Goal: Transaction & Acquisition: Purchase product/service

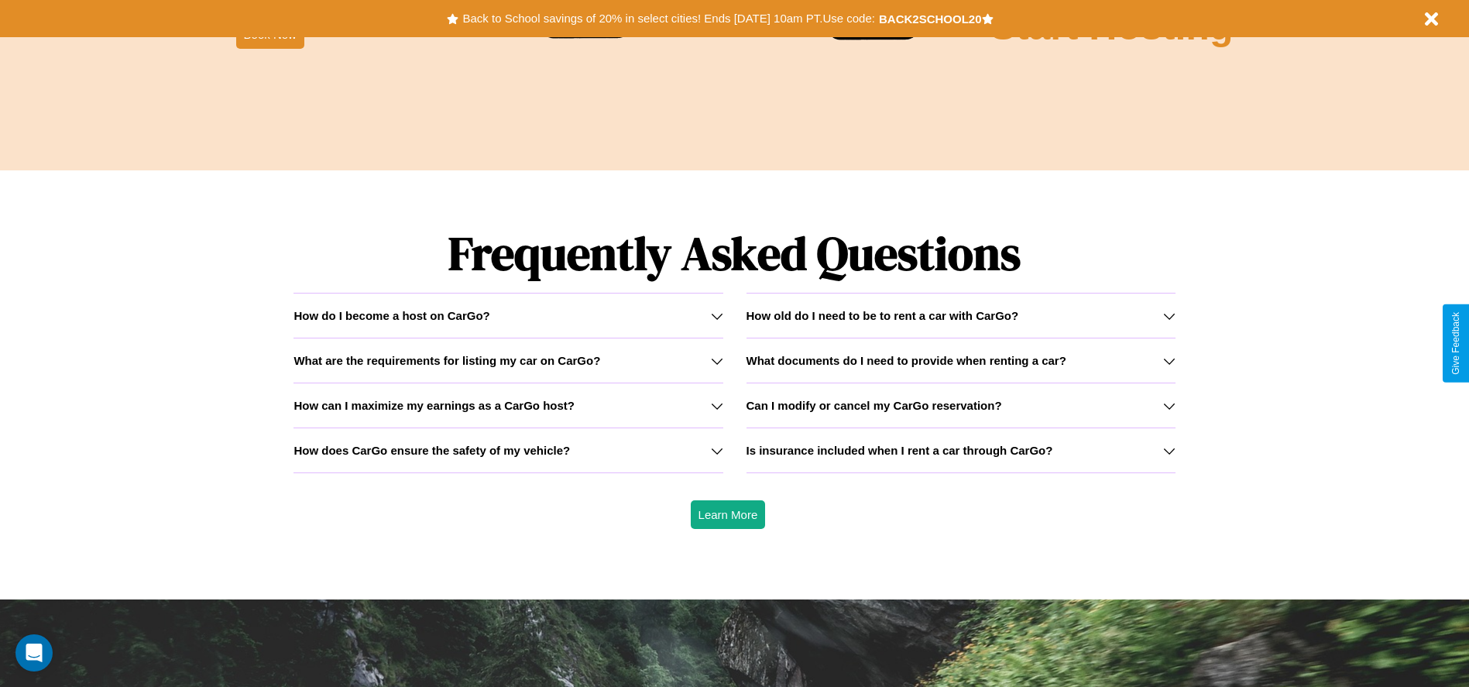
scroll to position [2221, 0]
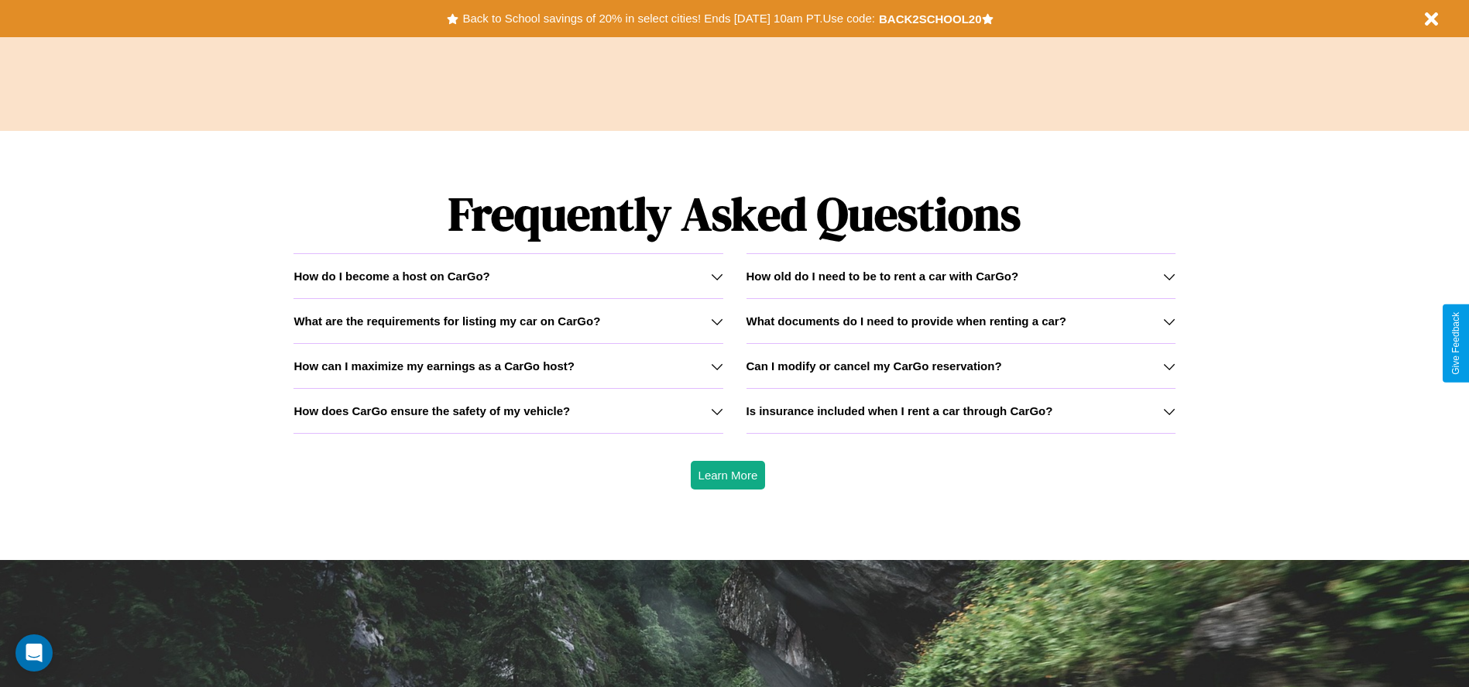
click at [1168, 320] on icon at bounding box center [1169, 321] width 12 height 12
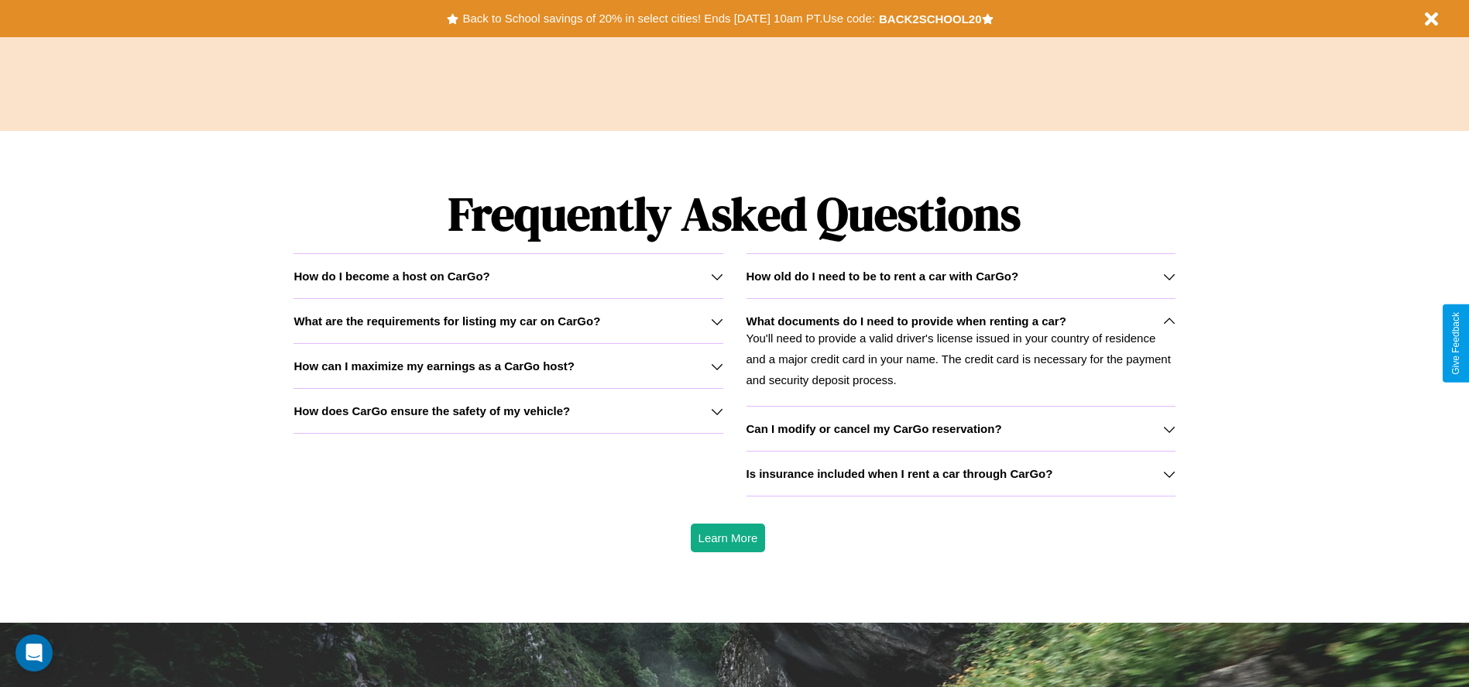
click at [1168, 473] on icon at bounding box center [1169, 474] width 12 height 12
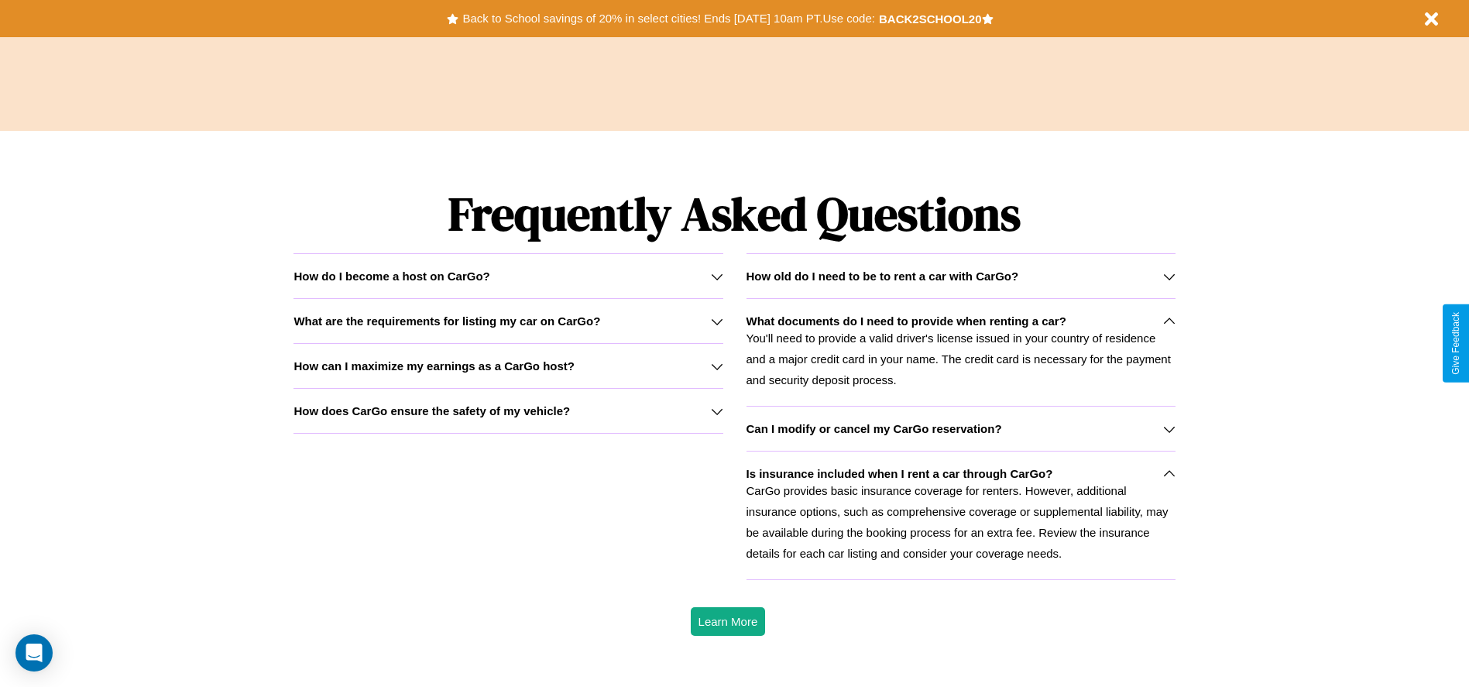
click at [508, 276] on div "How do I become a host on CarGo?" at bounding box center [507, 275] width 429 height 13
click at [1168, 320] on icon at bounding box center [1169, 321] width 12 height 12
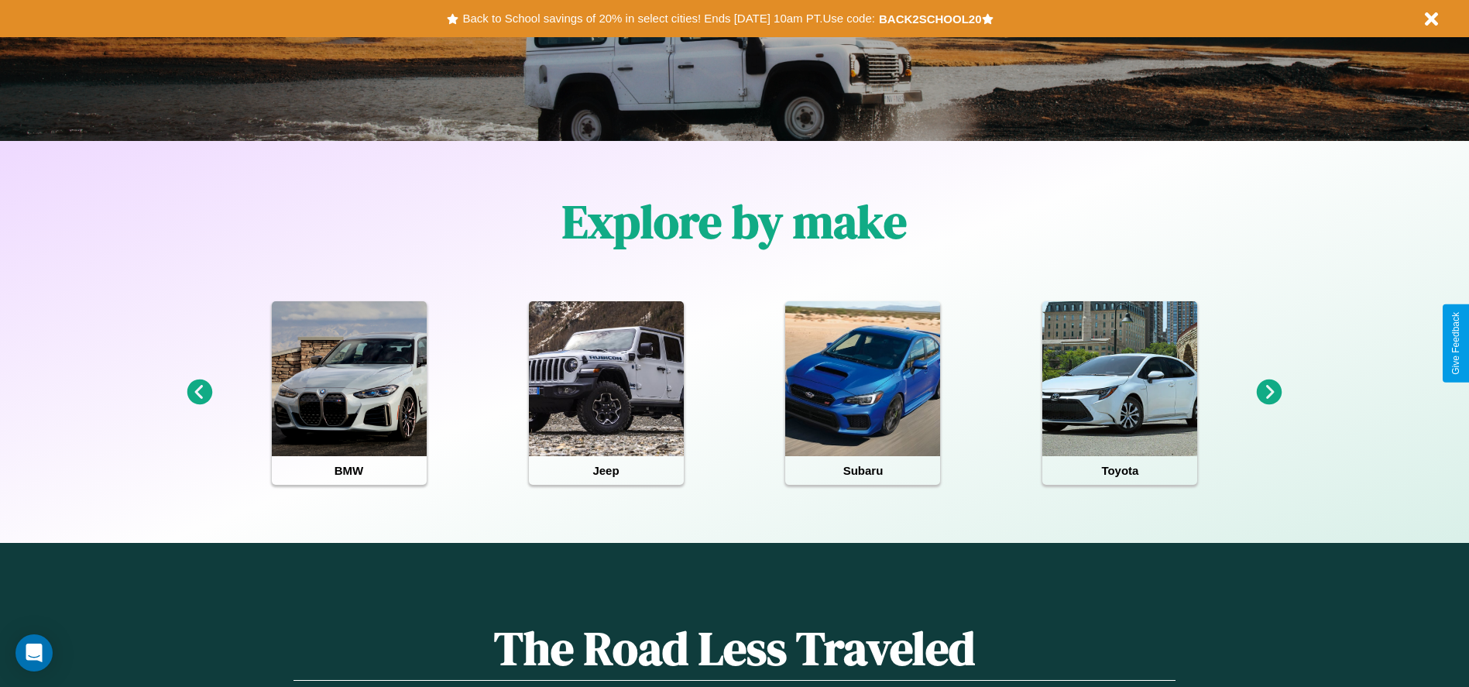
scroll to position [321, 0]
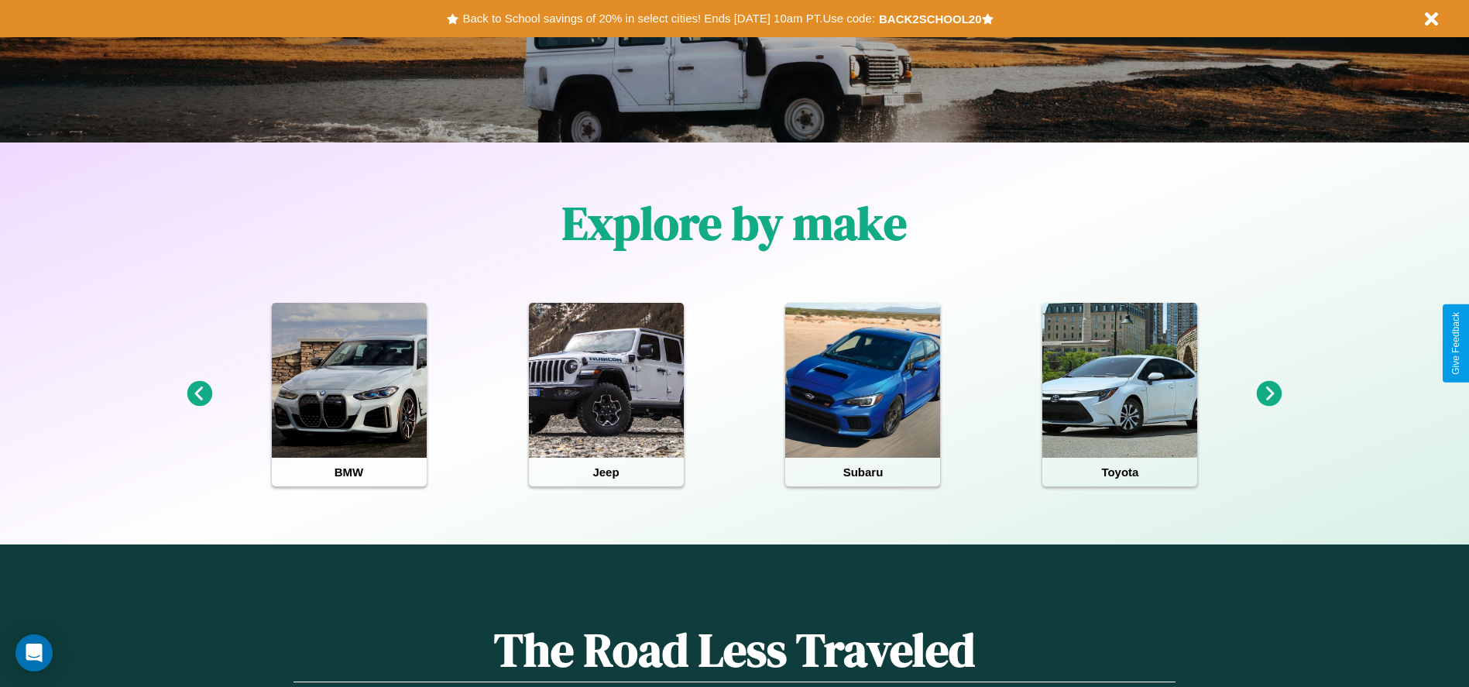
click at [1269, 394] on icon at bounding box center [1269, 394] width 26 height 26
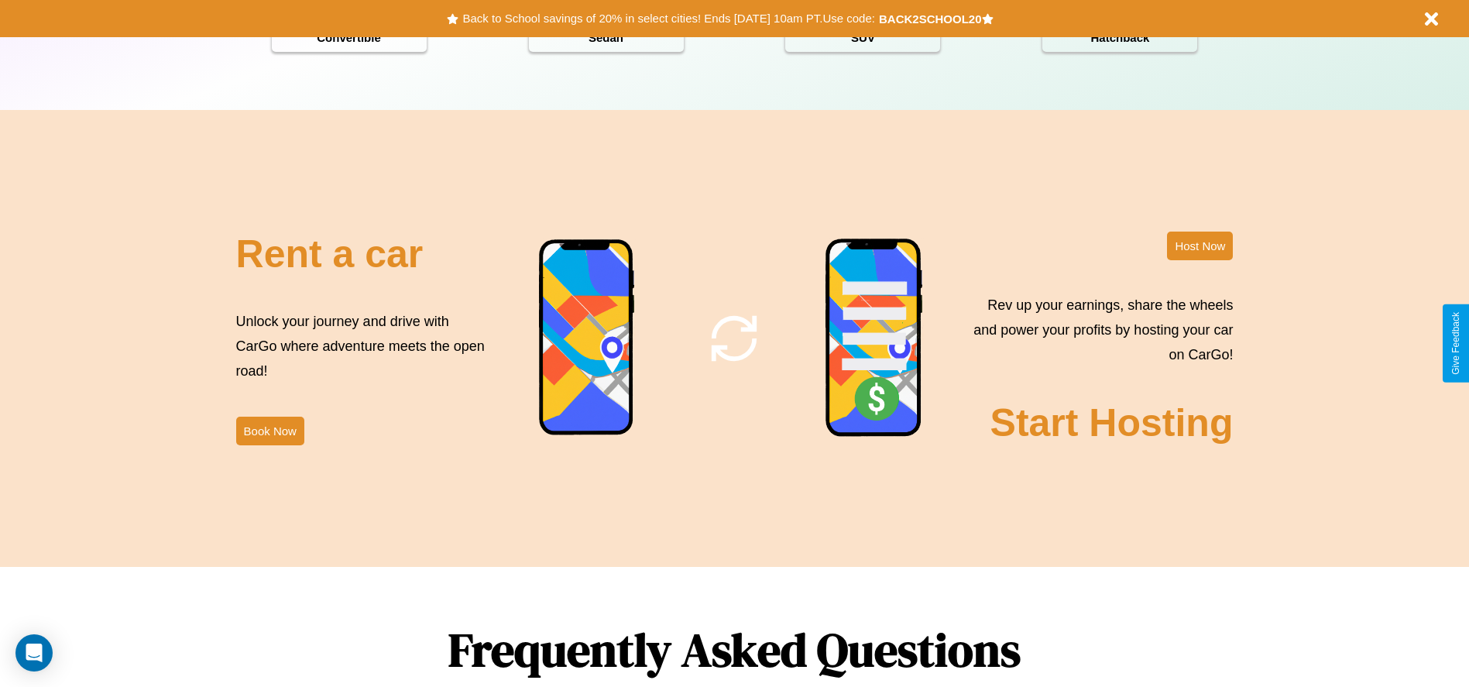
scroll to position [1873, 0]
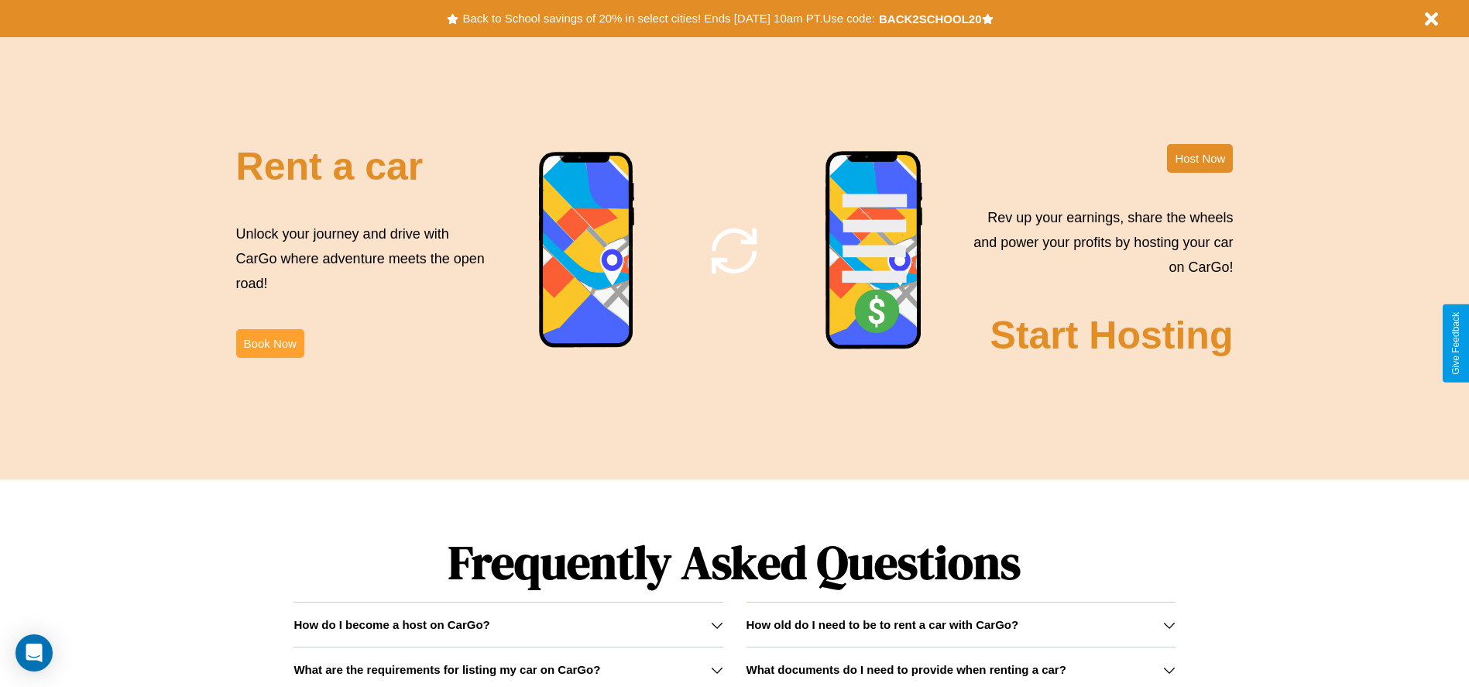
click at [269, 343] on button "Book Now" at bounding box center [270, 343] width 68 height 29
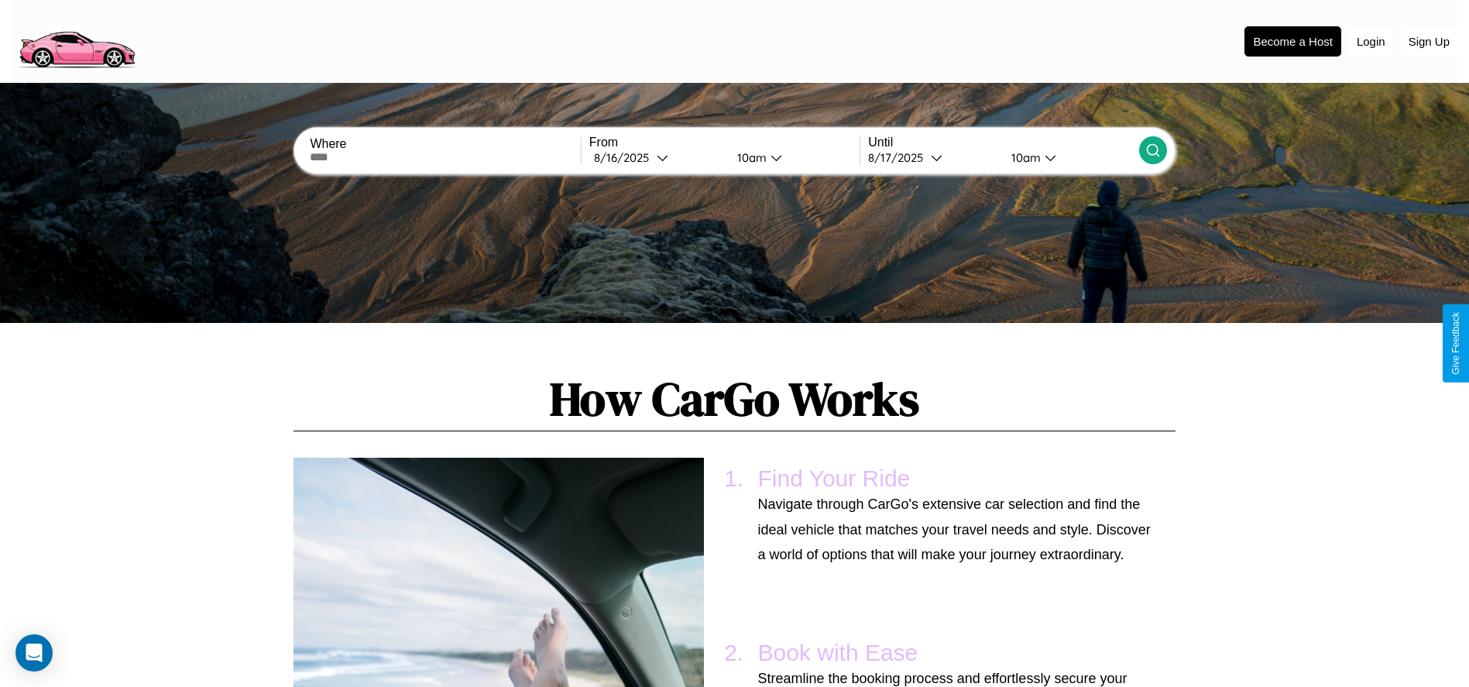
click at [445, 157] on input "text" at bounding box center [445, 157] width 270 height 12
type input "******"
click at [656, 157] on div "8 / 16 / 2025" at bounding box center [625, 157] width 63 height 15
select select "*"
select select "****"
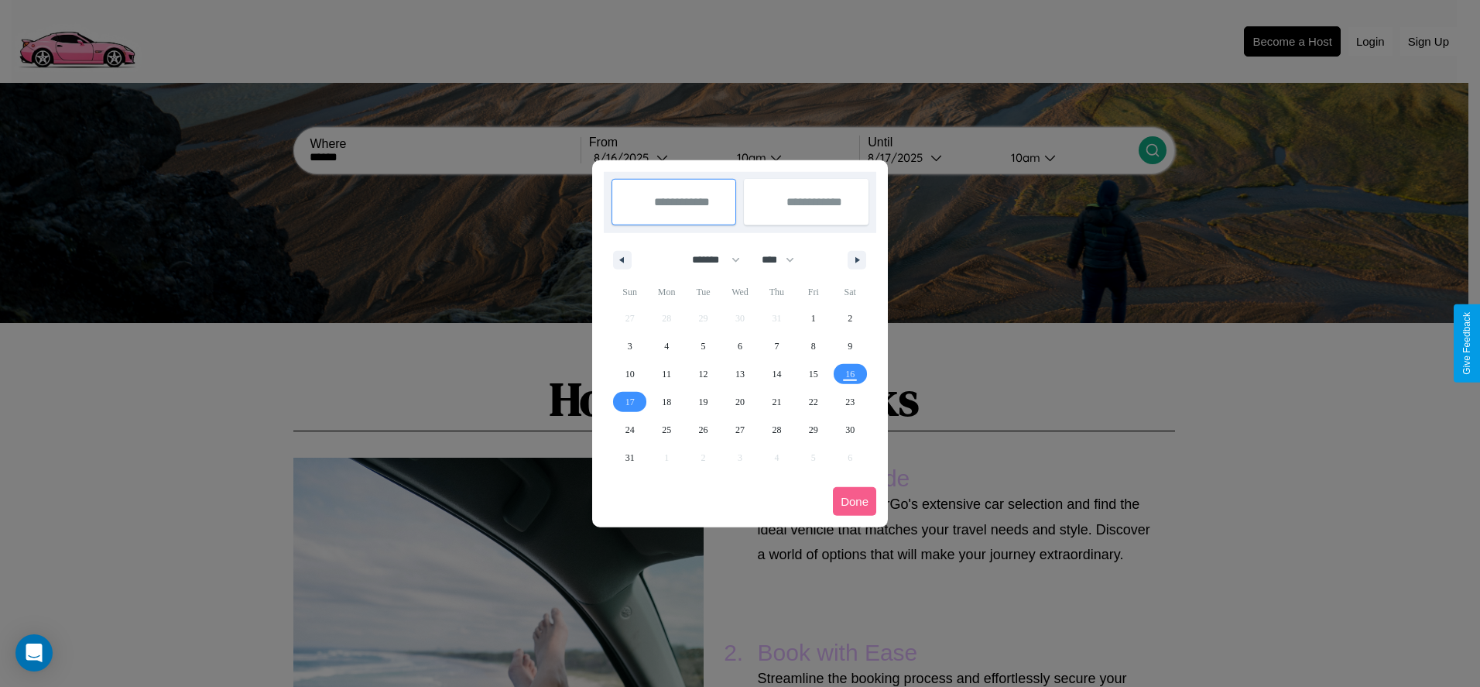
drag, startPoint x: 709, startPoint y: 259, endPoint x: 740, endPoint y: 310, distance: 59.7
click at [709, 259] on select "******* ******** ***** ***** *** **** **** ****** ********* ******* ******** **…" at bounding box center [713, 260] width 66 height 26
select select "*"
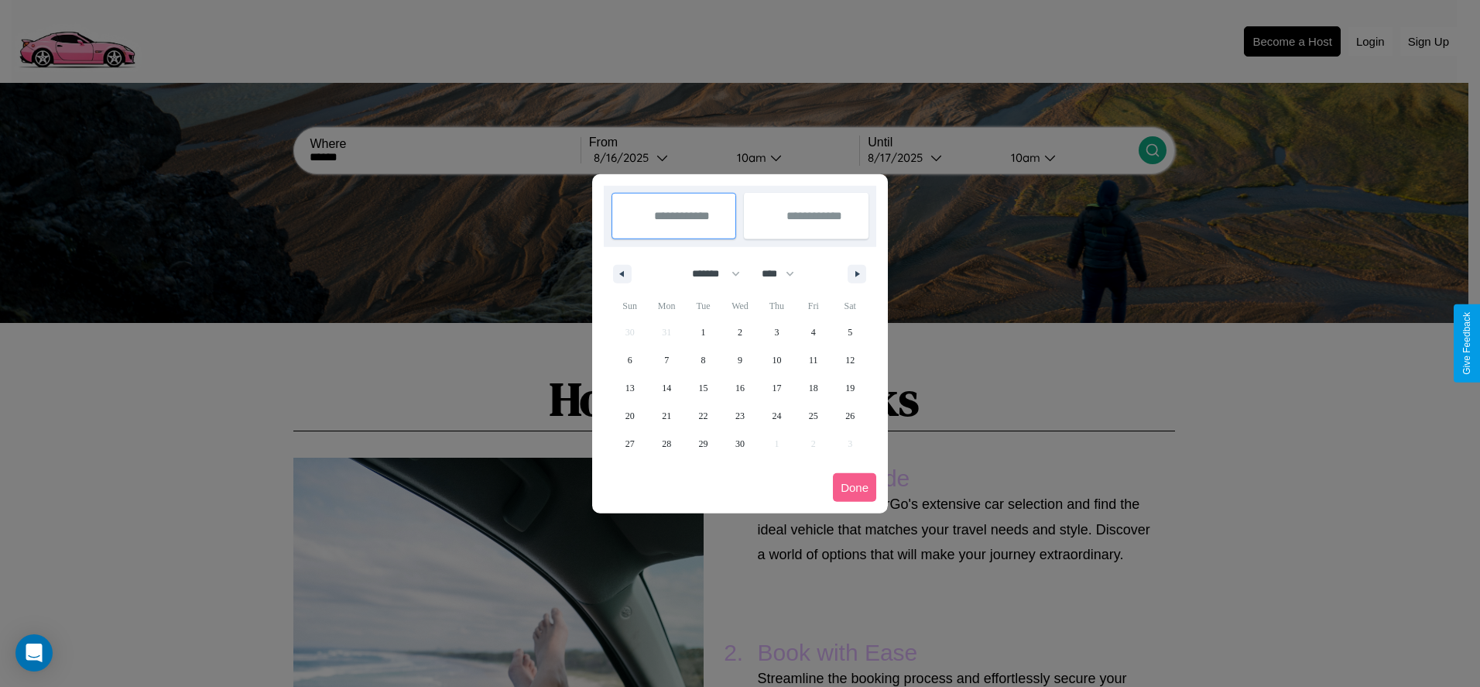
click at [785, 273] on select "**** **** **** **** **** **** **** **** **** **** **** **** **** **** **** ****…" at bounding box center [777, 274] width 46 height 26
select select "****"
click at [850, 415] on span "25" at bounding box center [849, 416] width 9 height 28
type input "**********"
click at [776, 443] on span "30" at bounding box center [776, 444] width 9 height 28
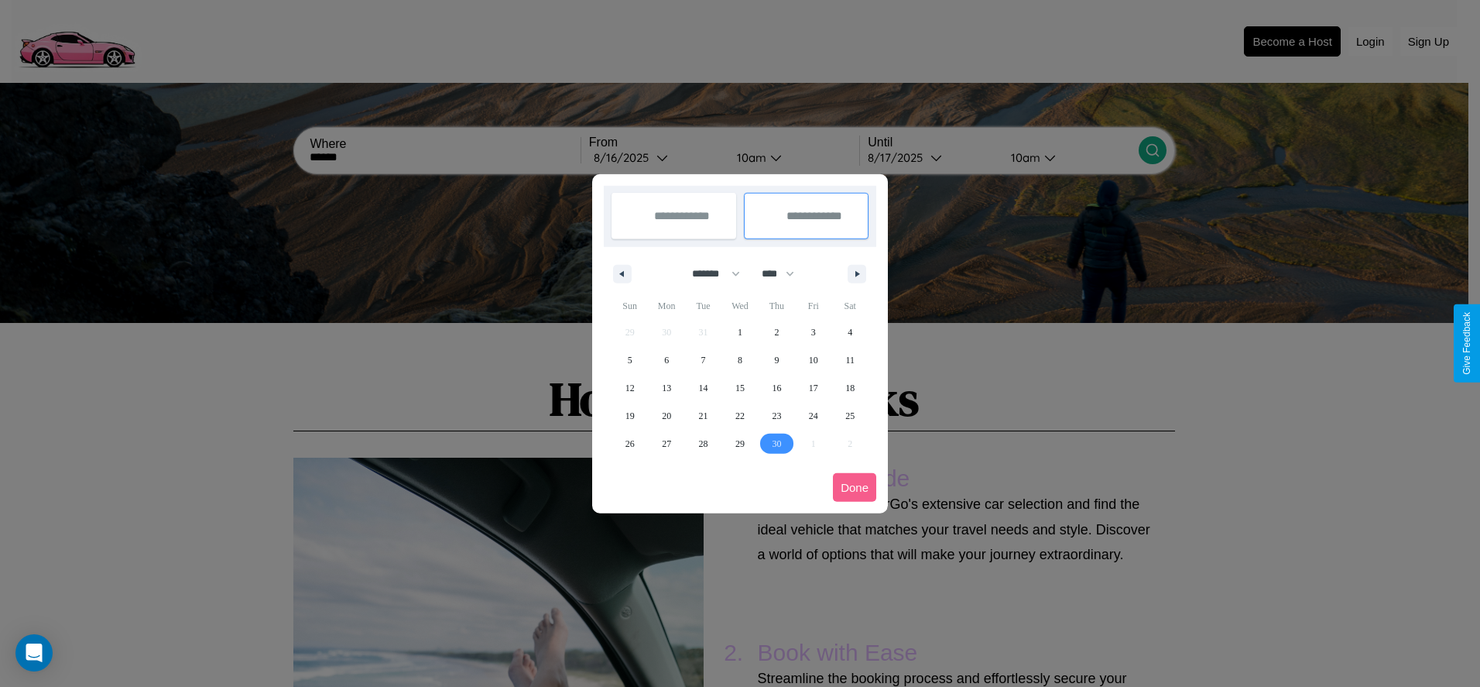
type input "**********"
click at [855, 487] on button "Done" at bounding box center [854, 487] width 43 height 29
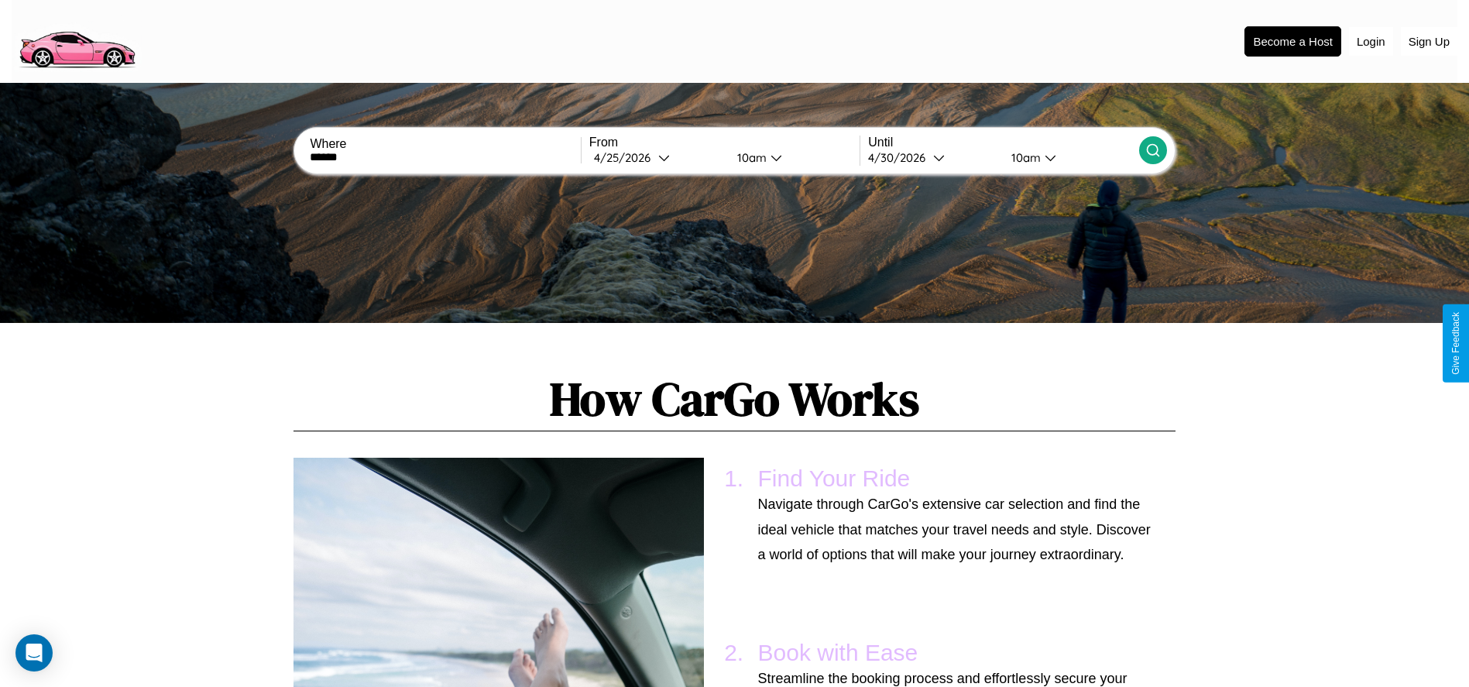
click at [1152, 150] on icon at bounding box center [1152, 149] width 15 height 15
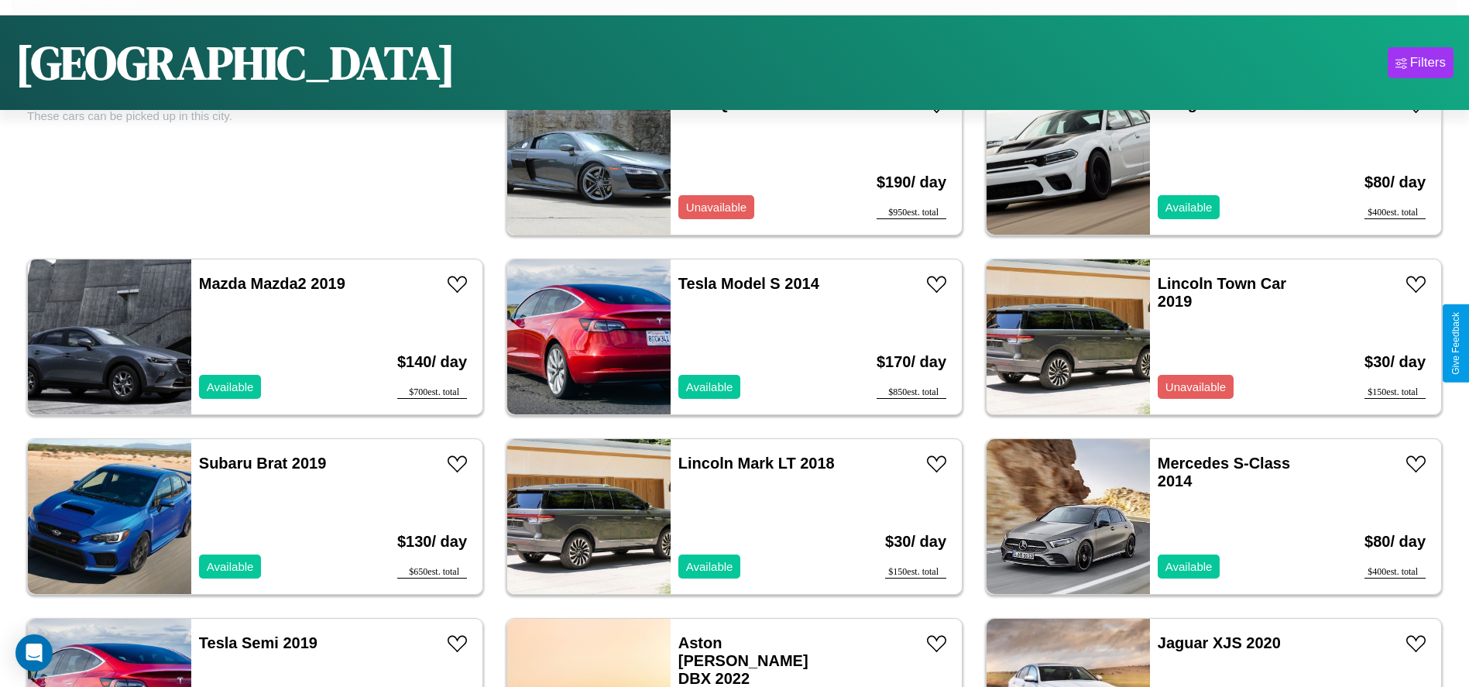
scroll to position [352, 0]
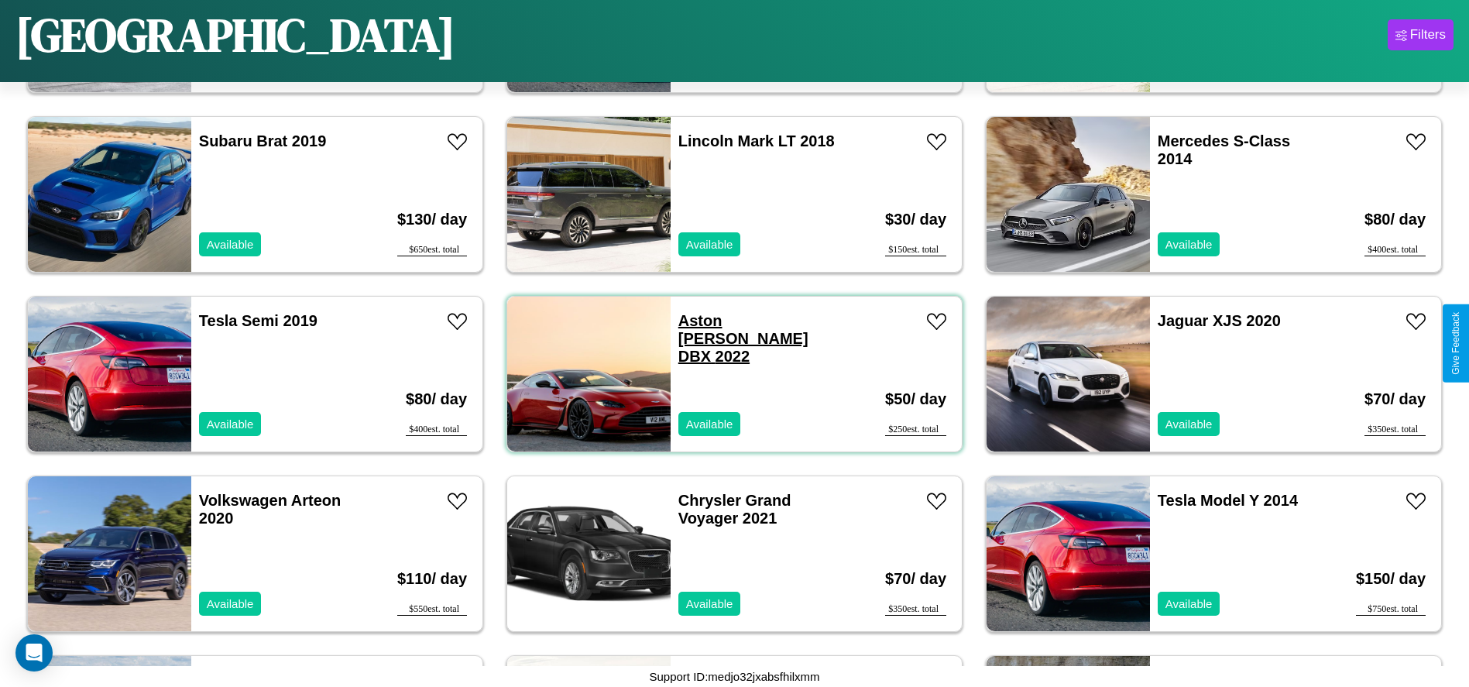
click at [719, 320] on link "Aston Martin DBX 2022" at bounding box center [743, 338] width 130 height 53
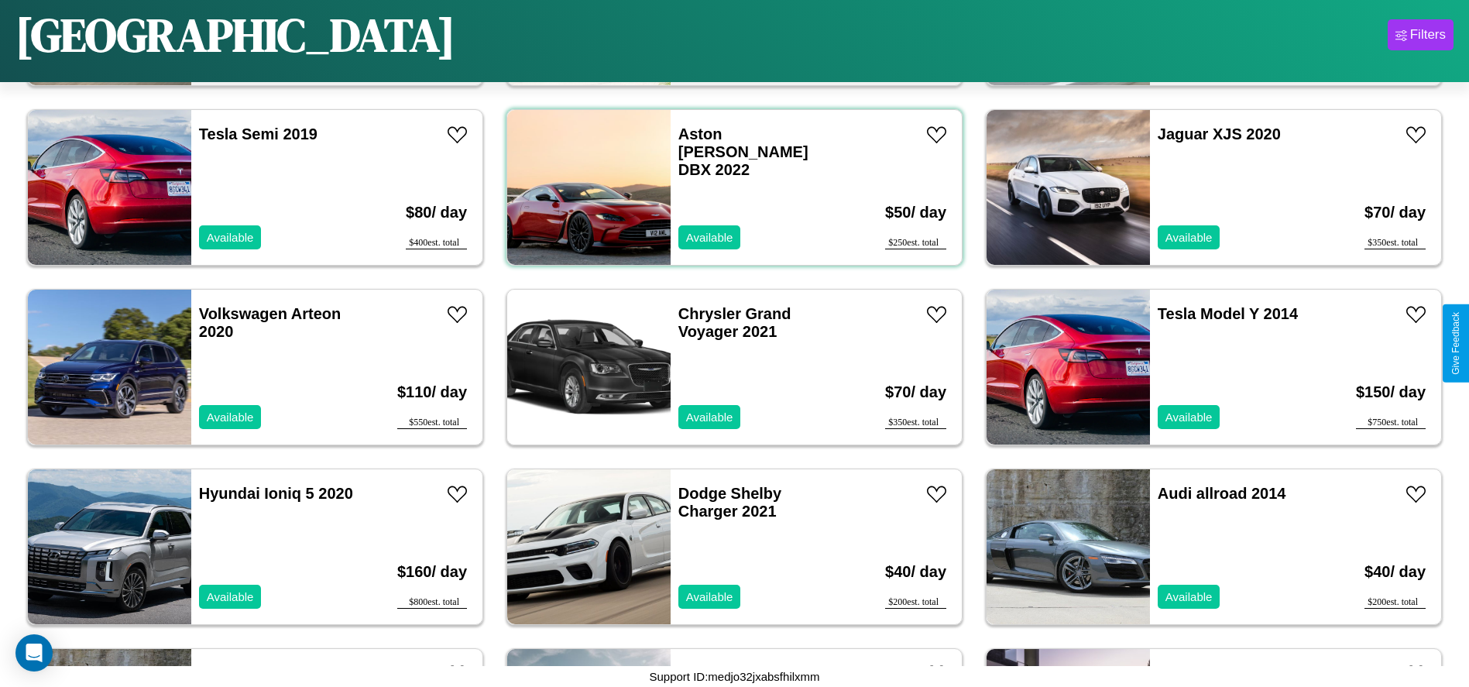
scroll to position [711, 0]
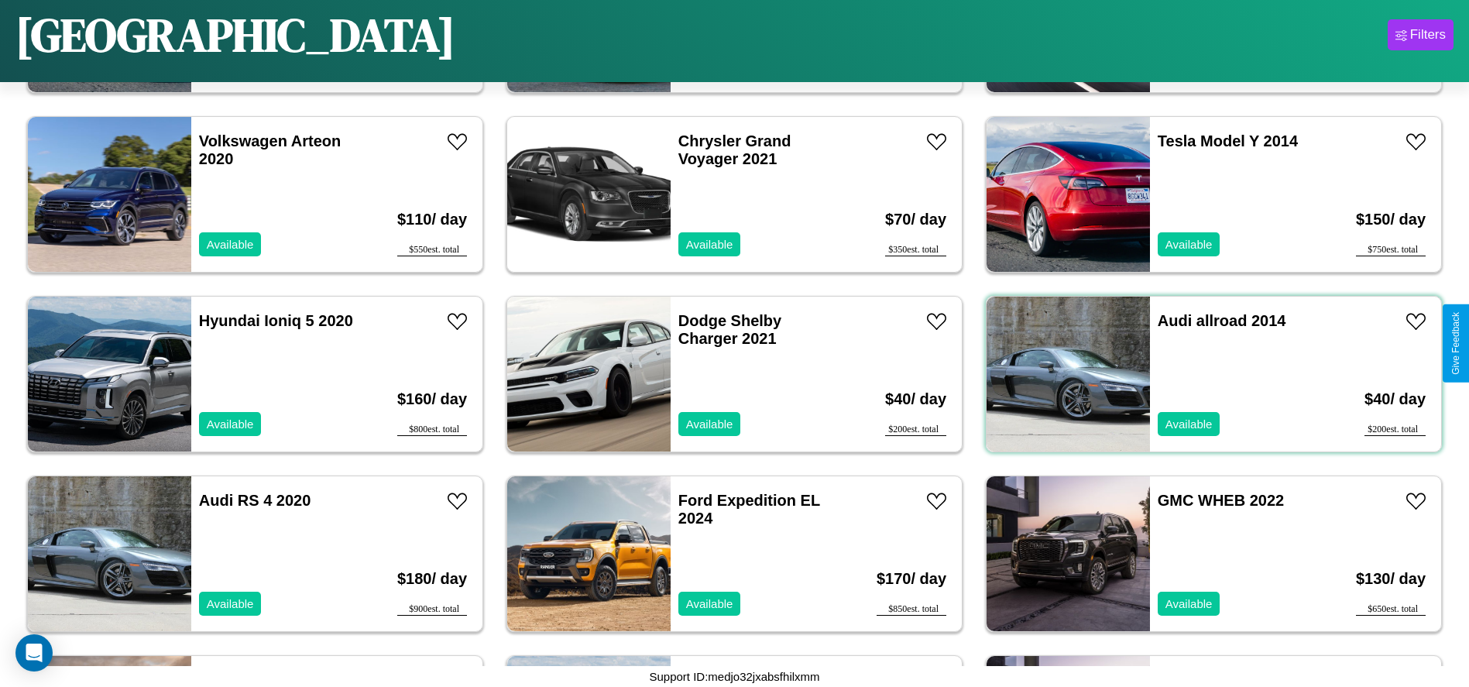
click at [1204, 374] on div "Audi allroad 2014 Available" at bounding box center [1239, 373] width 179 height 155
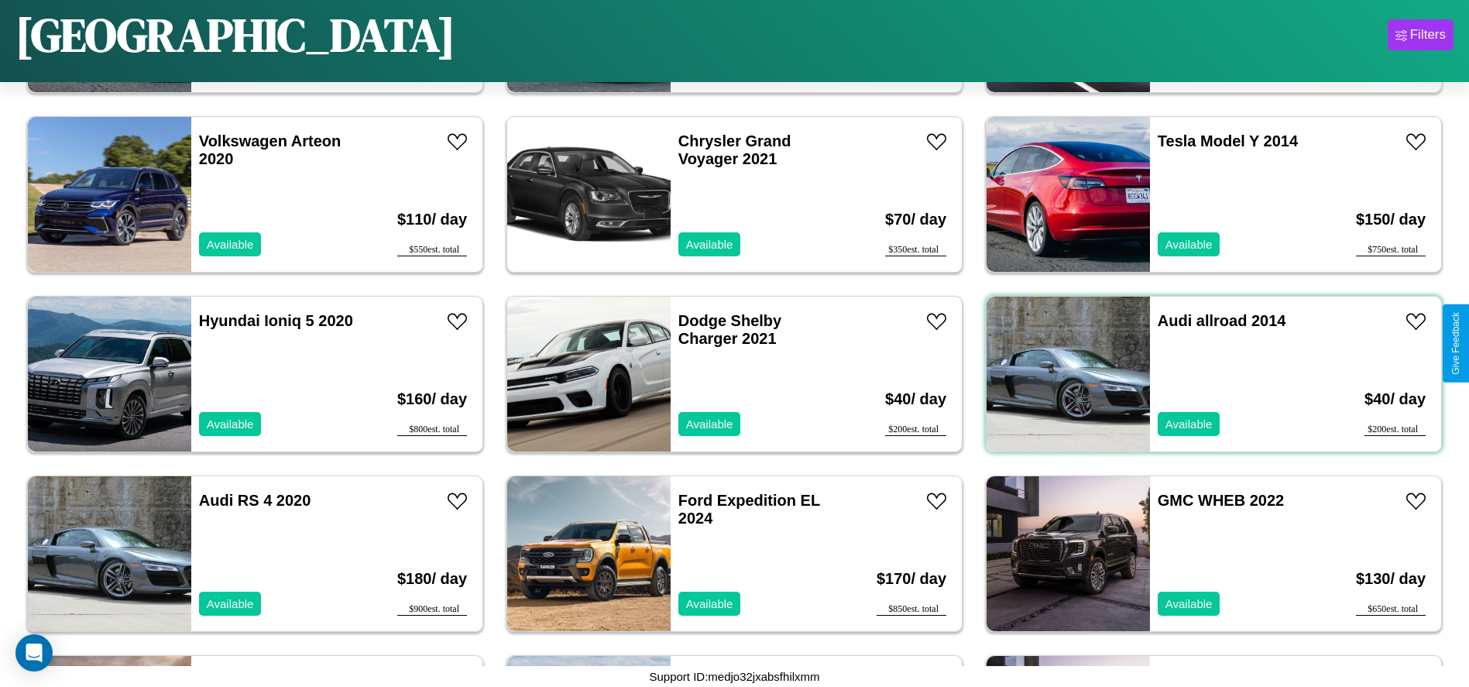
click at [1204, 374] on div "Audi allroad 2014 Available" at bounding box center [1239, 373] width 179 height 155
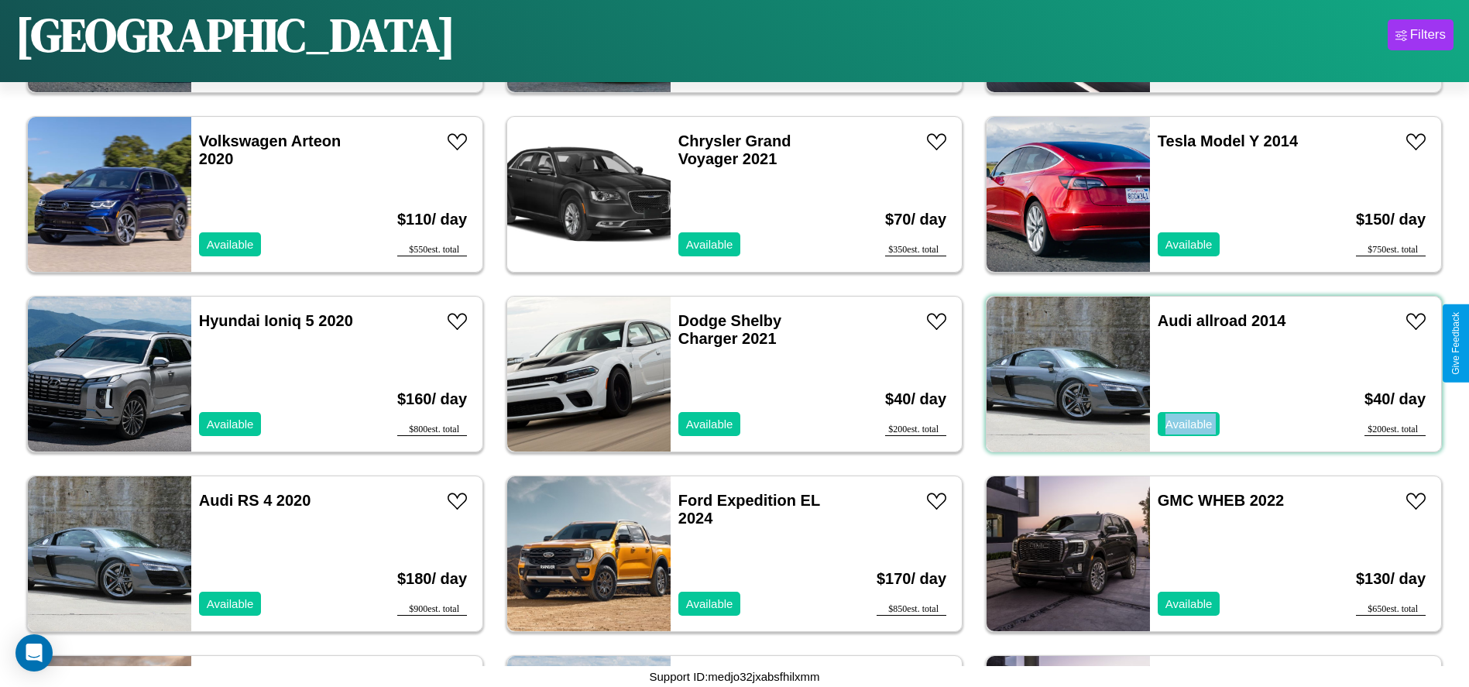
click at [1204, 374] on div "Audi allroad 2014 Available" at bounding box center [1239, 373] width 179 height 155
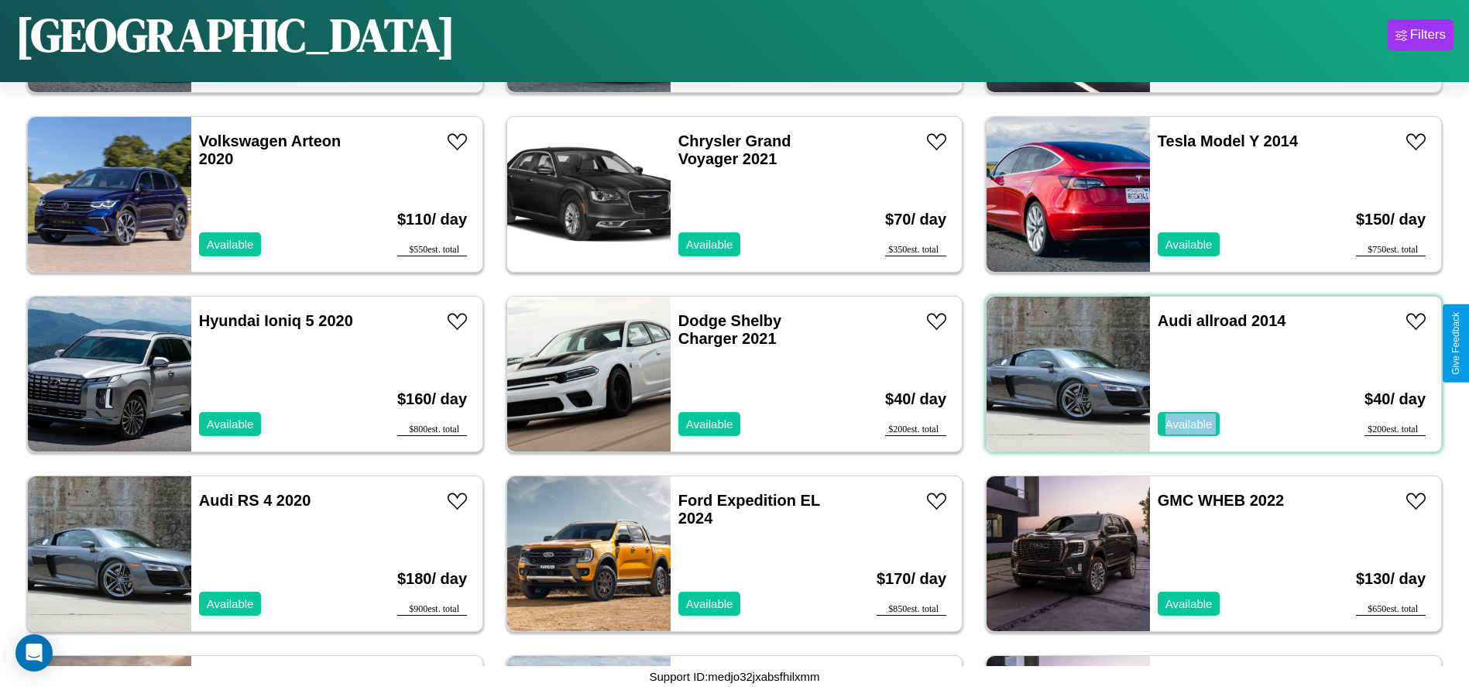
click at [1204, 374] on div "Audi allroad 2014 Available" at bounding box center [1239, 373] width 179 height 155
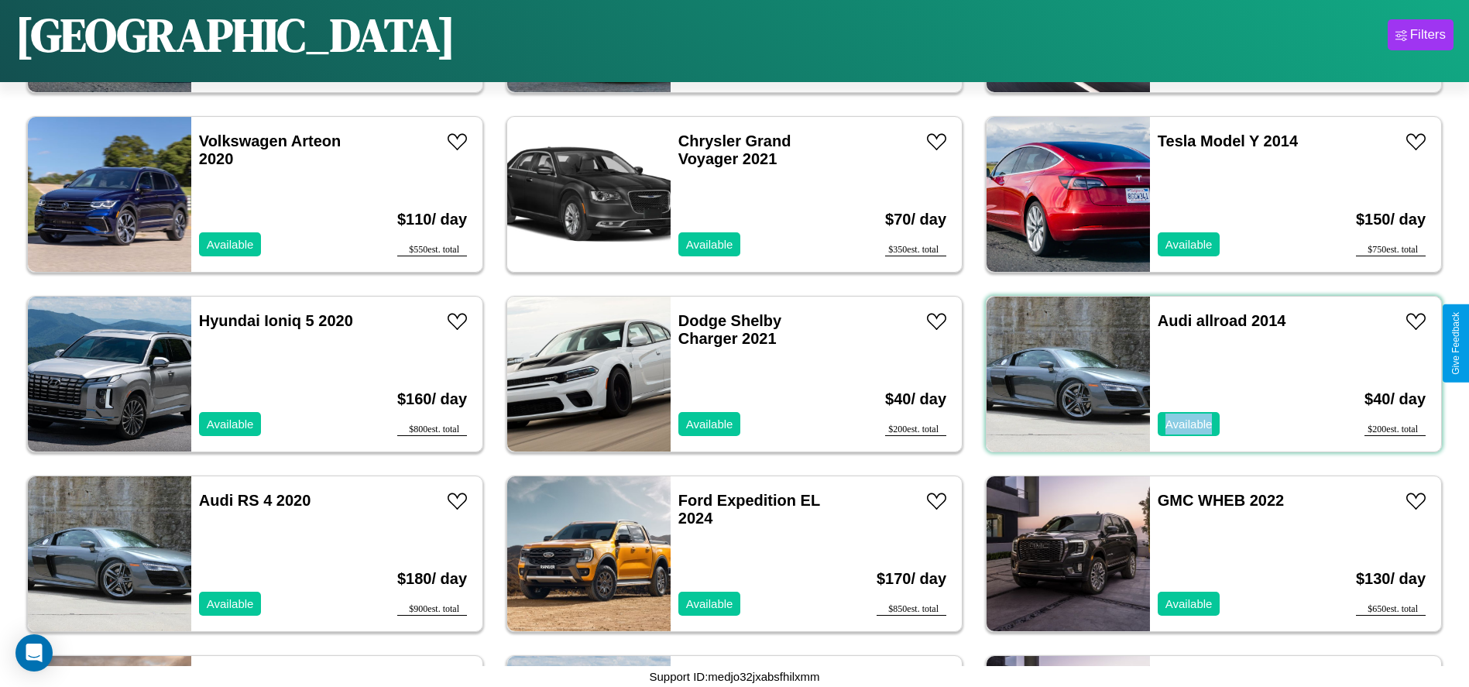
click at [1204, 374] on div "Audi allroad 2014 Available" at bounding box center [1239, 373] width 179 height 155
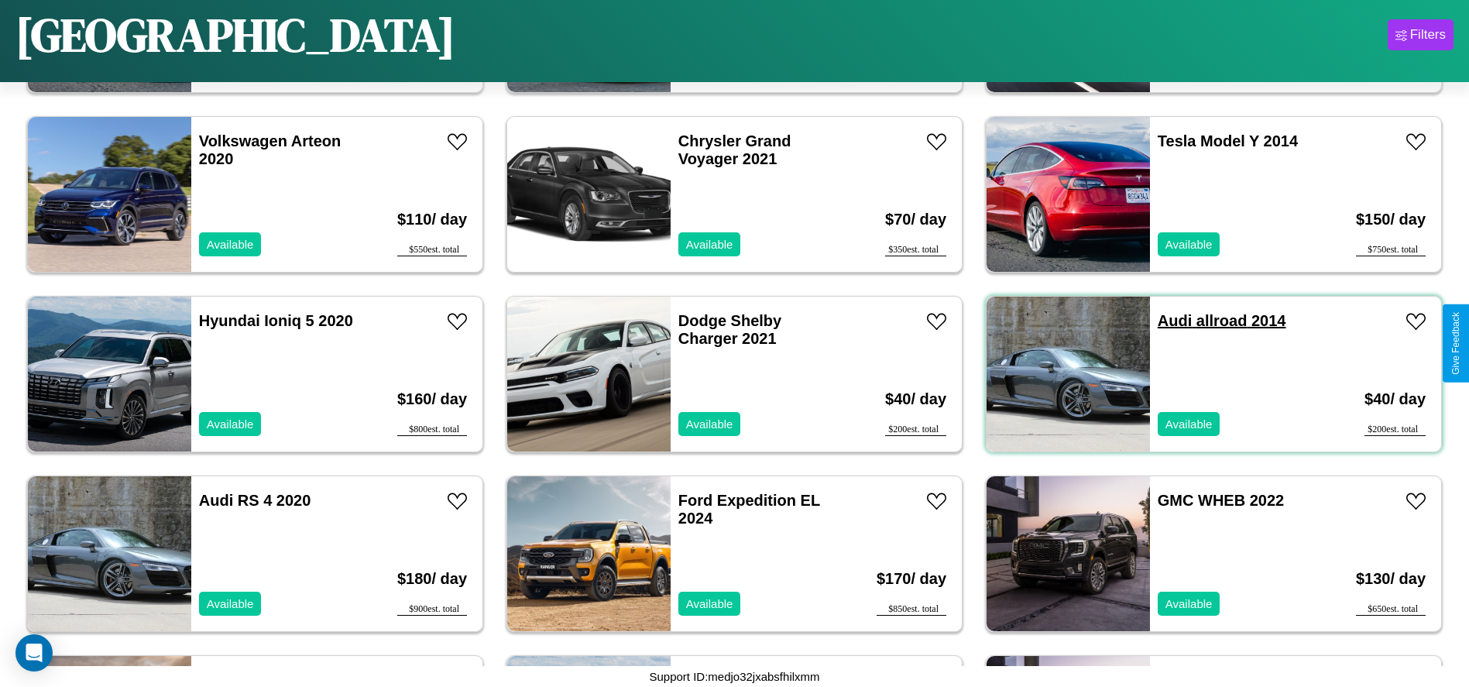
click at [1165, 320] on link "Audi allroad 2014" at bounding box center [1221, 320] width 129 height 17
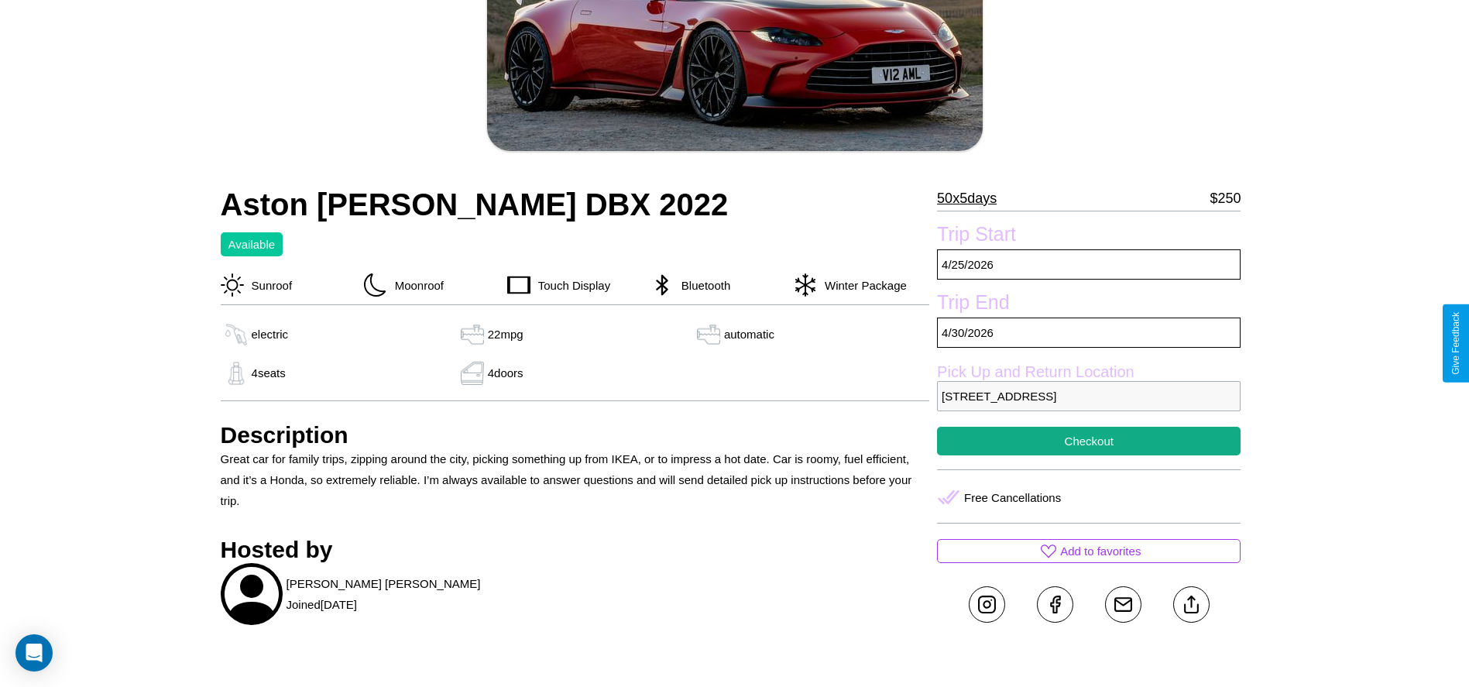
scroll to position [401, 0]
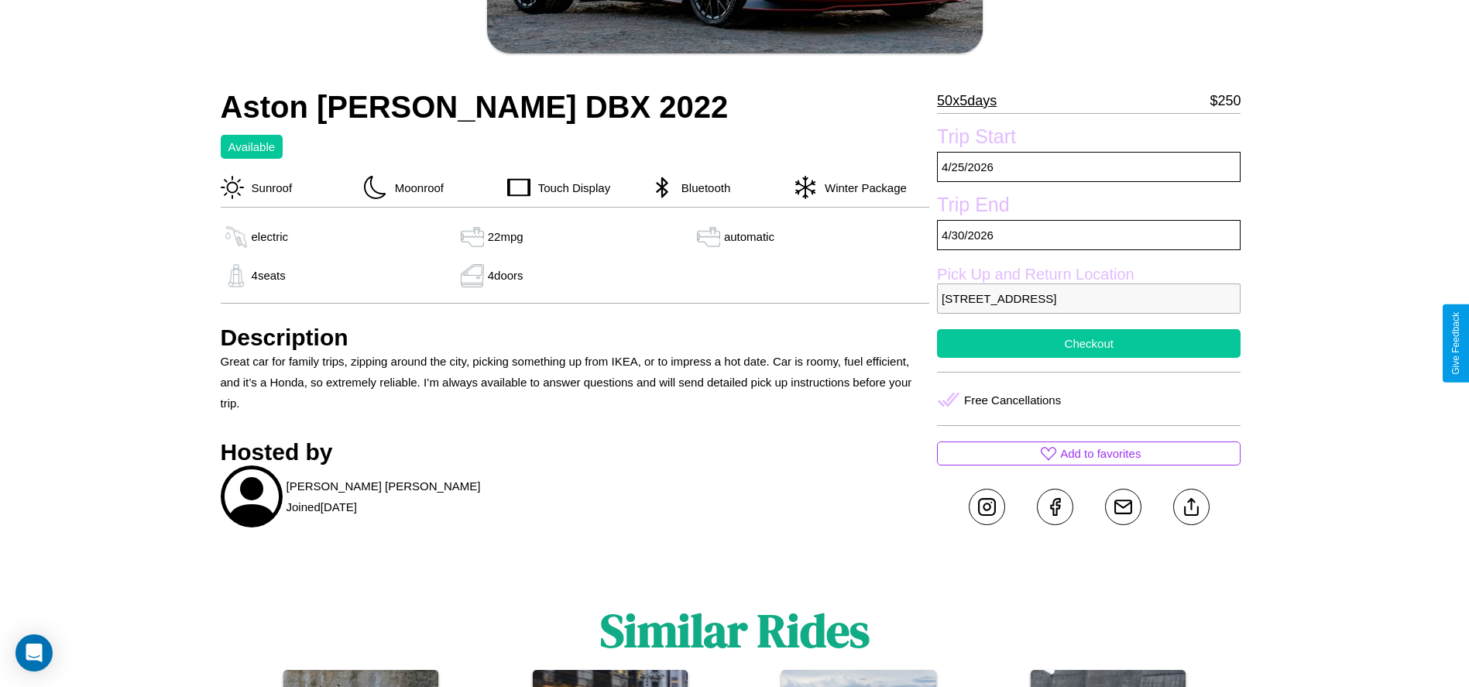
click at [1088, 343] on button "Checkout" at bounding box center [1088, 343] width 303 height 29
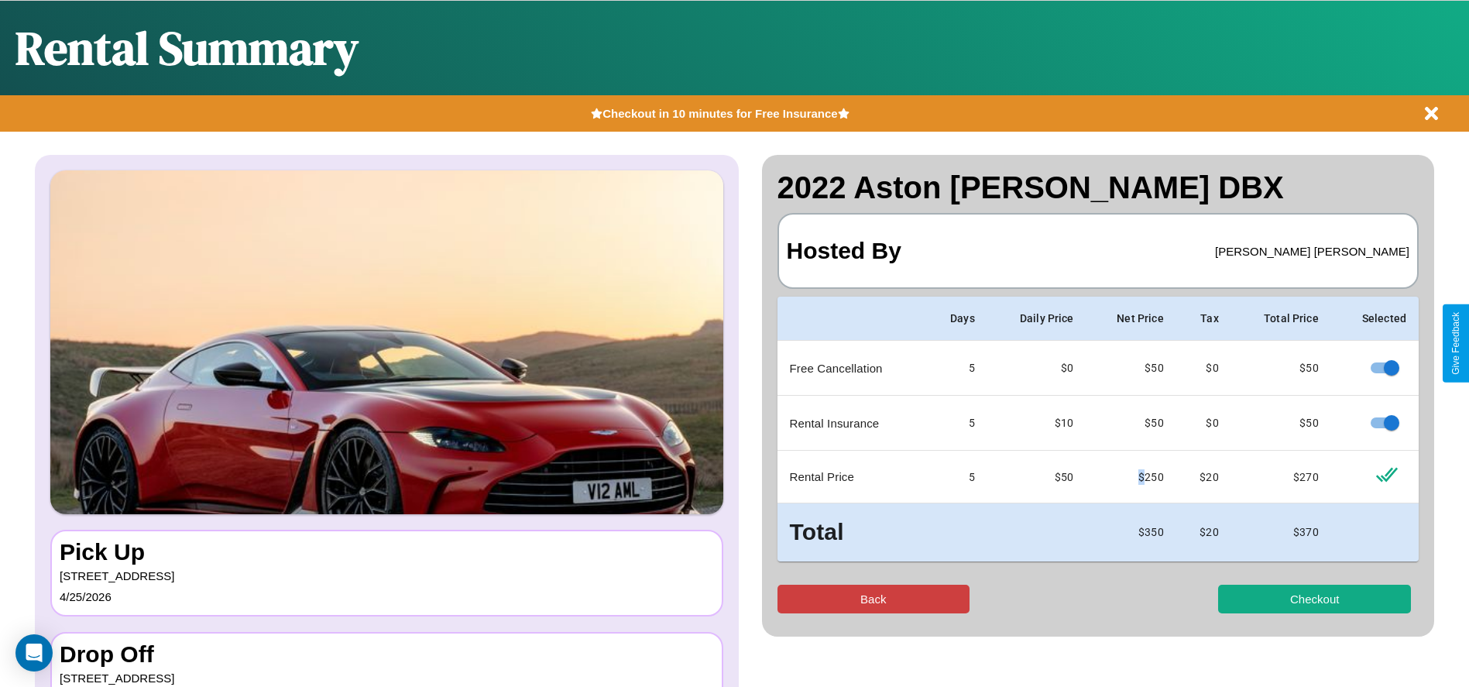
click at [872, 598] on button "Back" at bounding box center [873, 598] width 193 height 29
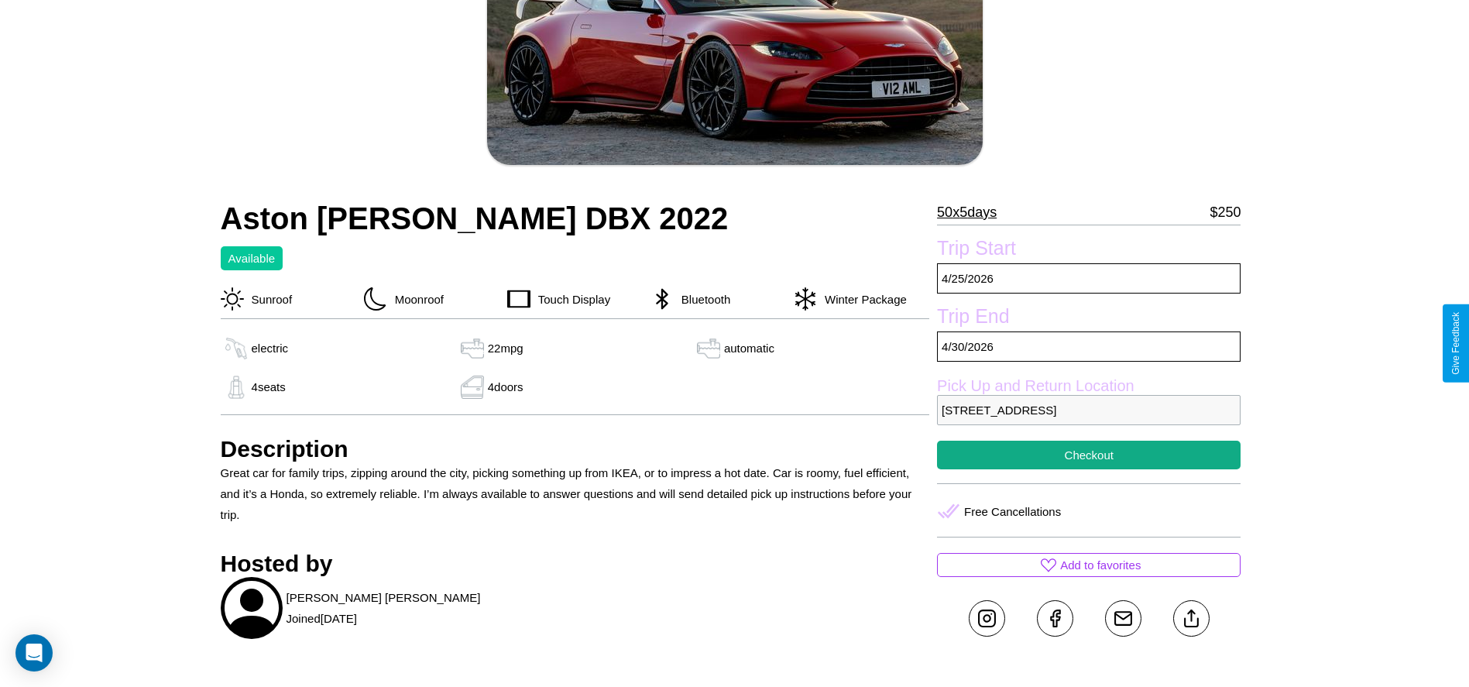
scroll to position [356, 0]
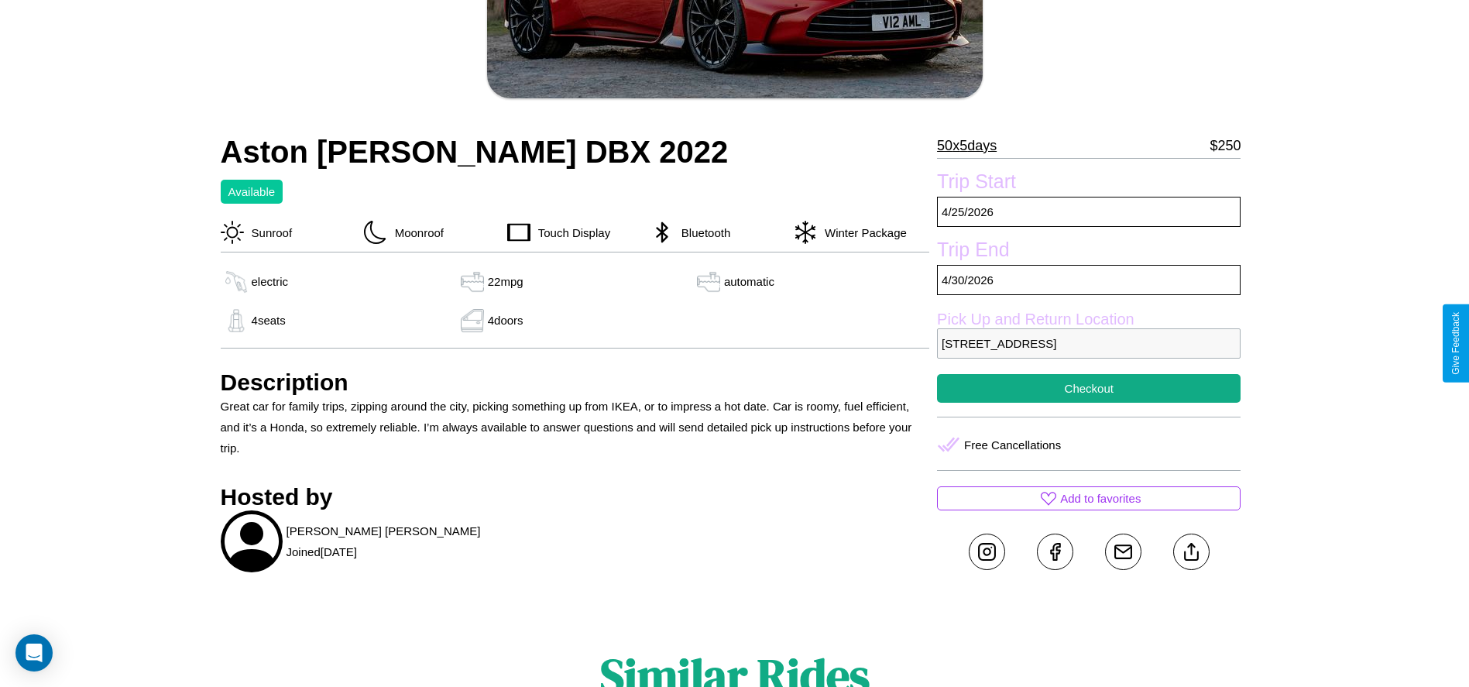
click at [1088, 343] on p "[STREET_ADDRESS]" at bounding box center [1088, 343] width 303 height 30
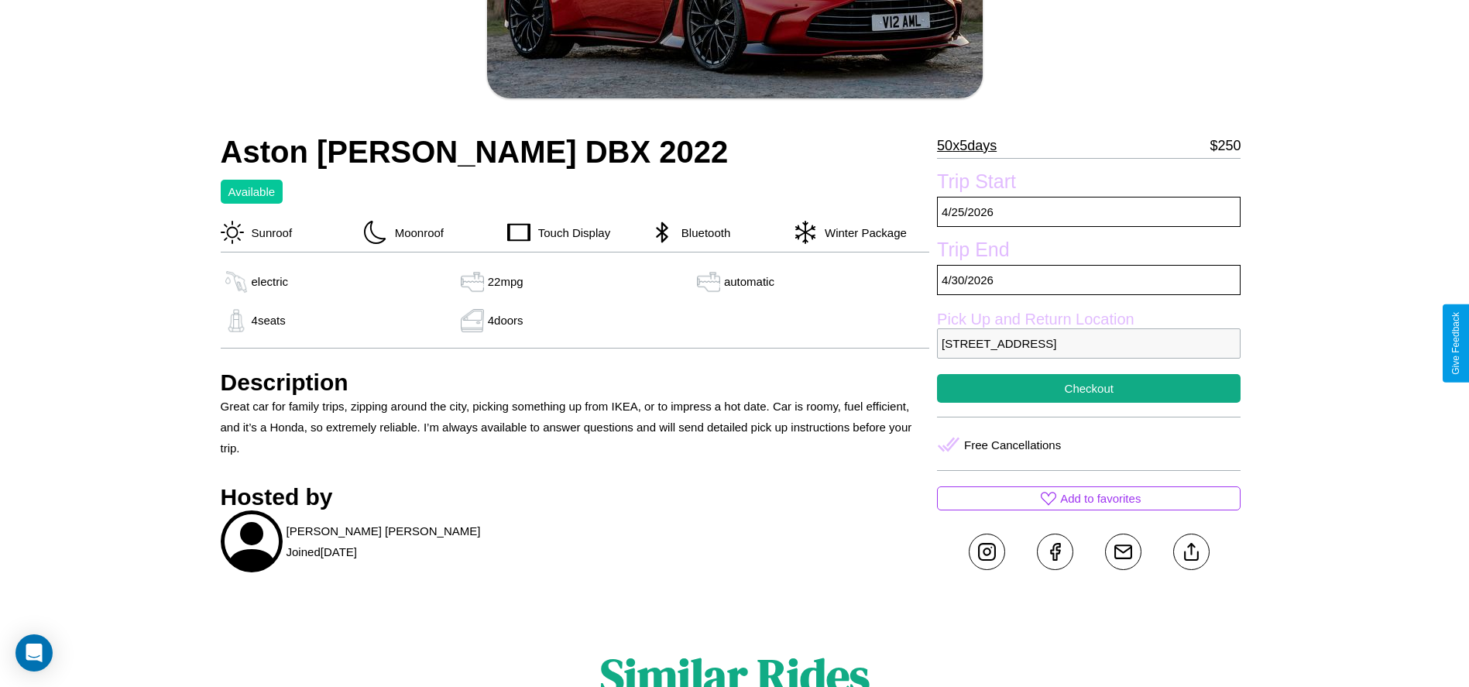
click at [1088, 343] on p "[STREET_ADDRESS]" at bounding box center [1088, 343] width 303 height 30
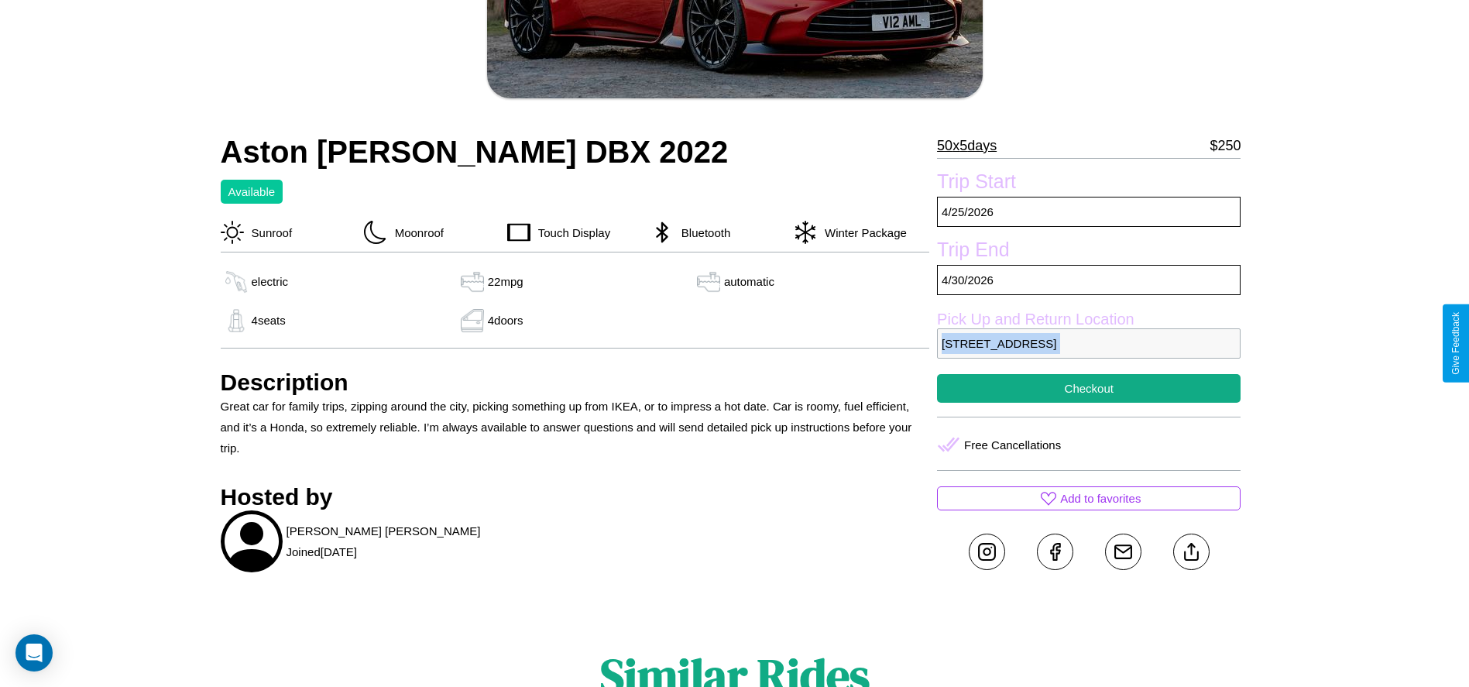
click at [1088, 343] on p "[STREET_ADDRESS]" at bounding box center [1088, 343] width 303 height 30
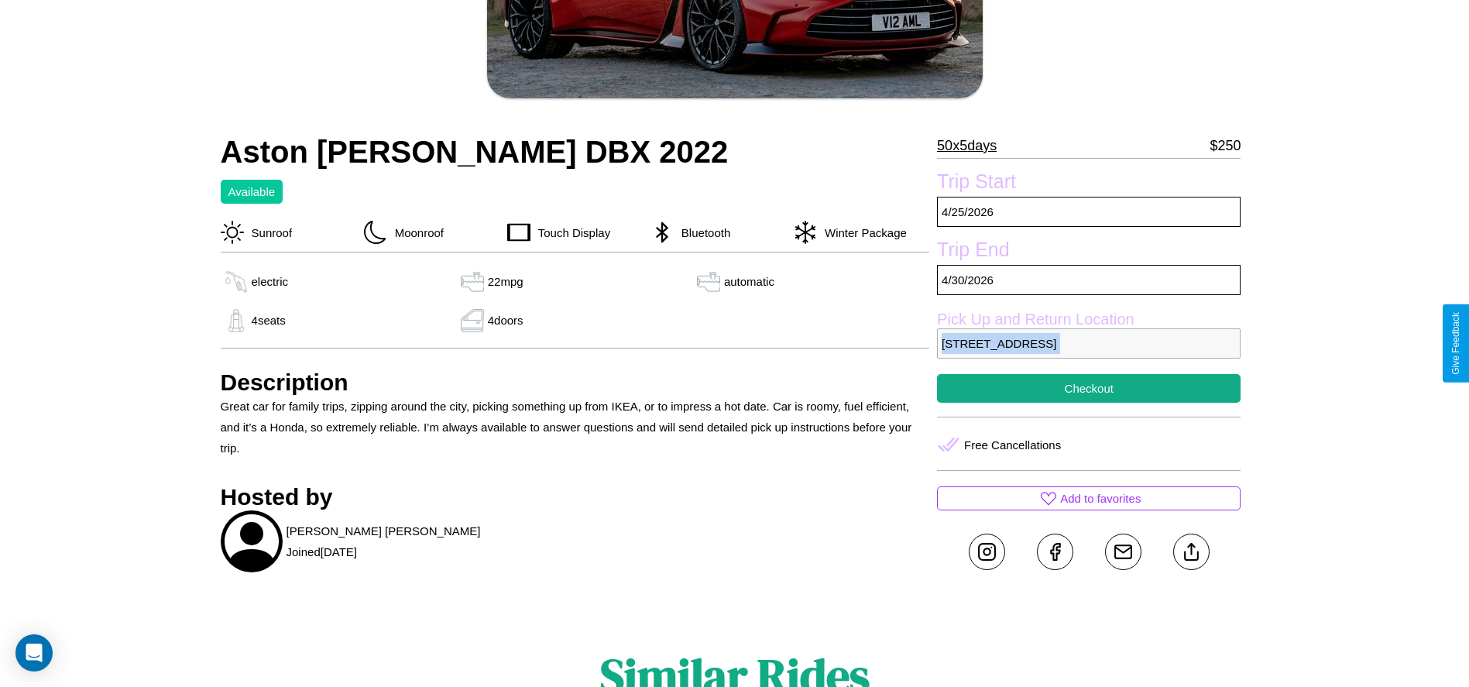
click at [1088, 343] on p "[STREET_ADDRESS]" at bounding box center [1088, 343] width 303 height 30
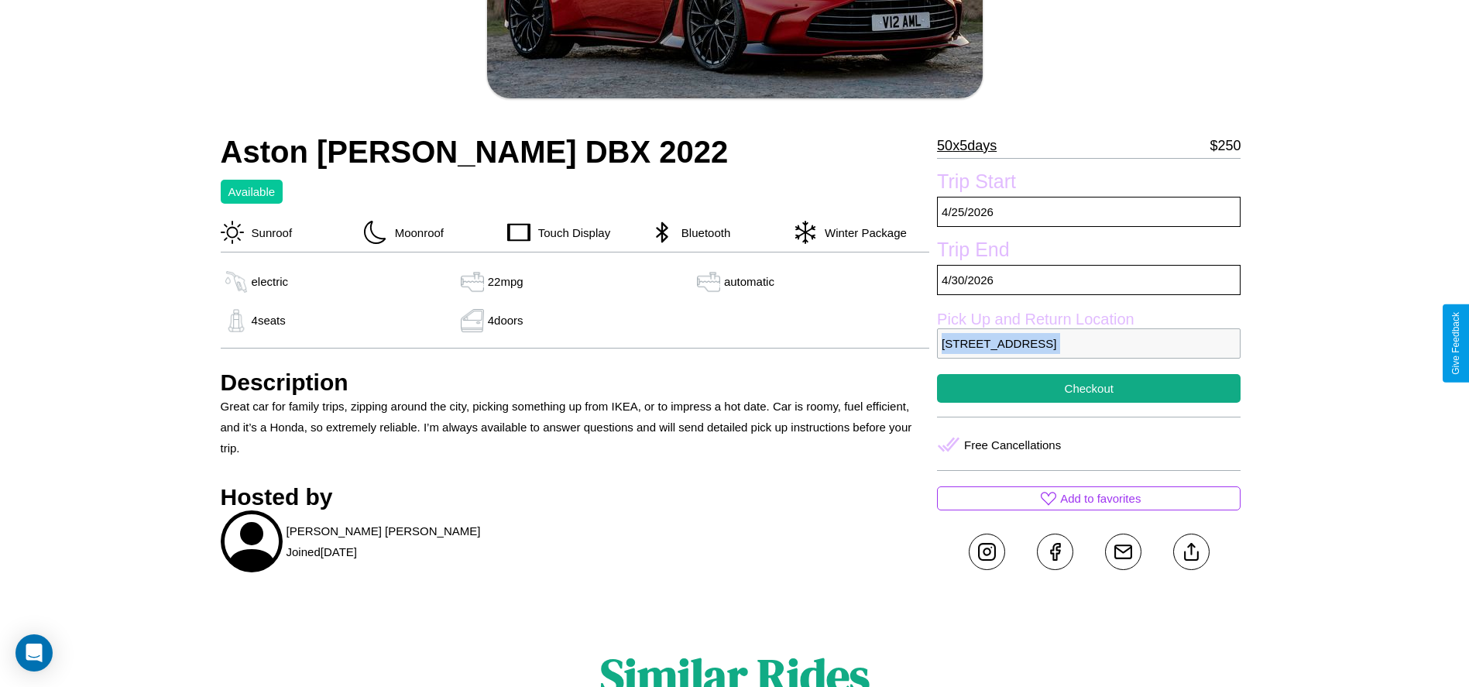
click at [1088, 343] on p "[STREET_ADDRESS]" at bounding box center [1088, 343] width 303 height 30
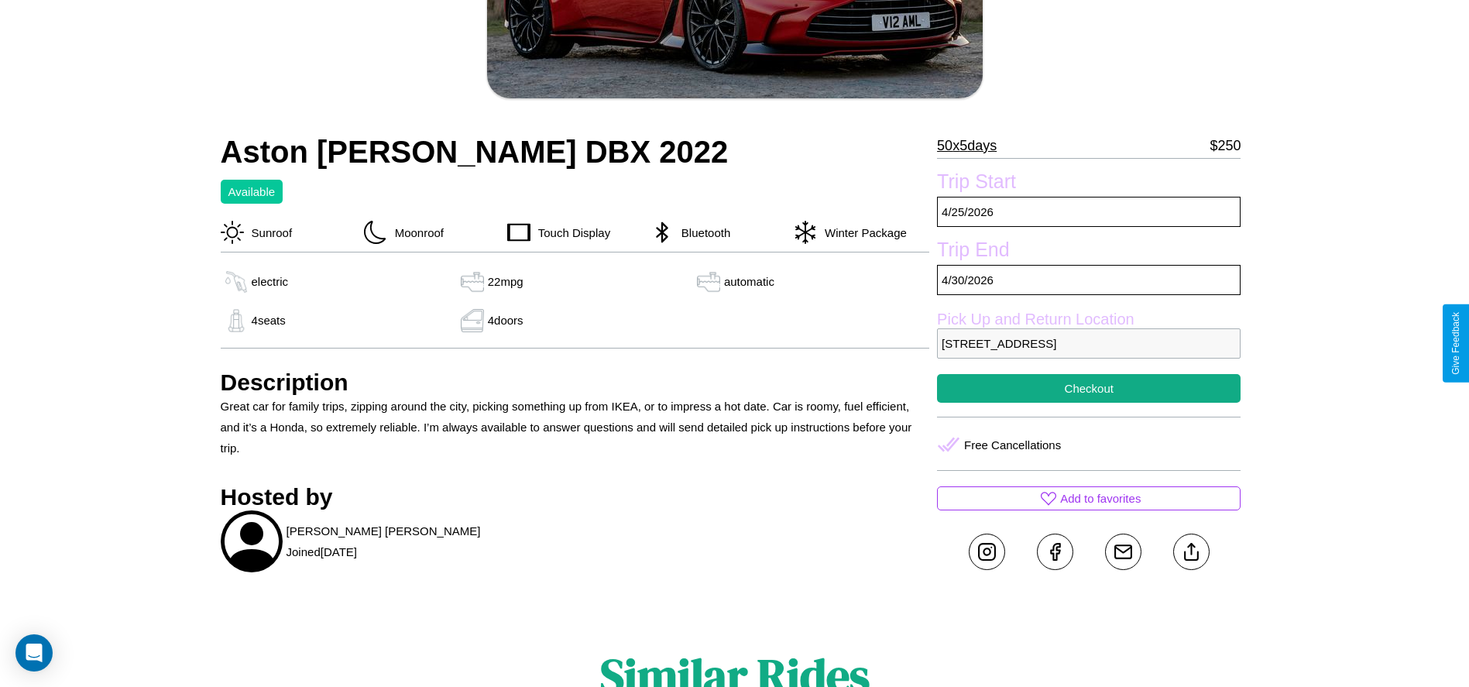
scroll to position [159, 0]
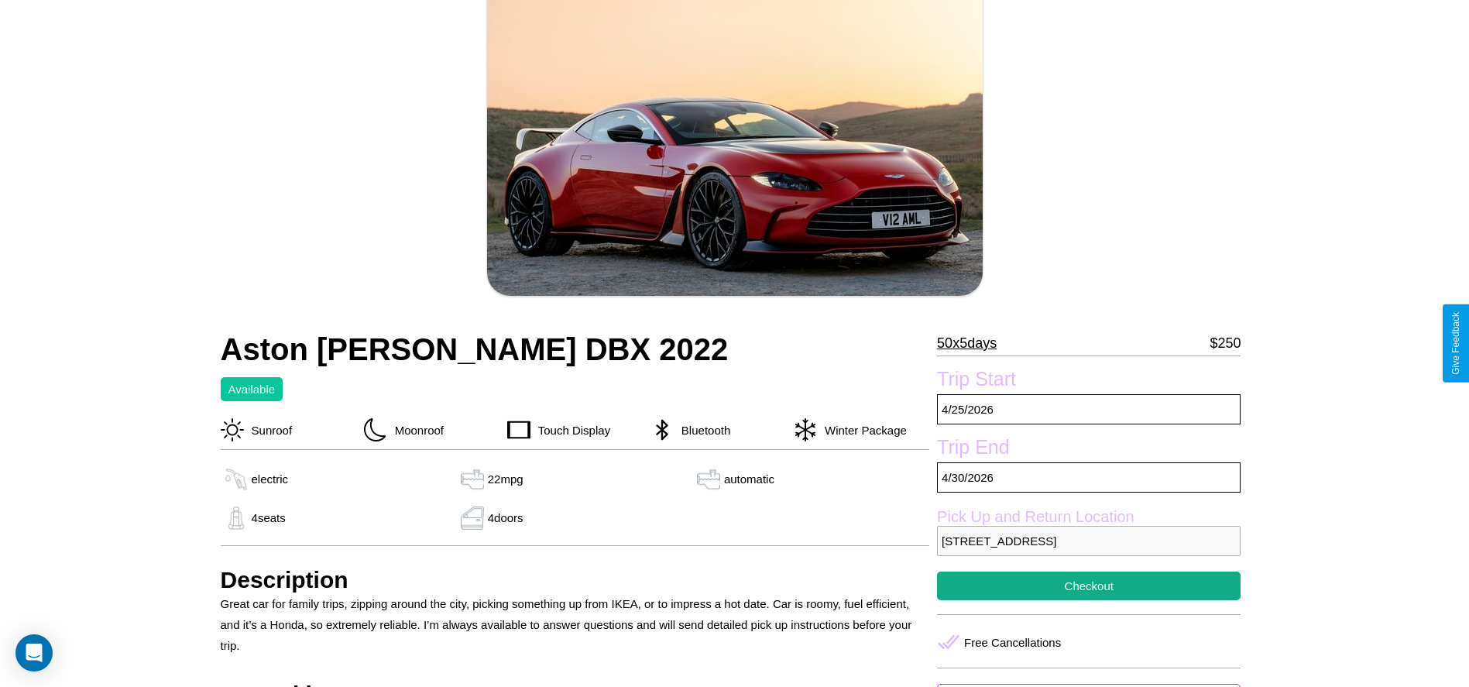
click at [972, 343] on p "50 x 5 days" at bounding box center [967, 343] width 60 height 25
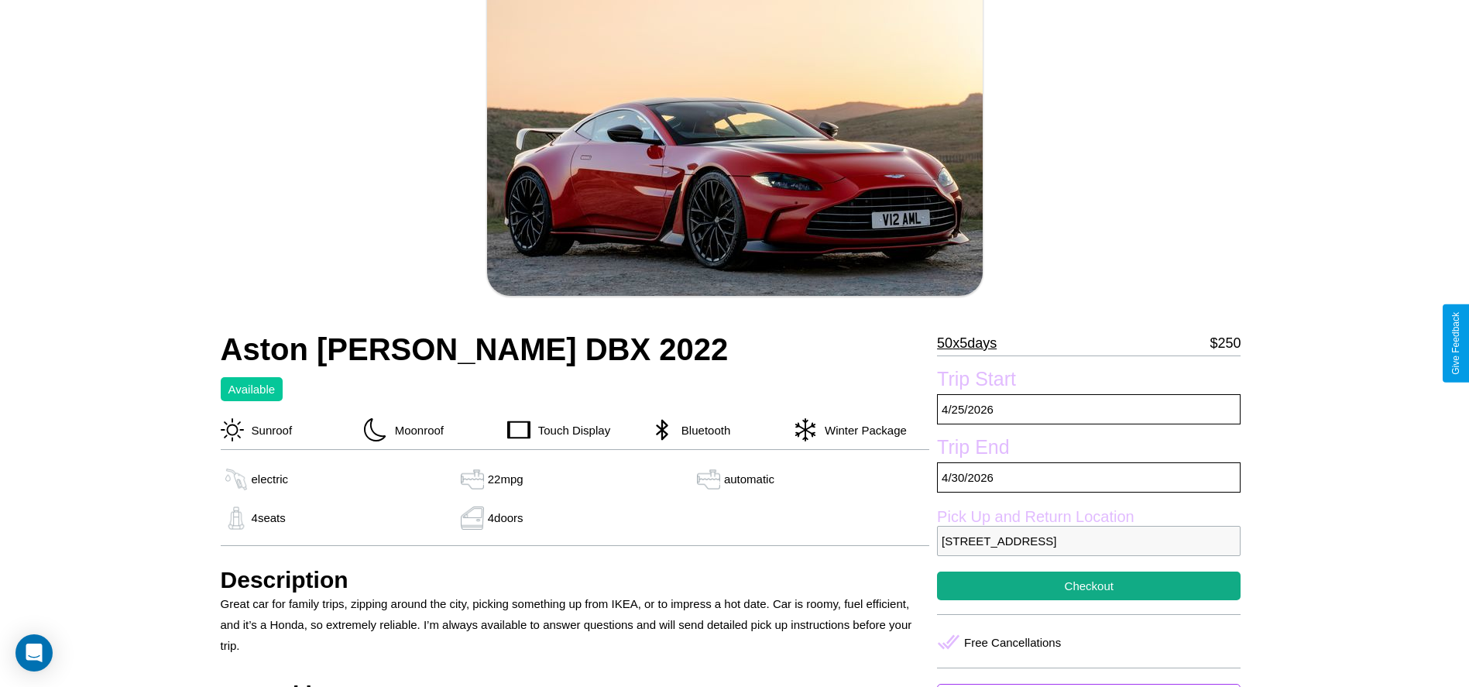
click at [972, 343] on p "50 x 5 days" at bounding box center [967, 343] width 60 height 25
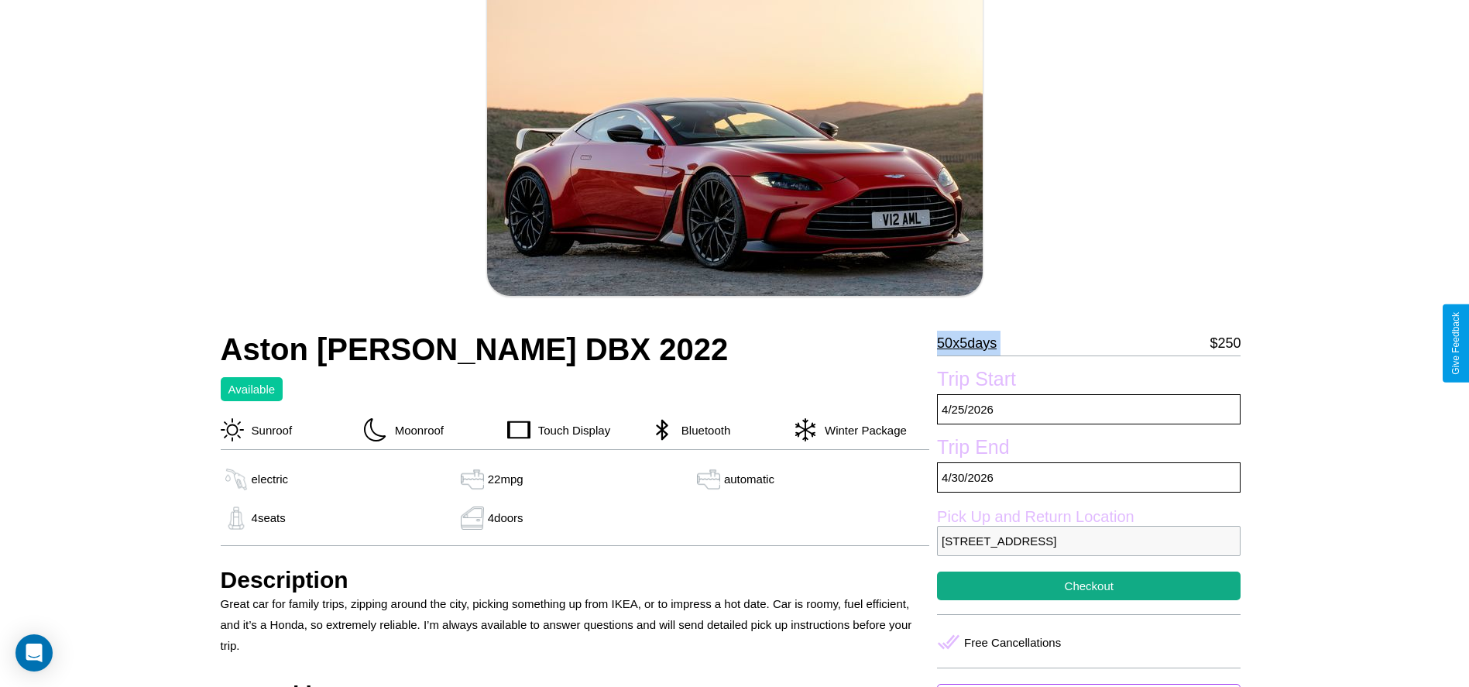
click at [972, 343] on p "50 x 5 days" at bounding box center [967, 343] width 60 height 25
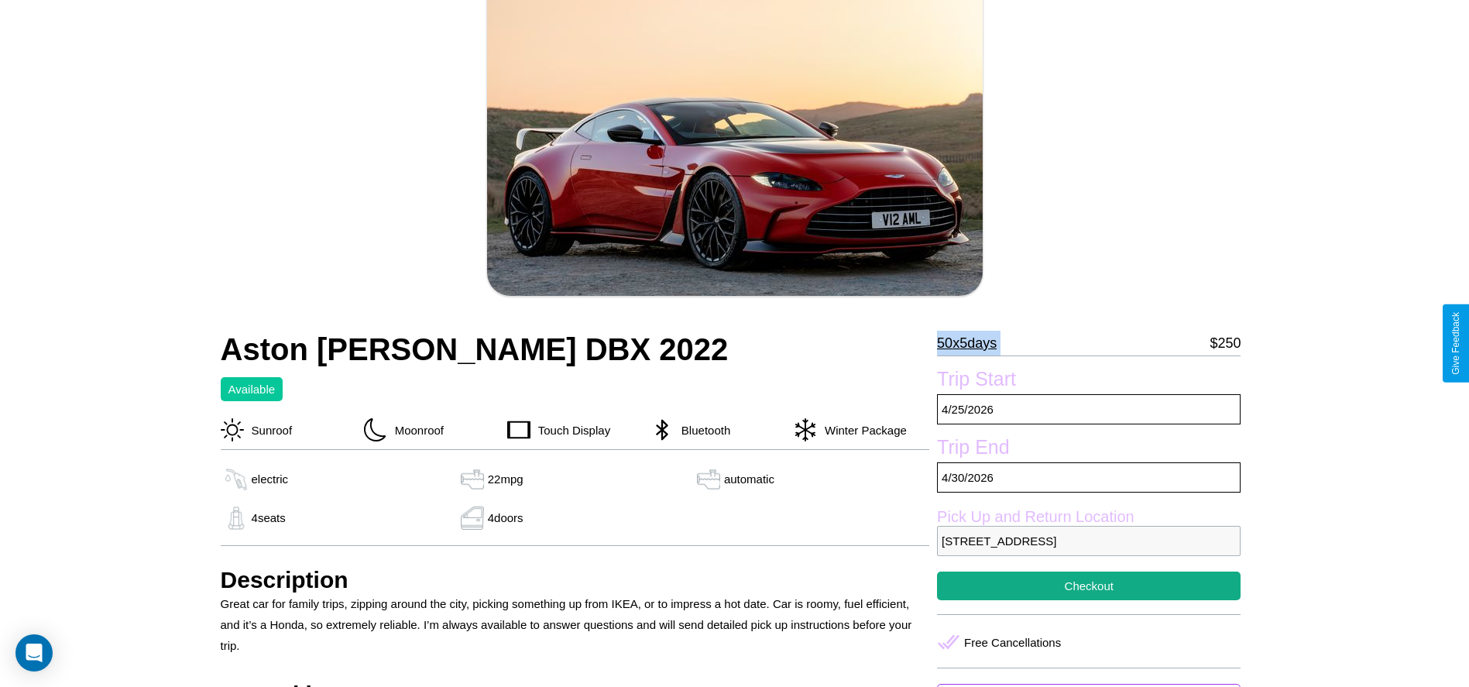
click at [972, 343] on p "50 x 5 days" at bounding box center [967, 343] width 60 height 25
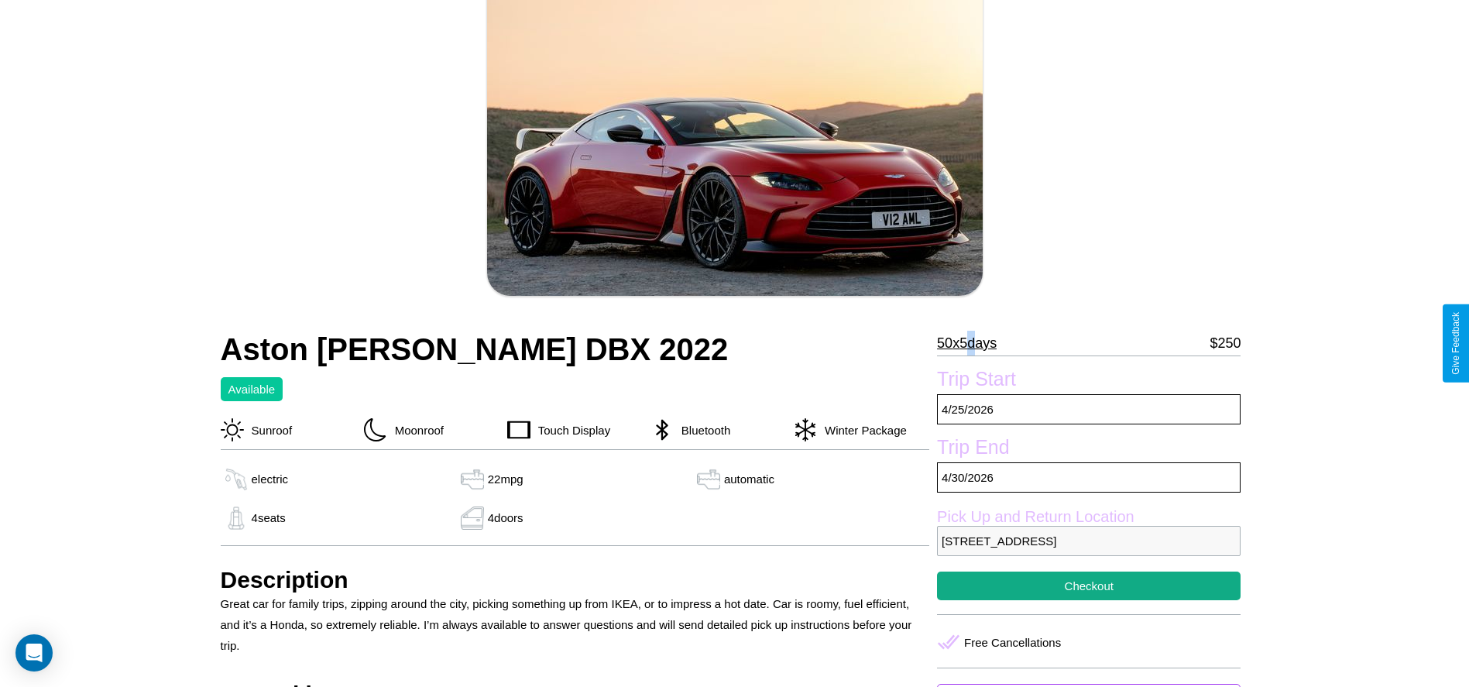
click at [972, 343] on p "50 x 5 days" at bounding box center [967, 343] width 60 height 25
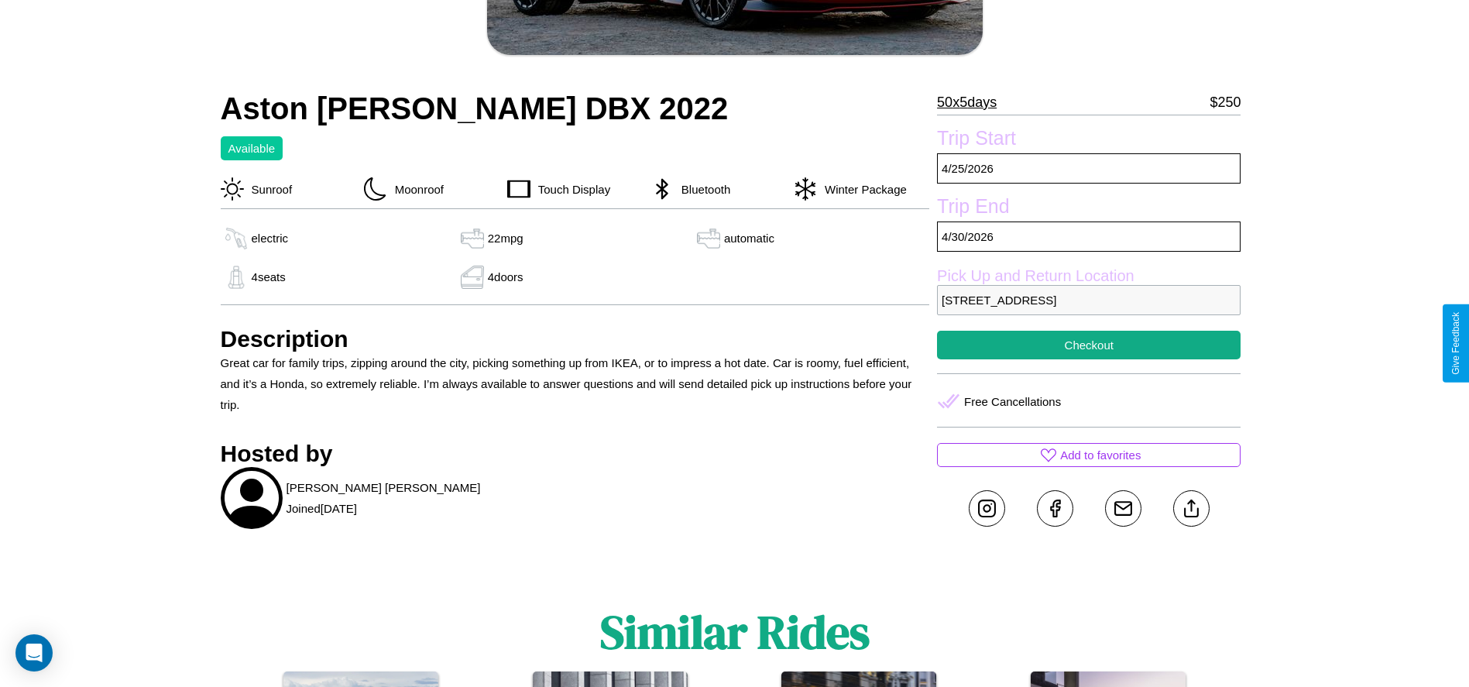
scroll to position [511, 0]
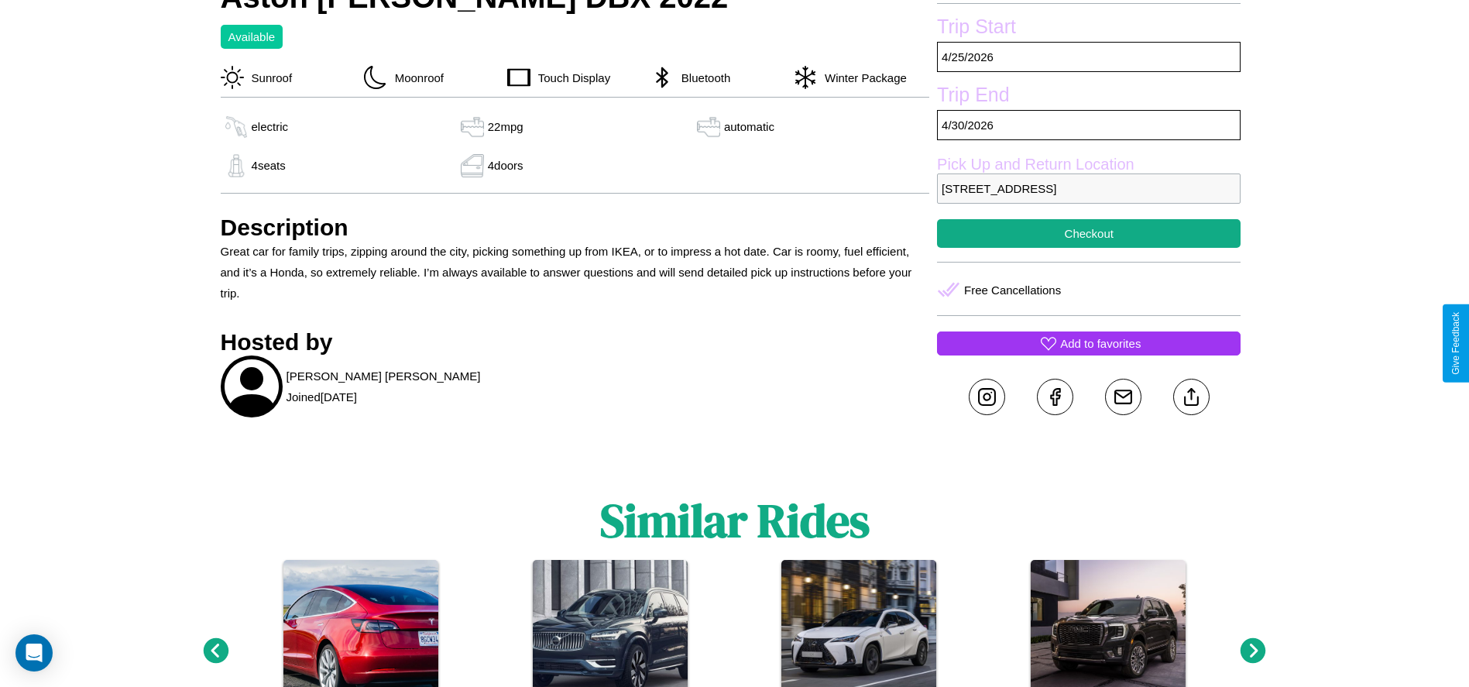
click at [1088, 343] on p "Add to favorites" at bounding box center [1100, 343] width 81 height 21
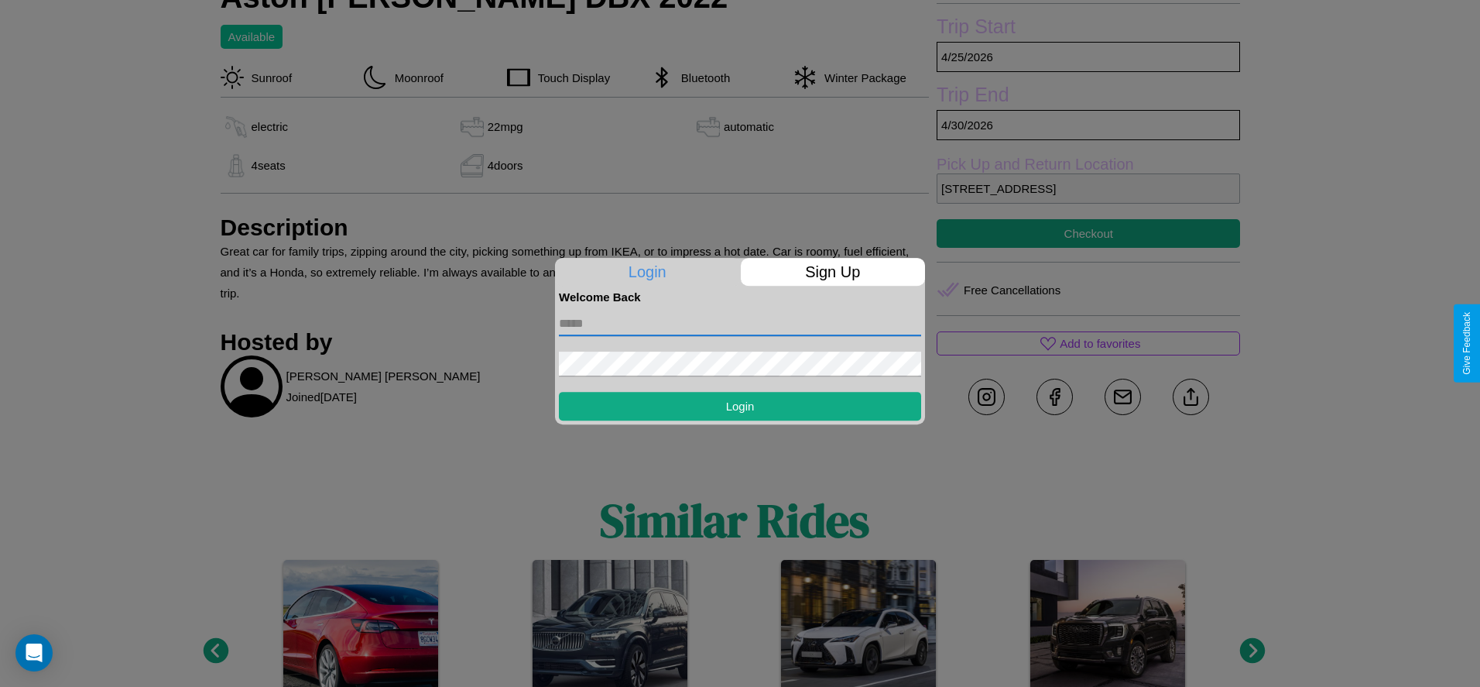
click at [740, 323] on input "text" at bounding box center [740, 323] width 362 height 25
type input "**********"
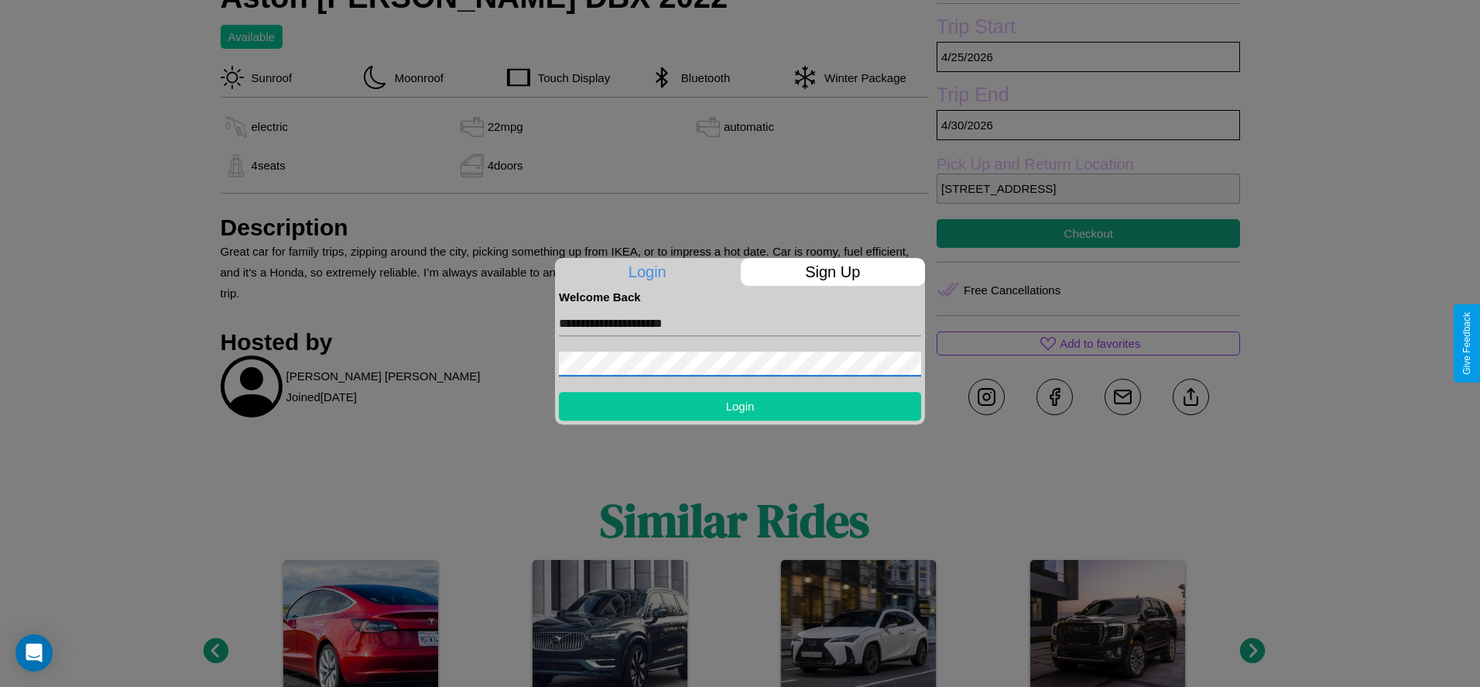
click at [740, 406] on button "Login" at bounding box center [740, 406] width 362 height 29
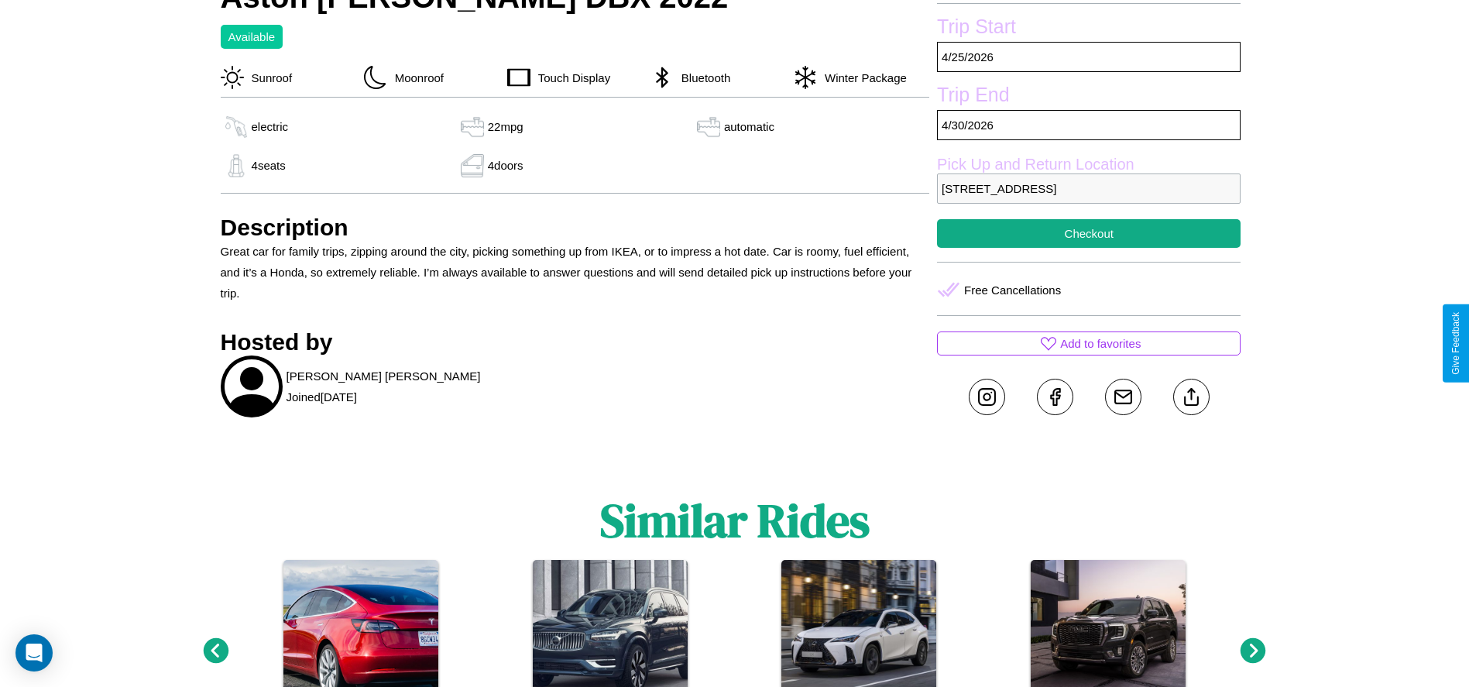
scroll to position [619, 0]
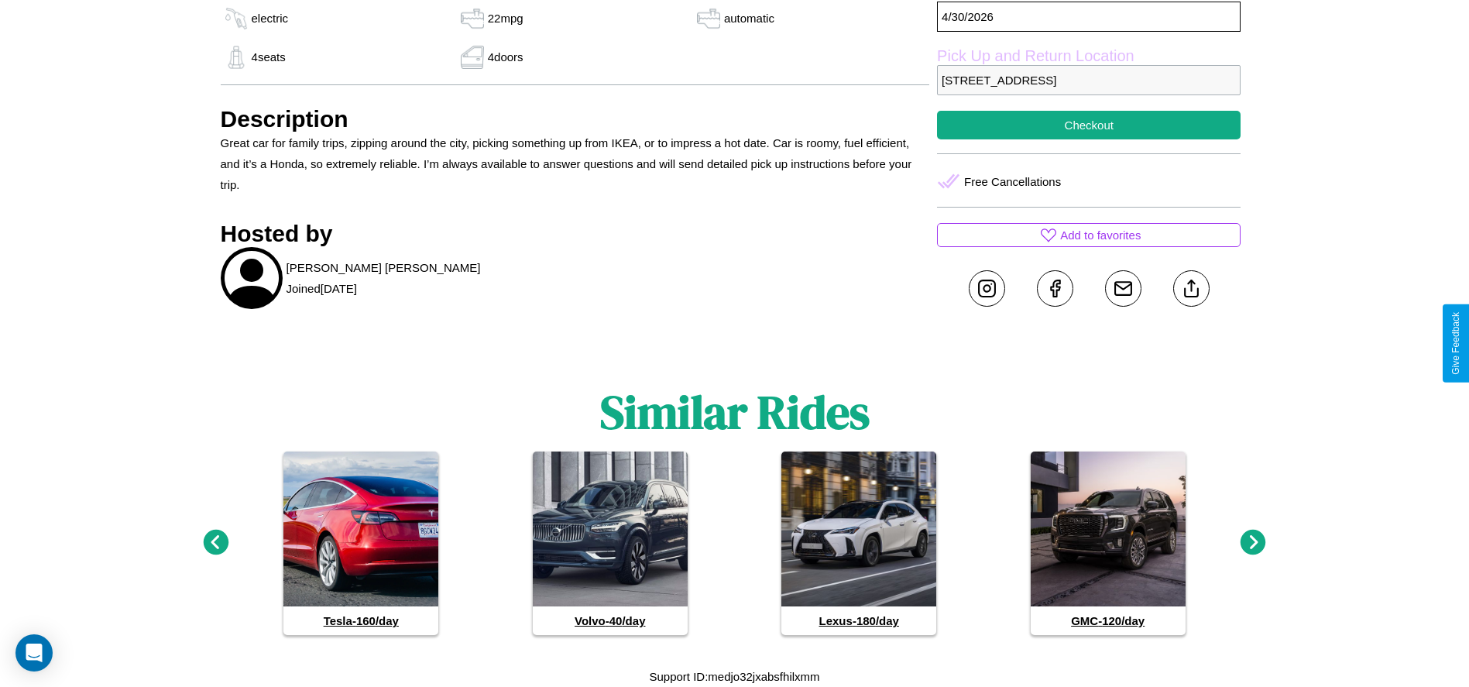
click at [1253, 543] on icon at bounding box center [1253, 542] width 26 height 26
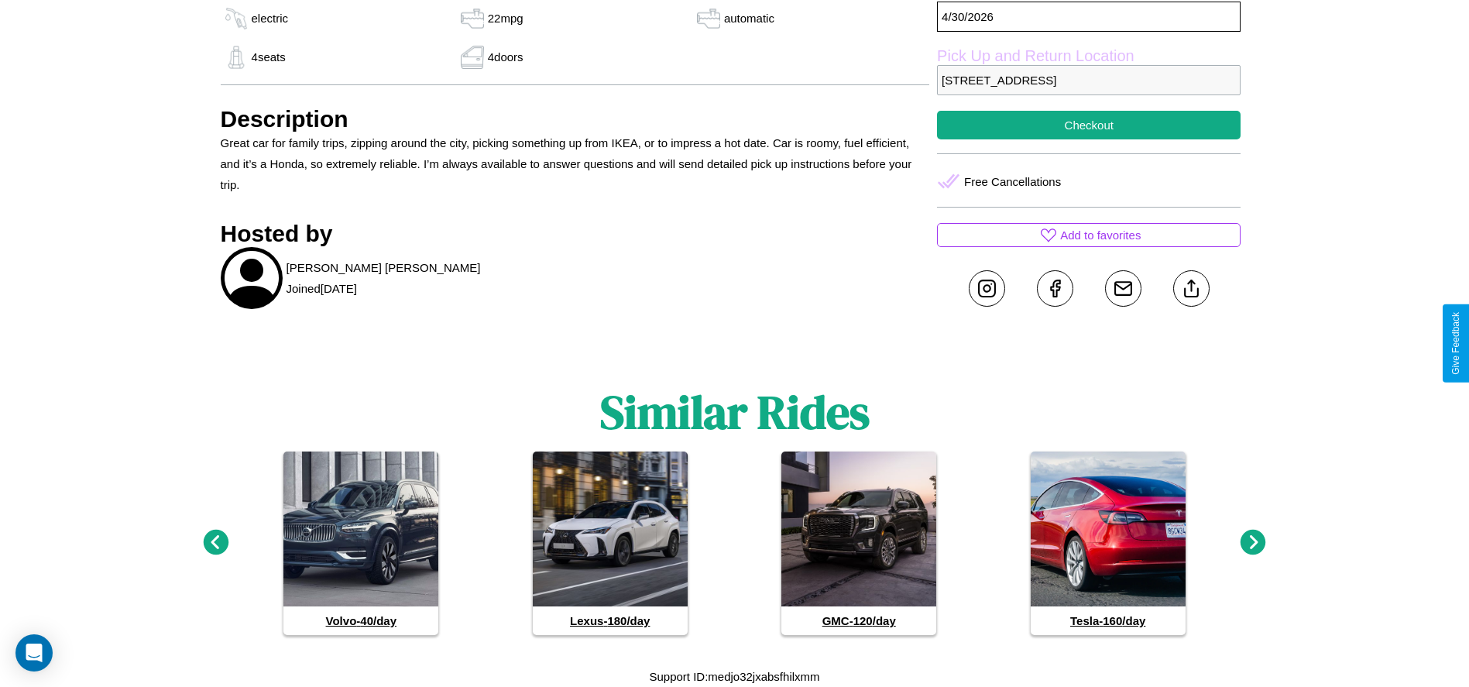
click at [1253, 543] on icon at bounding box center [1253, 542] width 26 height 26
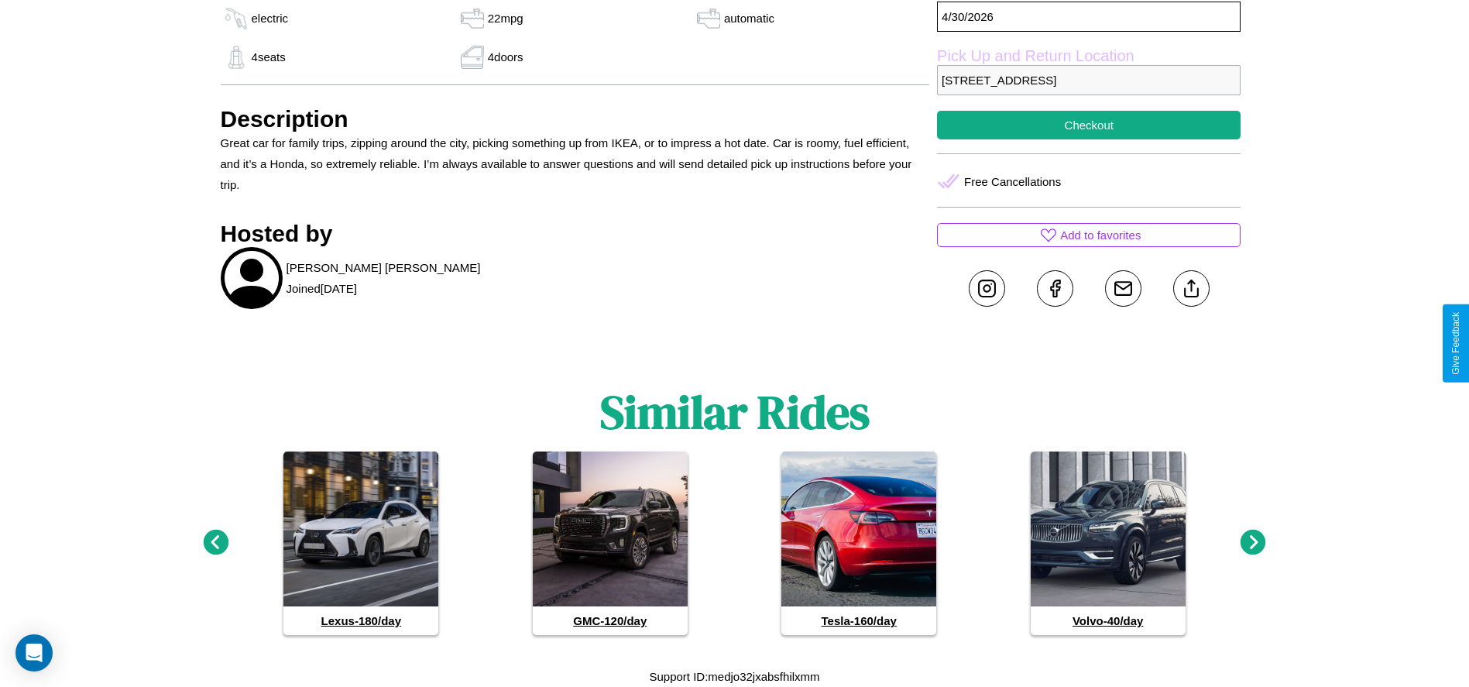
click at [1253, 543] on icon at bounding box center [1253, 542] width 26 height 26
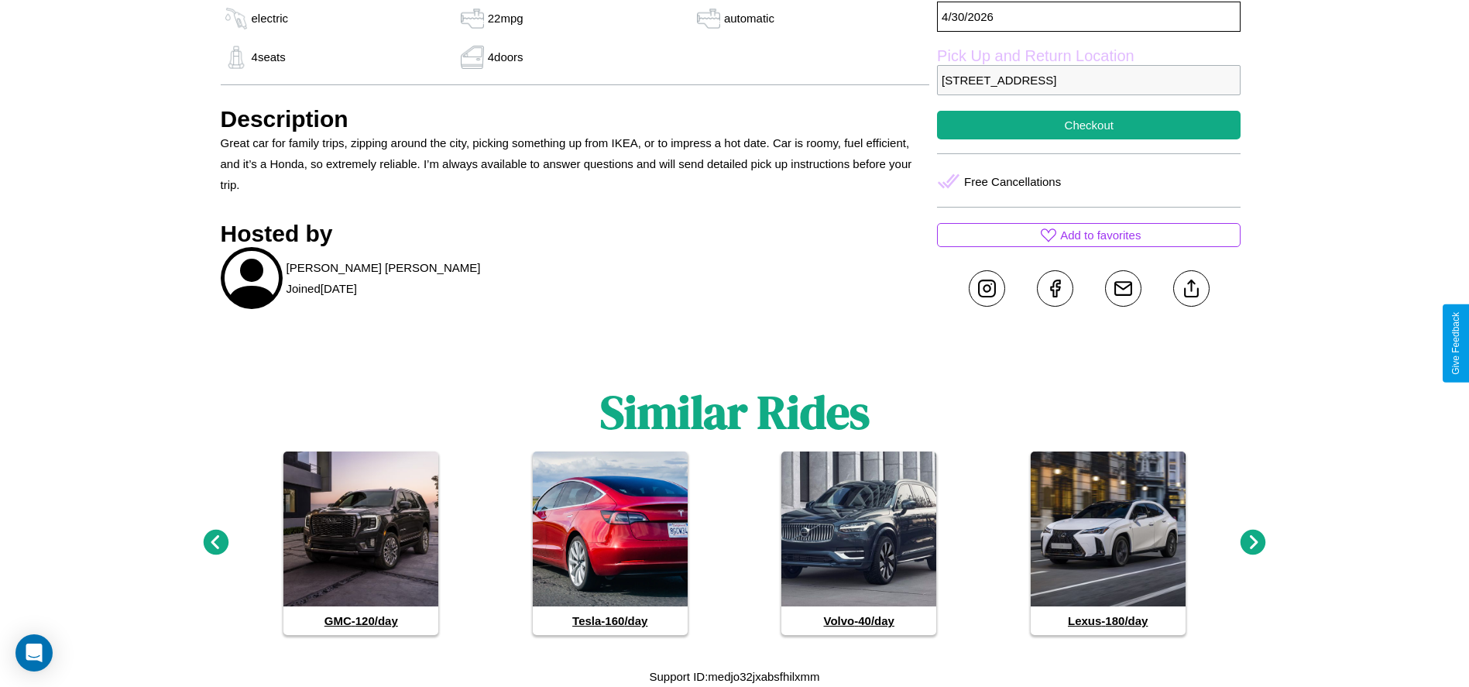
click at [1253, 543] on icon at bounding box center [1253, 542] width 26 height 26
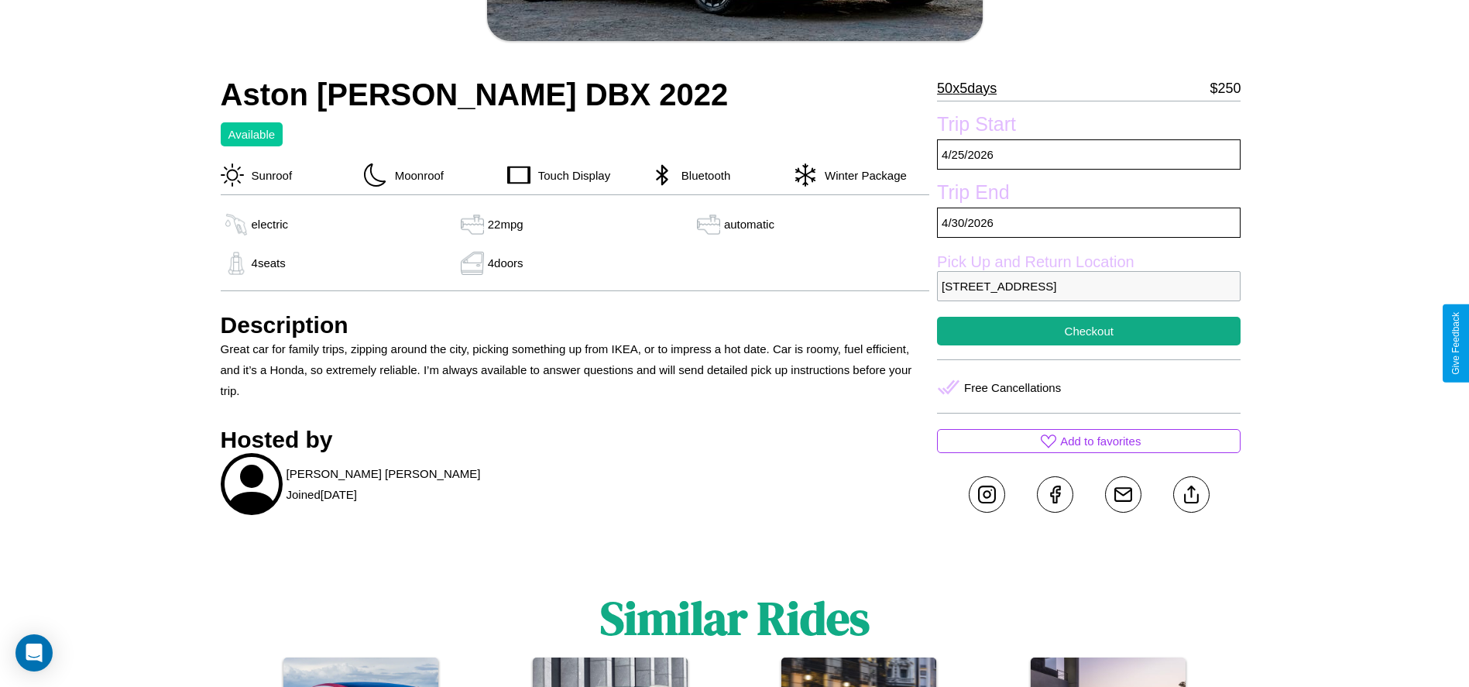
scroll to position [401, 0]
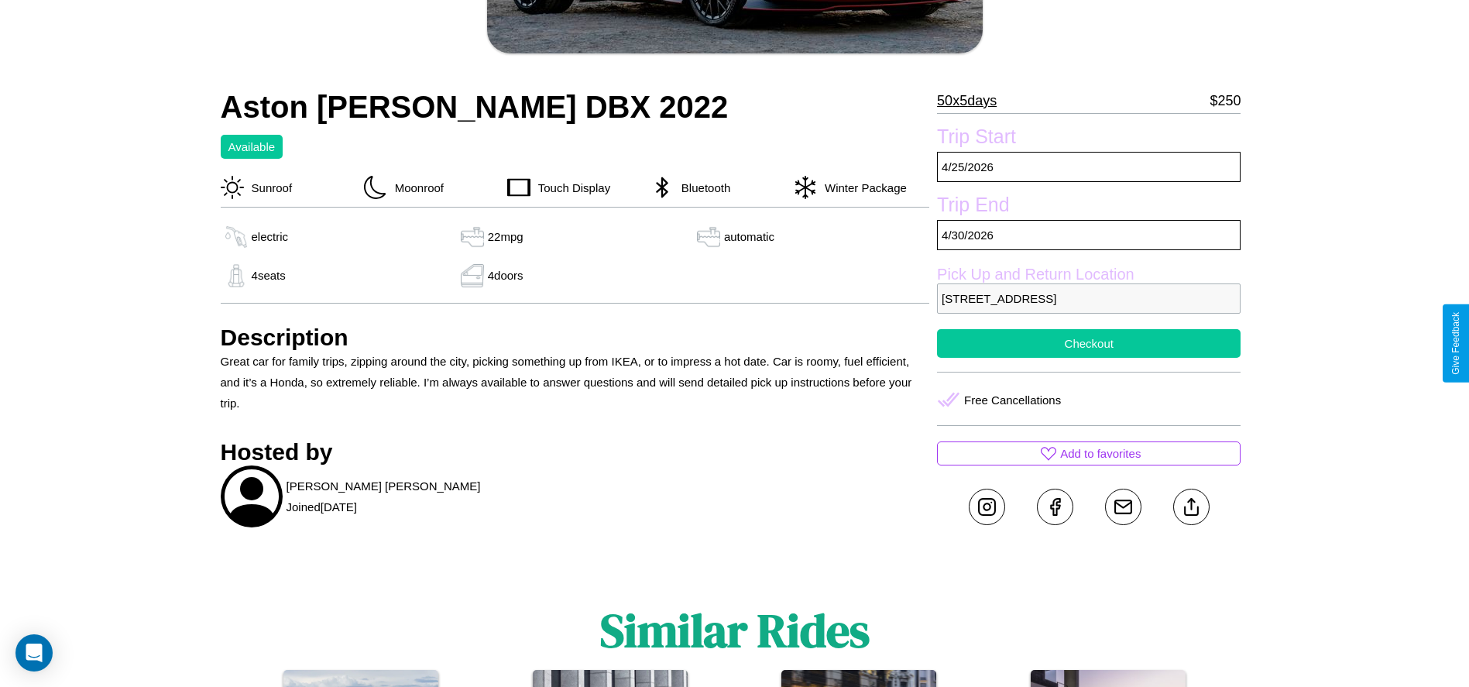
click at [1088, 343] on button "Checkout" at bounding box center [1088, 343] width 303 height 29
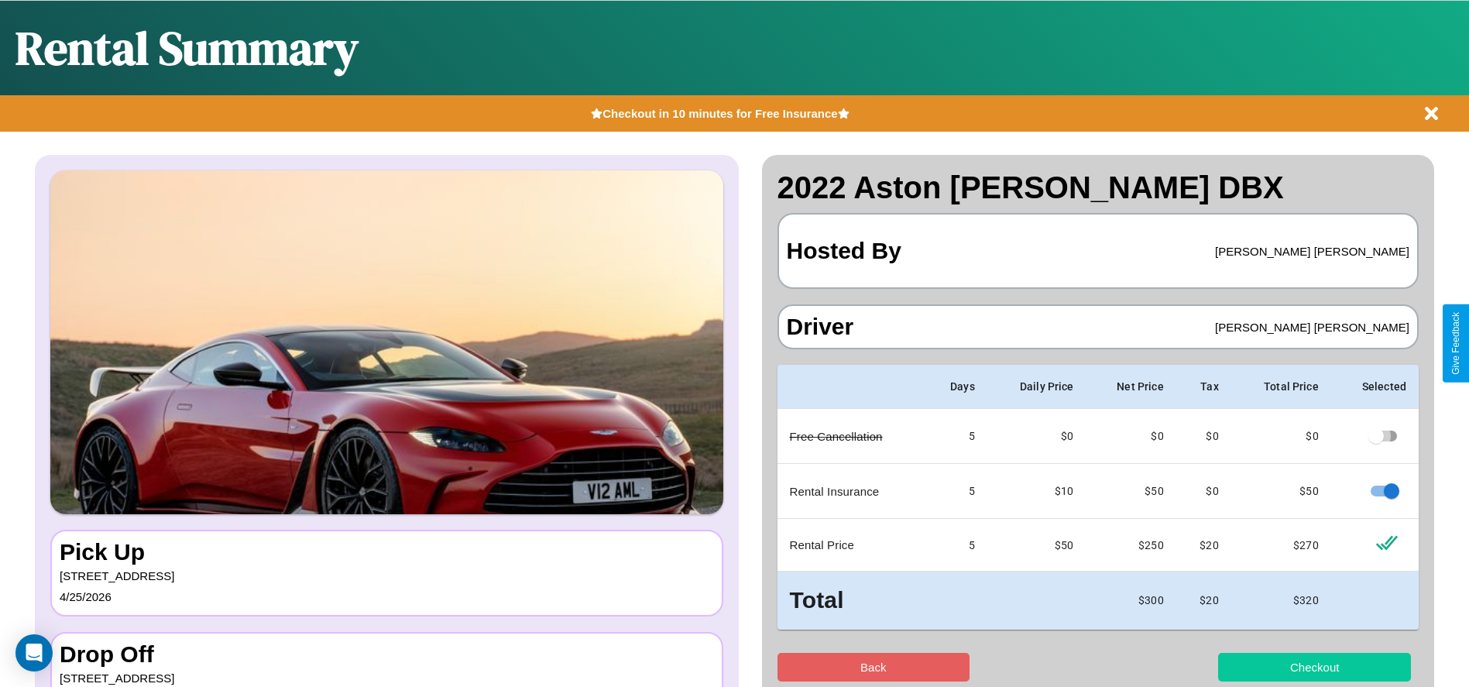
click at [1314, 667] on button "Checkout" at bounding box center [1314, 667] width 193 height 29
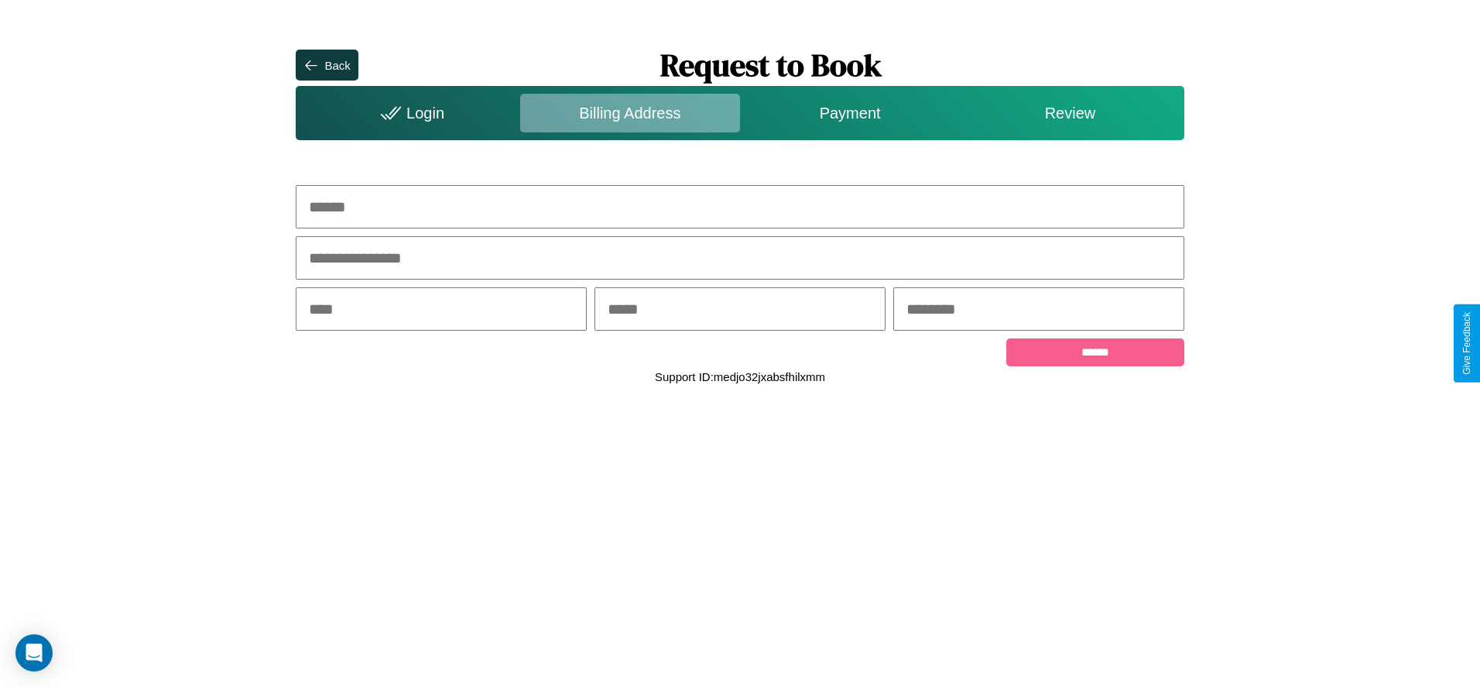
click at [740, 207] on input "text" at bounding box center [740, 206] width 888 height 43
type input "**********"
click at [441, 310] on input "text" at bounding box center [441, 308] width 291 height 43
type input "********"
click at [739, 310] on input "text" at bounding box center [740, 308] width 291 height 43
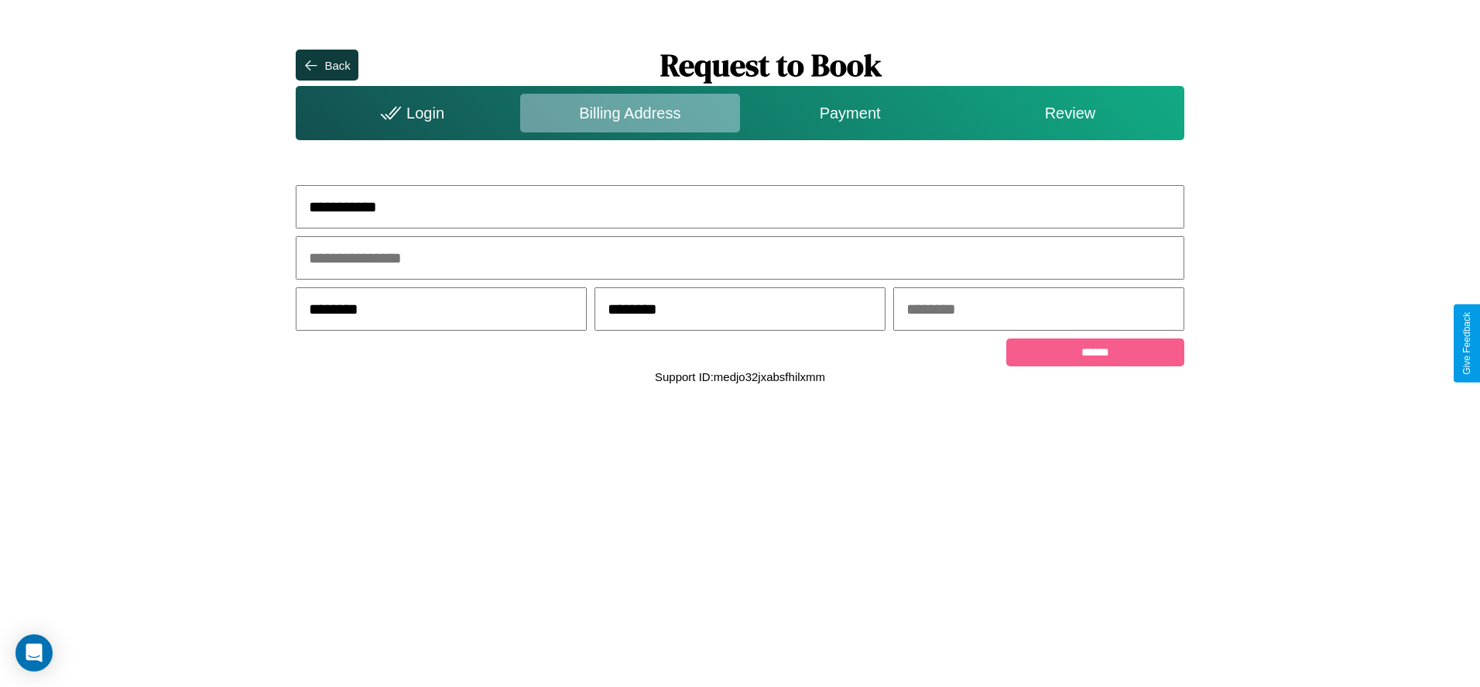
type input "********"
click at [1038, 310] on input "text" at bounding box center [1038, 308] width 291 height 43
type input "*****"
click at [1095, 355] on input "******" at bounding box center [1094, 352] width 177 height 28
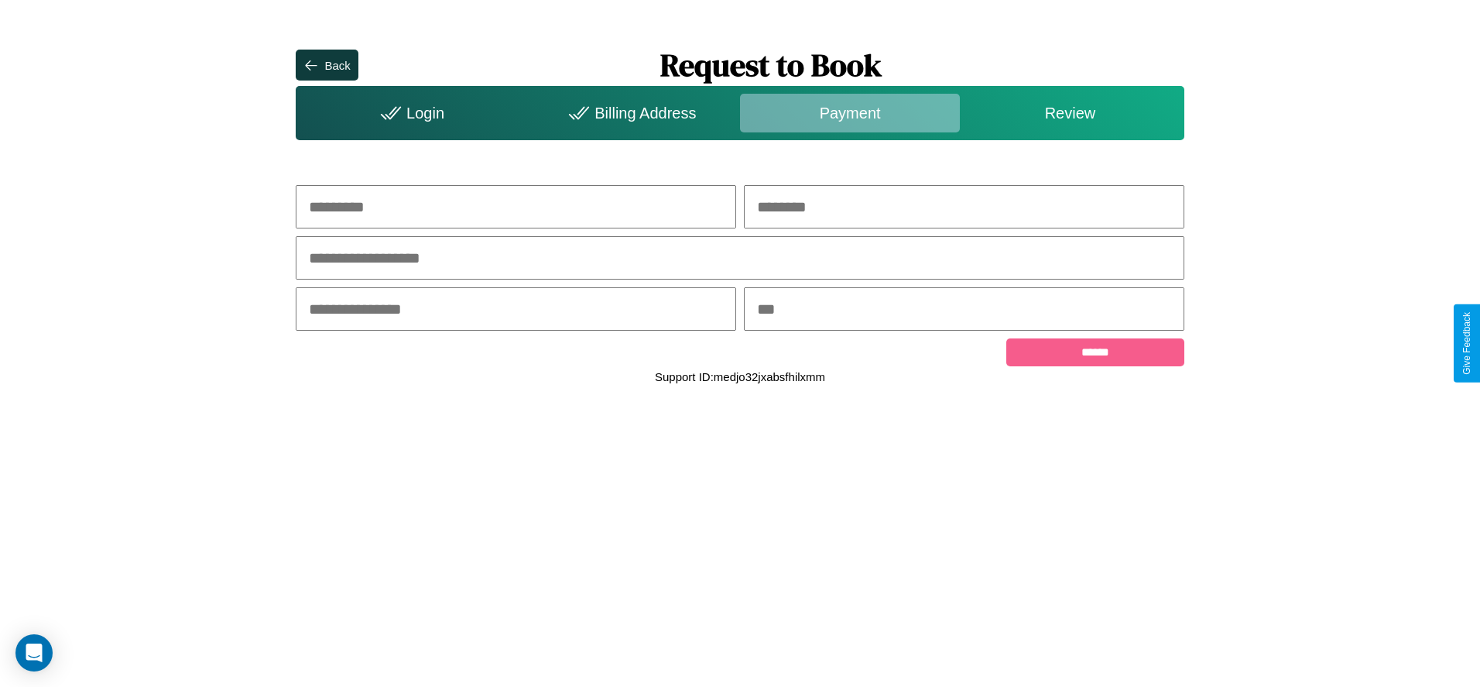
click at [516, 207] on input "text" at bounding box center [516, 206] width 440 height 43
type input "****"
click at [964, 207] on input "text" at bounding box center [964, 206] width 440 height 43
type input "******"
click at [740, 259] on input "text" at bounding box center [740, 257] width 888 height 43
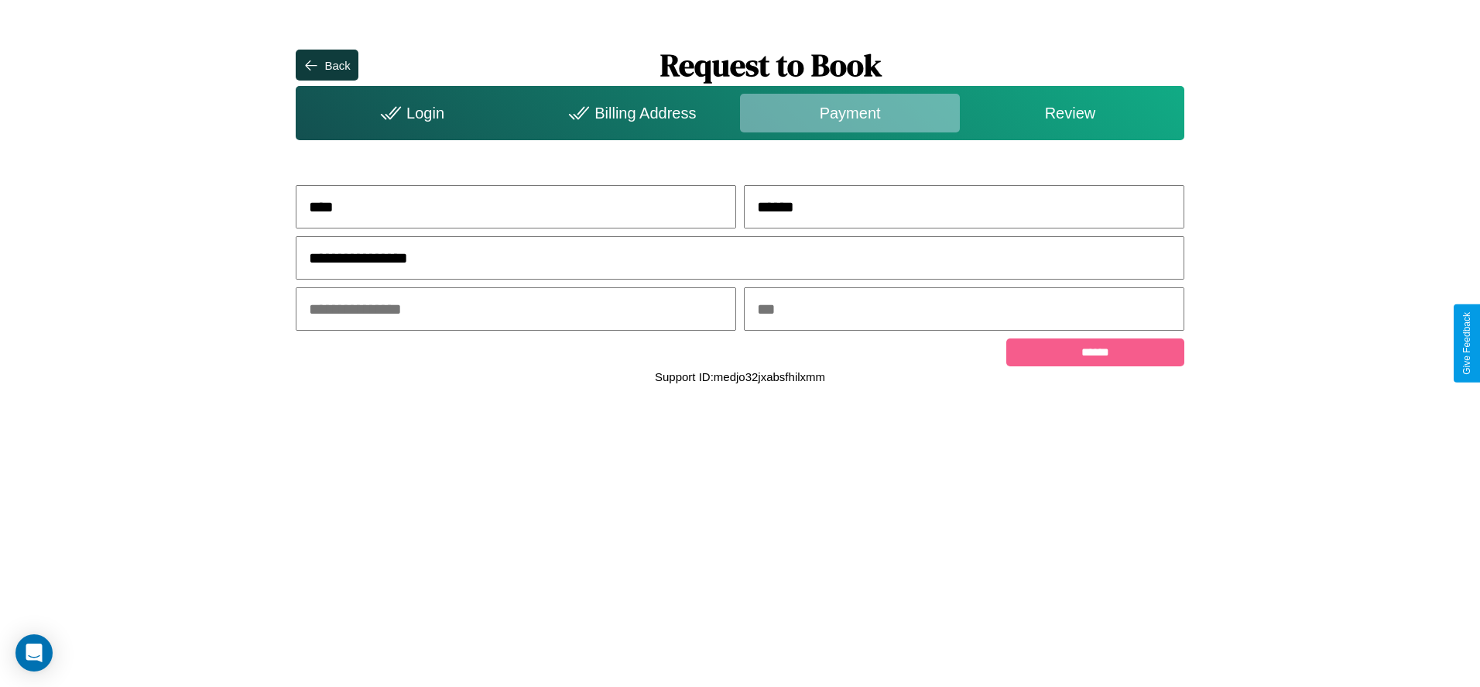
type input "**********"
click at [516, 310] on input "text" at bounding box center [516, 308] width 440 height 43
type input "*****"
click at [964, 310] on input "text" at bounding box center [964, 308] width 440 height 43
type input "***"
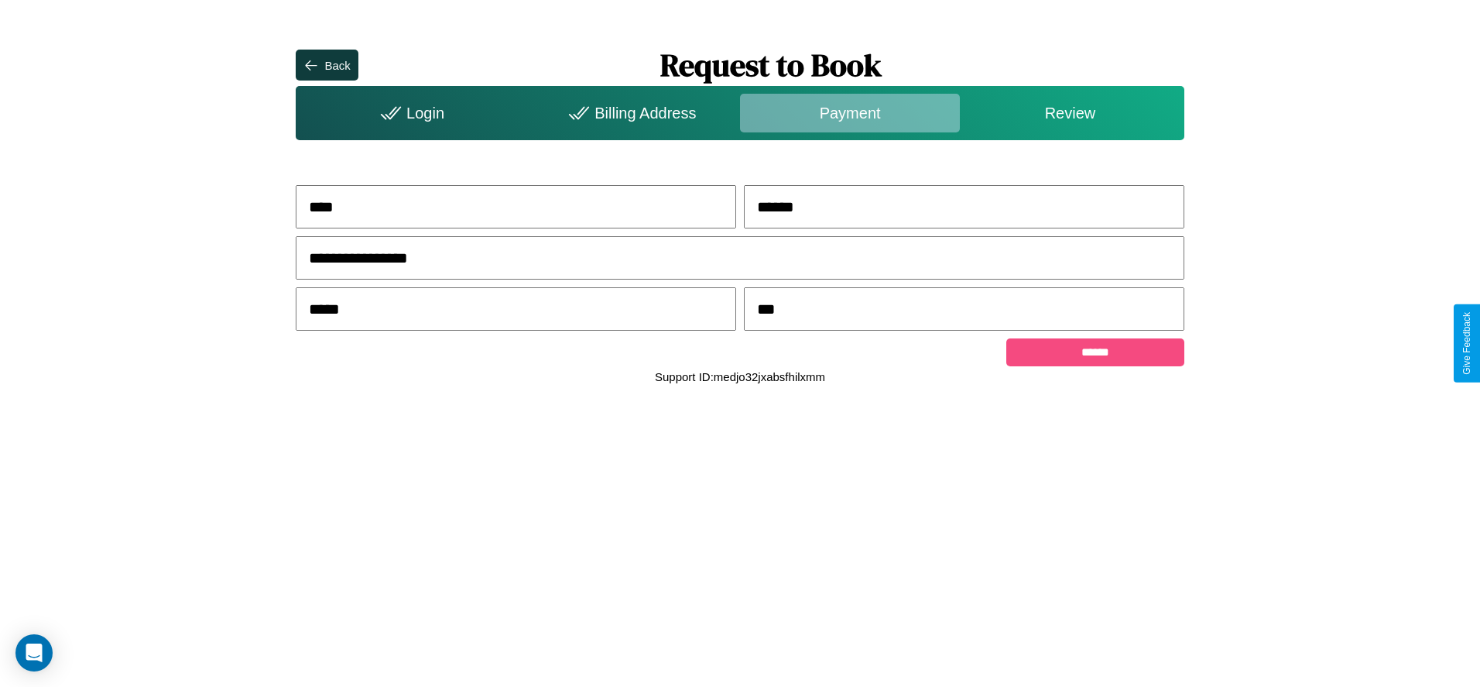
click at [1095, 355] on input "******" at bounding box center [1094, 352] width 177 height 28
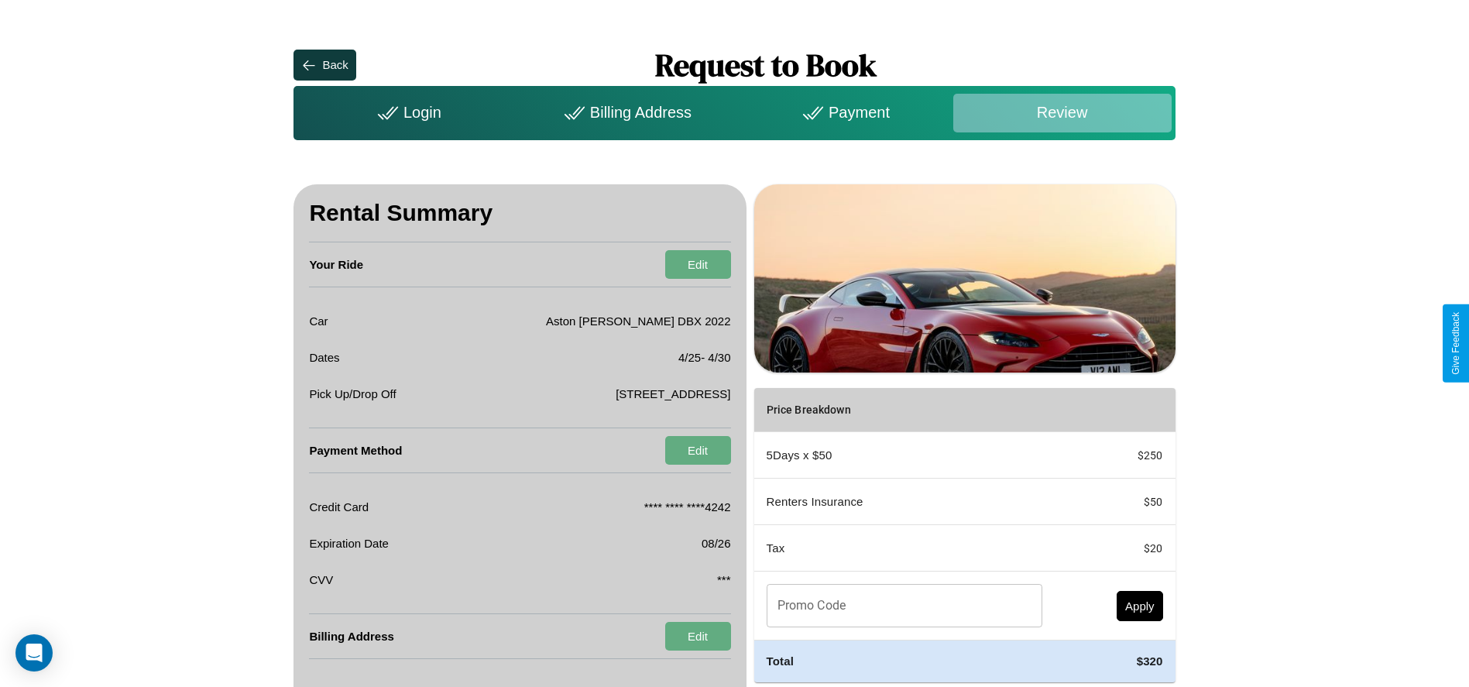
click at [899, 605] on input "Promo Code" at bounding box center [895, 605] width 259 height 43
type input "**********"
click at [1139, 605] on button "Apply" at bounding box center [1139, 606] width 46 height 30
click at [625, 112] on div "Billing Address" at bounding box center [625, 113] width 218 height 39
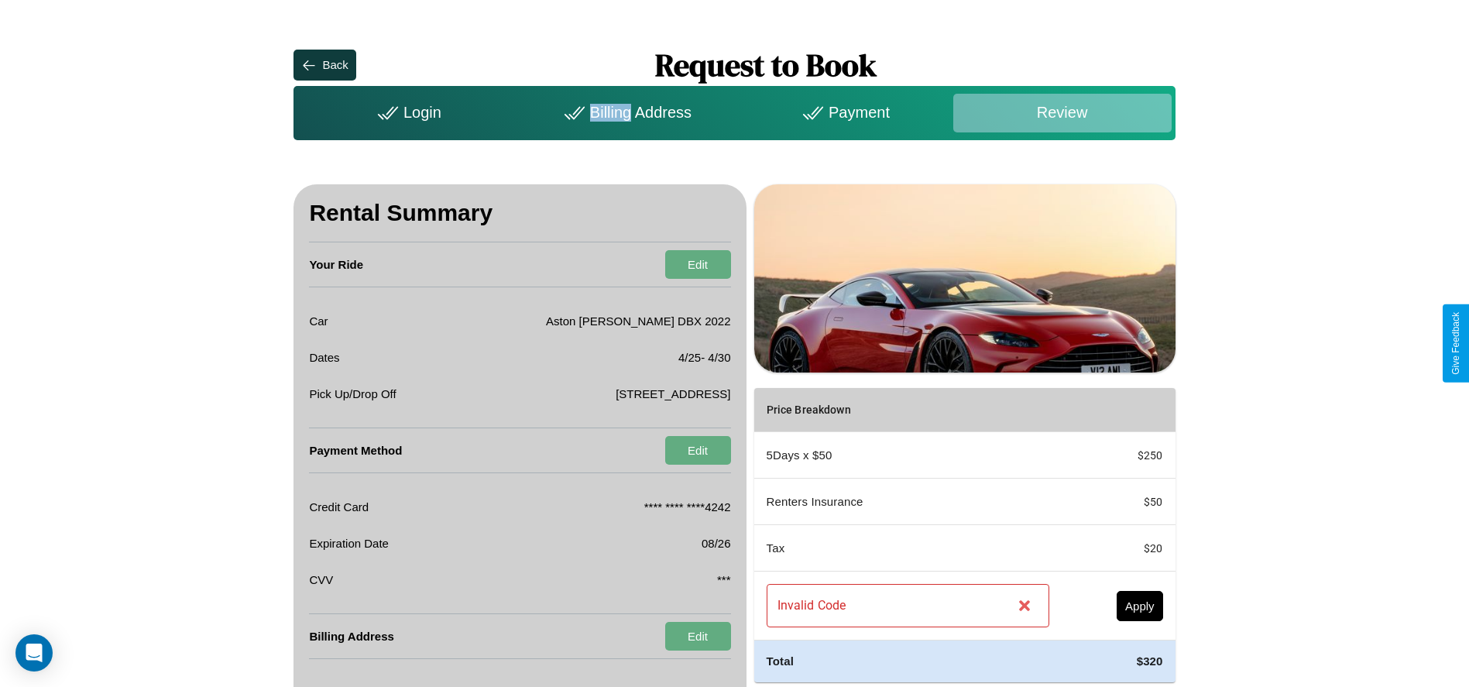
click at [625, 112] on div "Billing Address" at bounding box center [625, 113] width 218 height 39
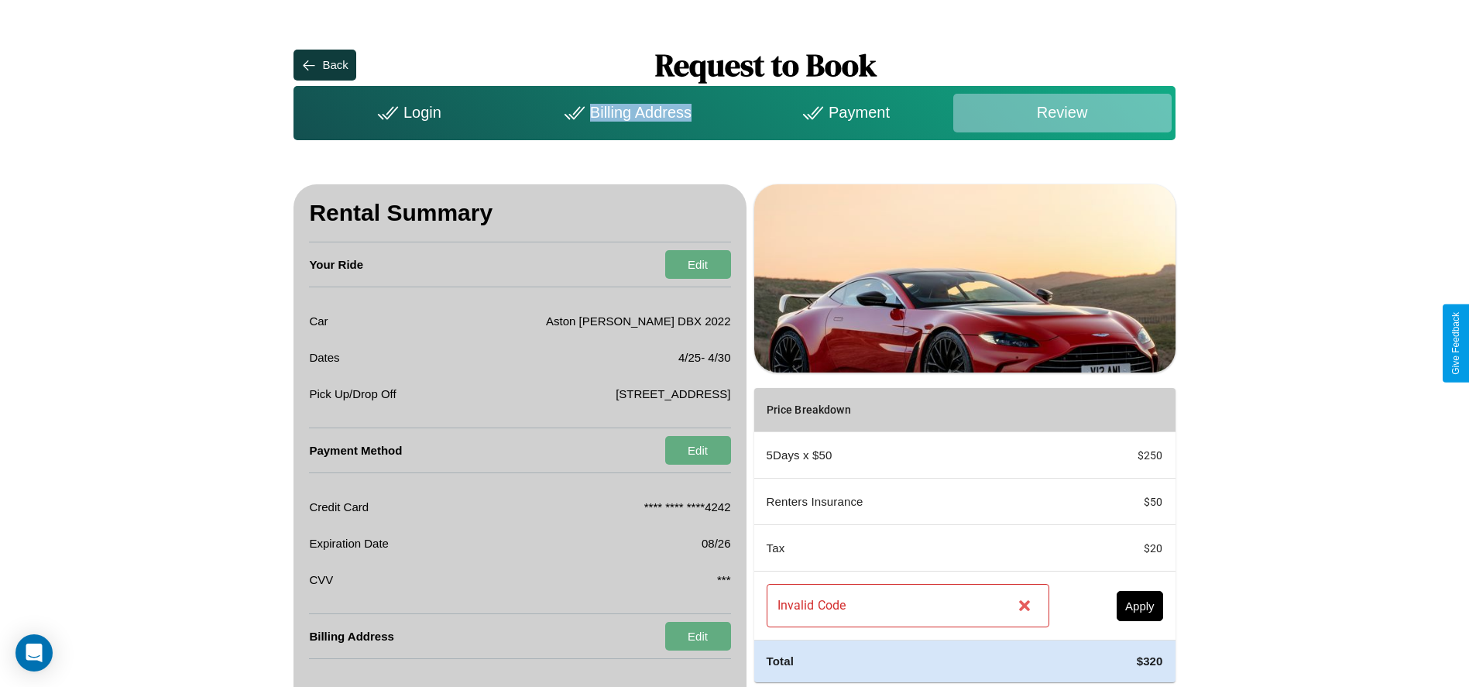
click at [625, 112] on div "Billing Address" at bounding box center [625, 113] width 218 height 39
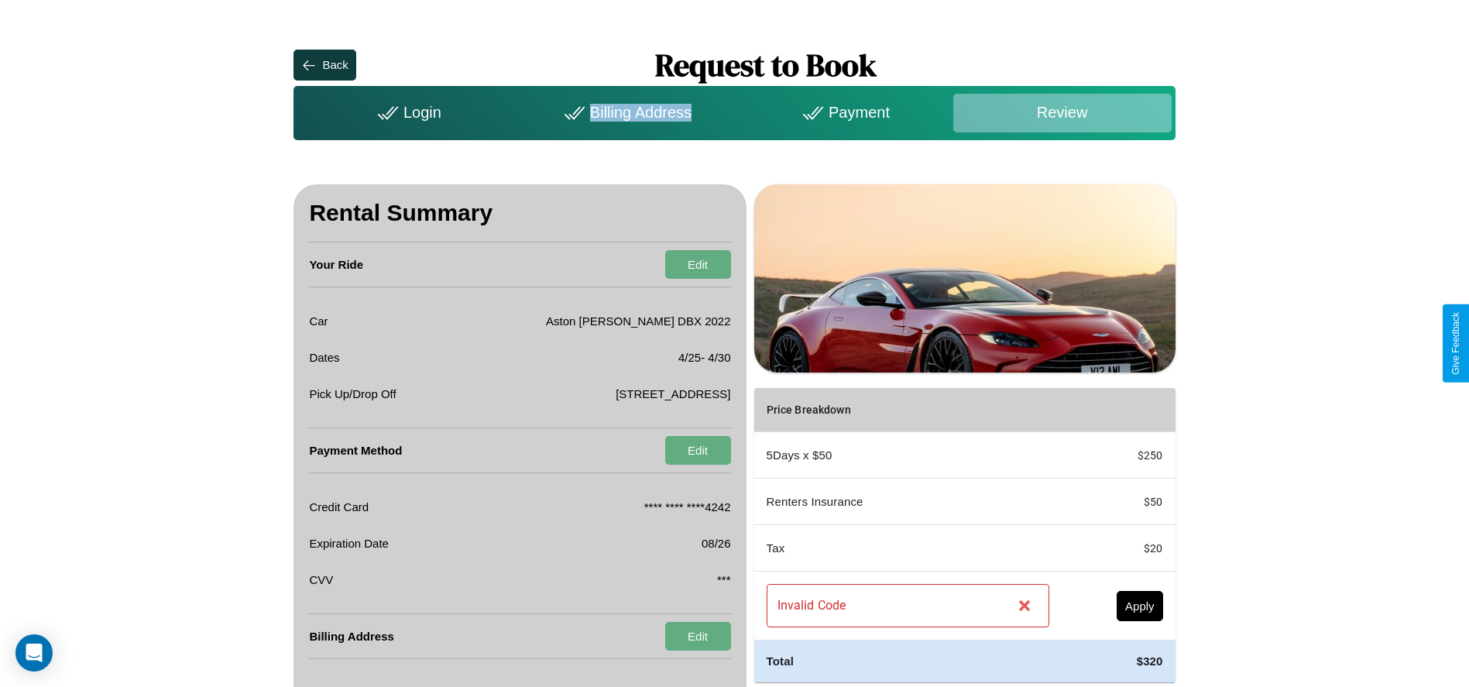
click at [625, 112] on div "Billing Address" at bounding box center [625, 113] width 218 height 39
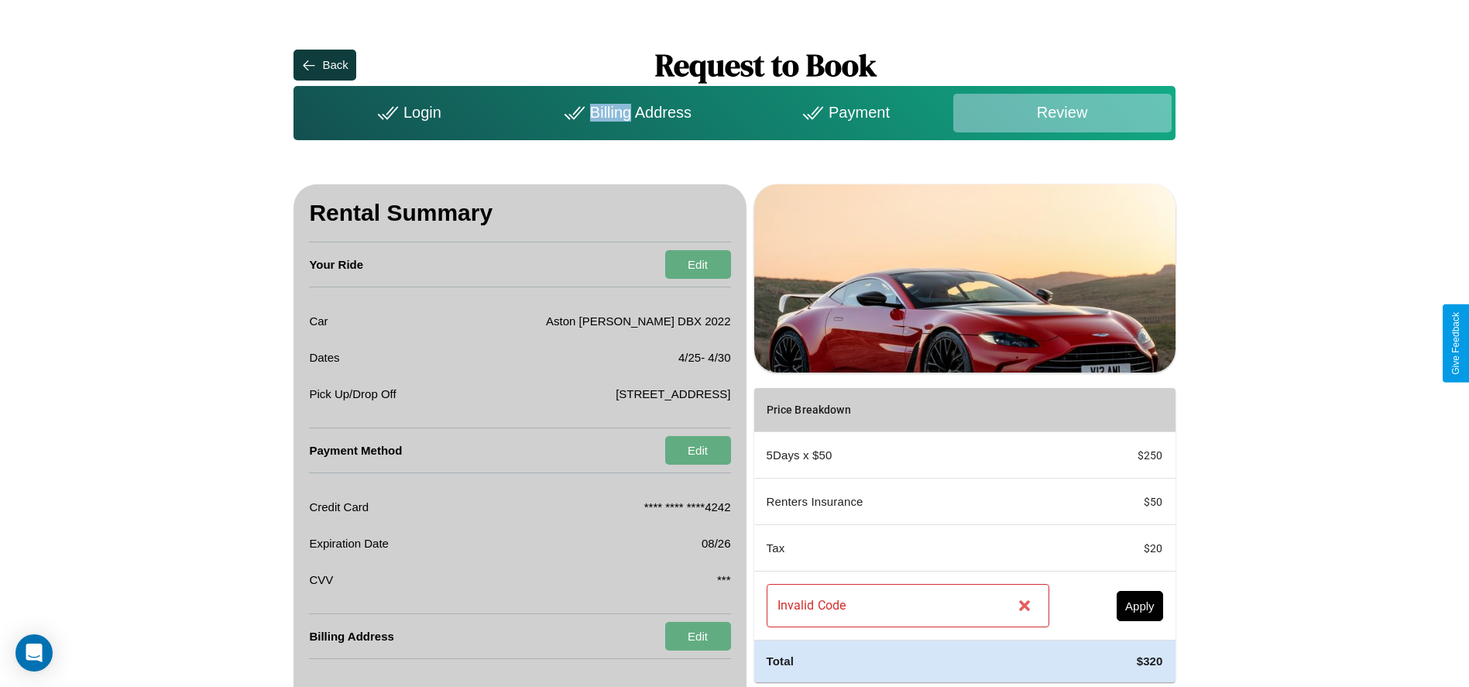
click at [625, 112] on div "Billing Address" at bounding box center [625, 113] width 218 height 39
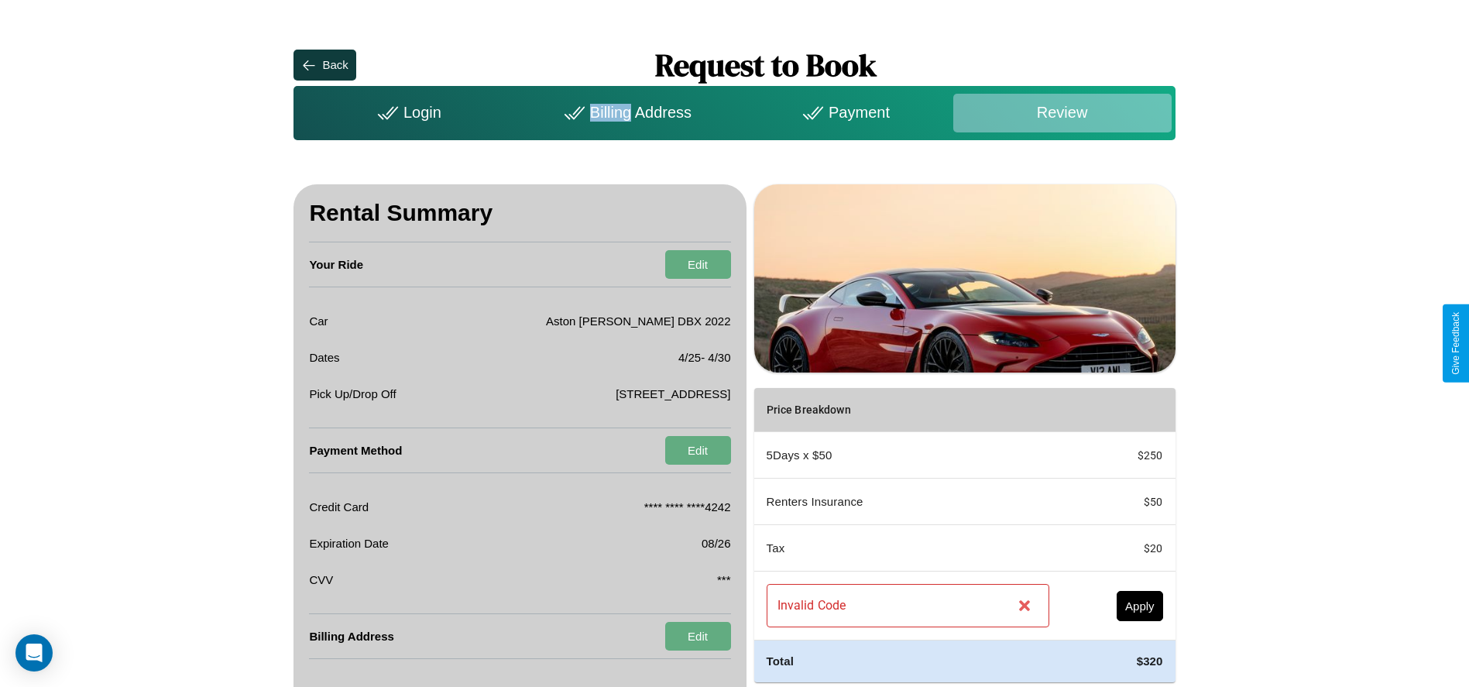
click at [625, 112] on div "Billing Address" at bounding box center [625, 113] width 218 height 39
click at [697, 450] on button "Edit" at bounding box center [698, 450] width 66 height 29
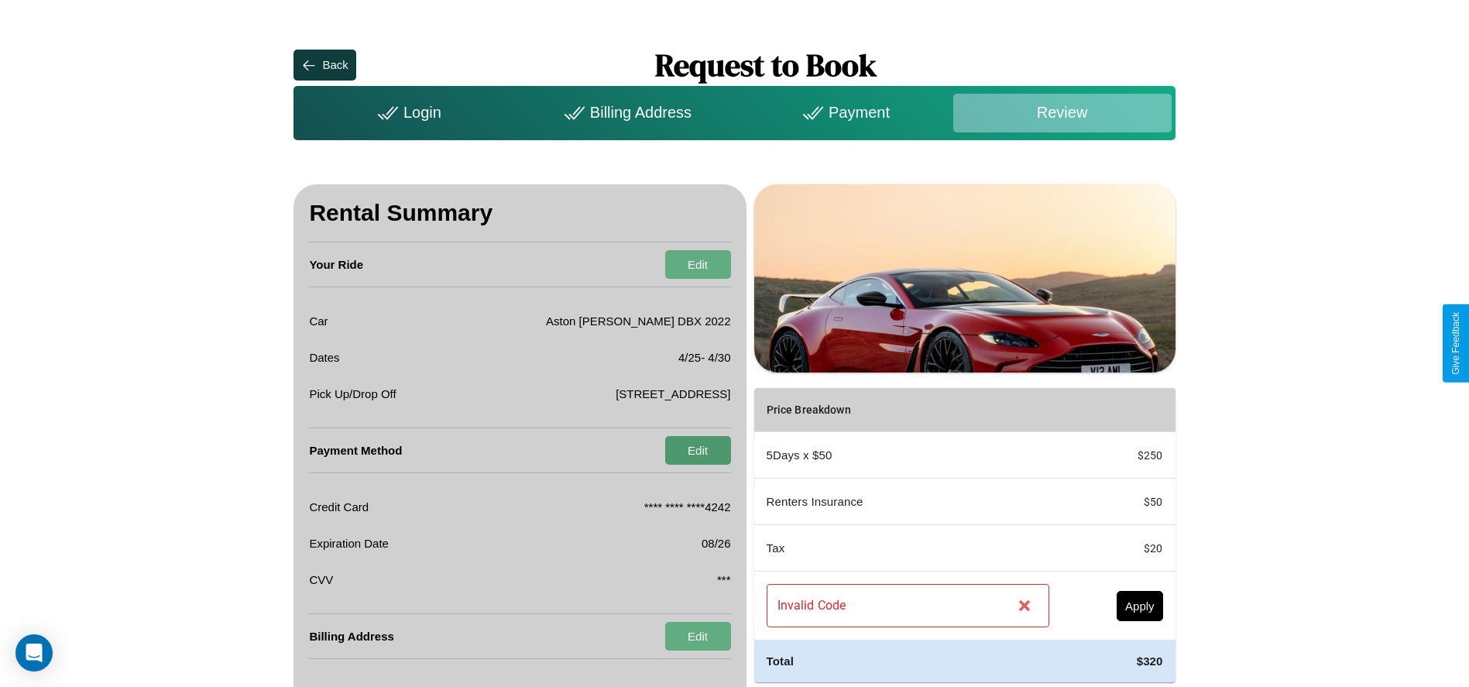
click at [697, 450] on button "Edit" at bounding box center [698, 450] width 66 height 29
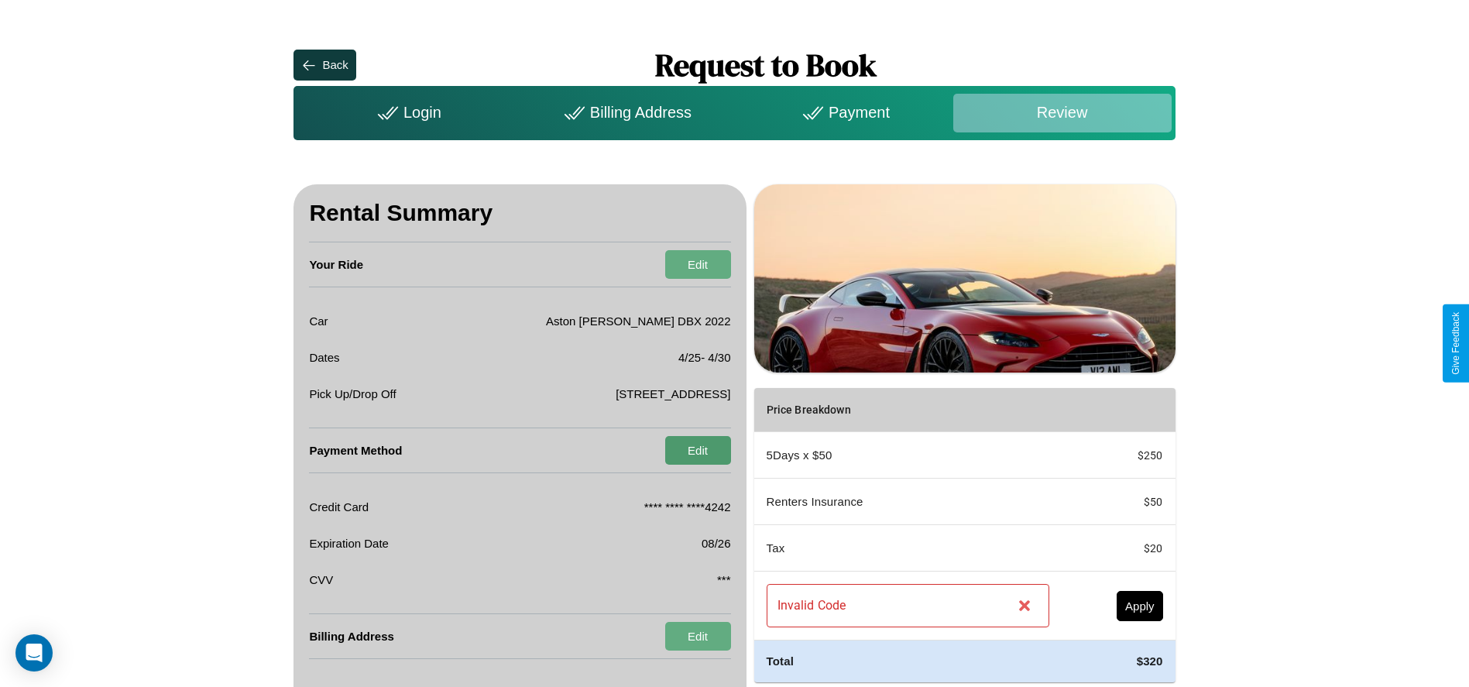
click at [697, 450] on button "Edit" at bounding box center [698, 450] width 66 height 29
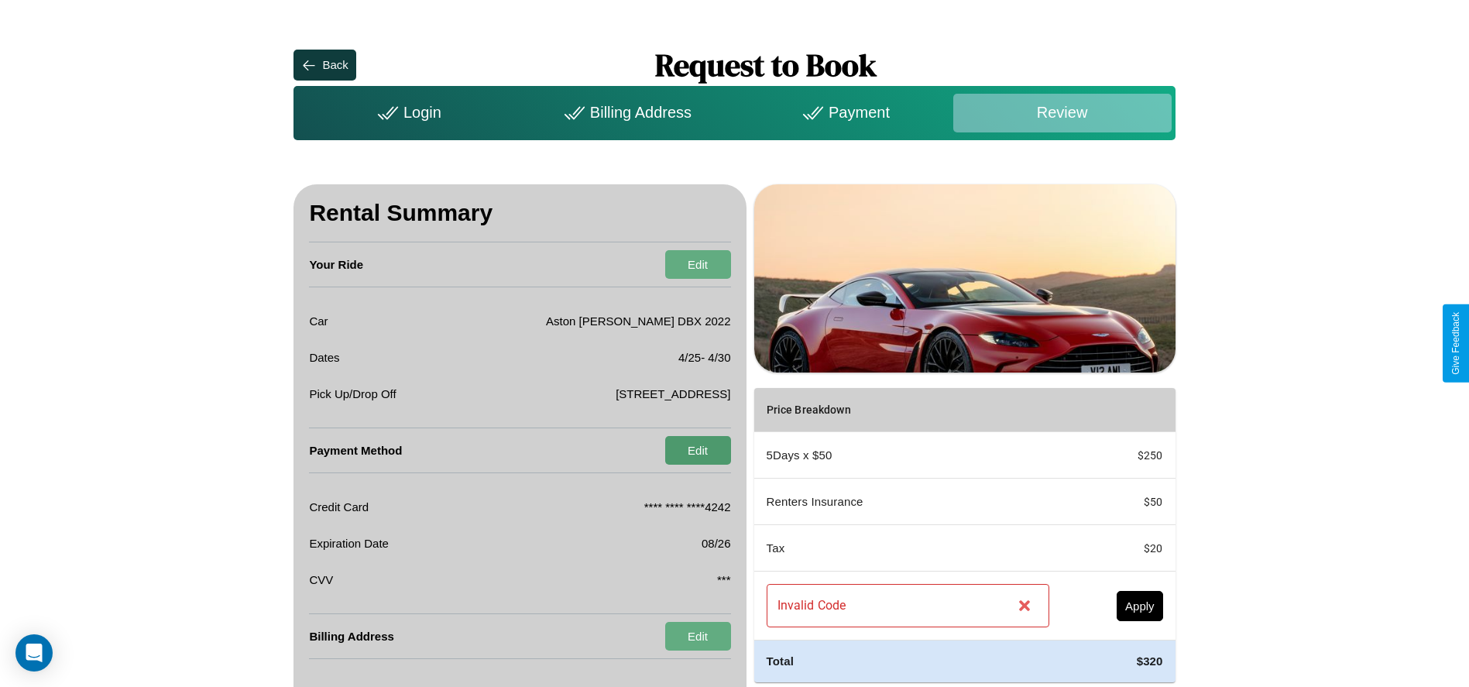
click at [697, 450] on button "Edit" at bounding box center [698, 450] width 66 height 29
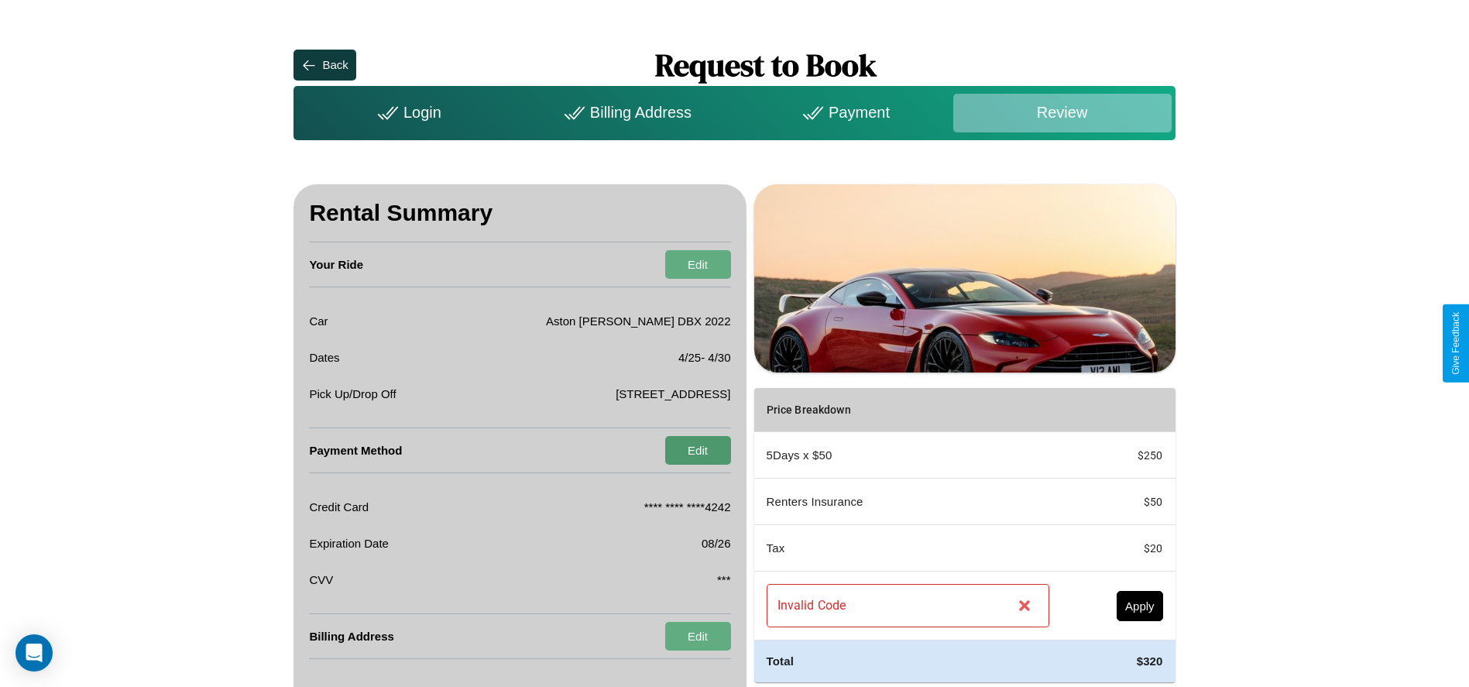
click at [697, 450] on button "Edit" at bounding box center [698, 450] width 66 height 29
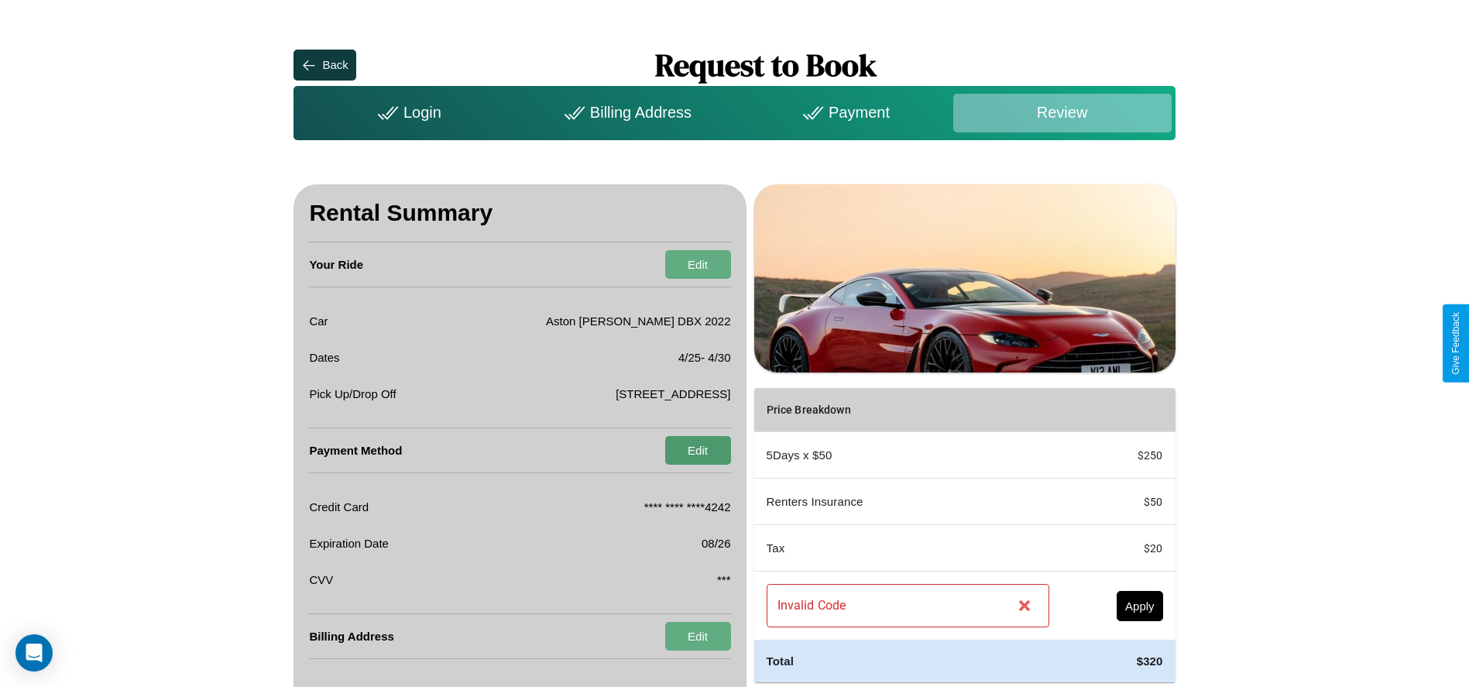
click at [697, 450] on button "Edit" at bounding box center [698, 450] width 66 height 29
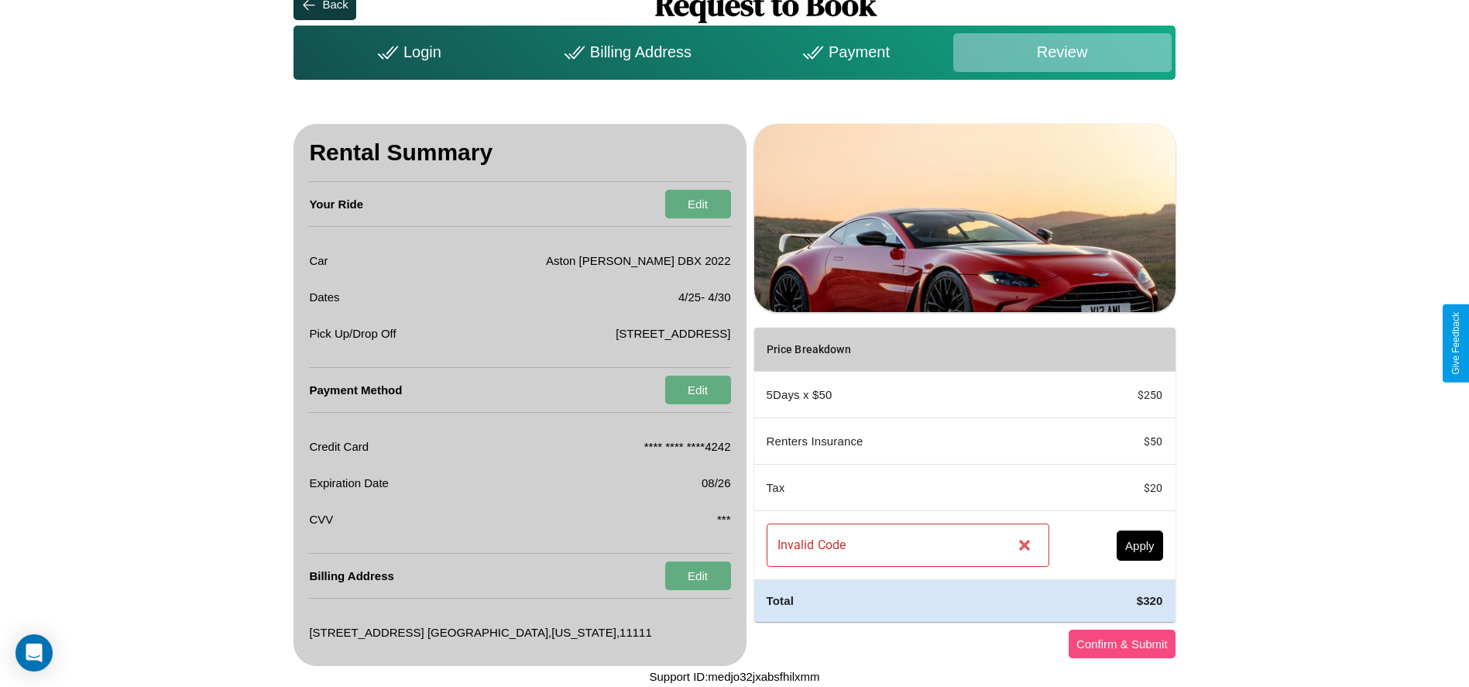
click at [1121, 643] on button "Confirm & Submit" at bounding box center [1121, 643] width 107 height 29
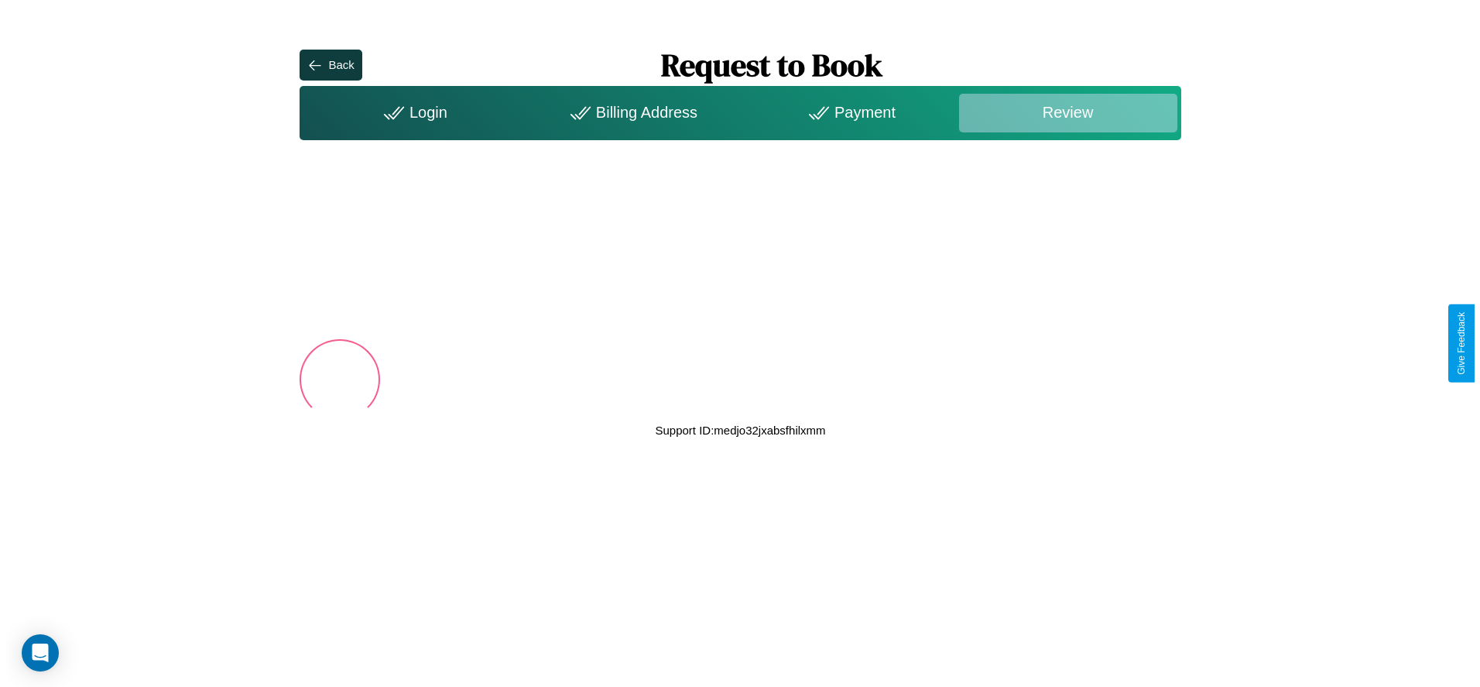
scroll to position [0, 0]
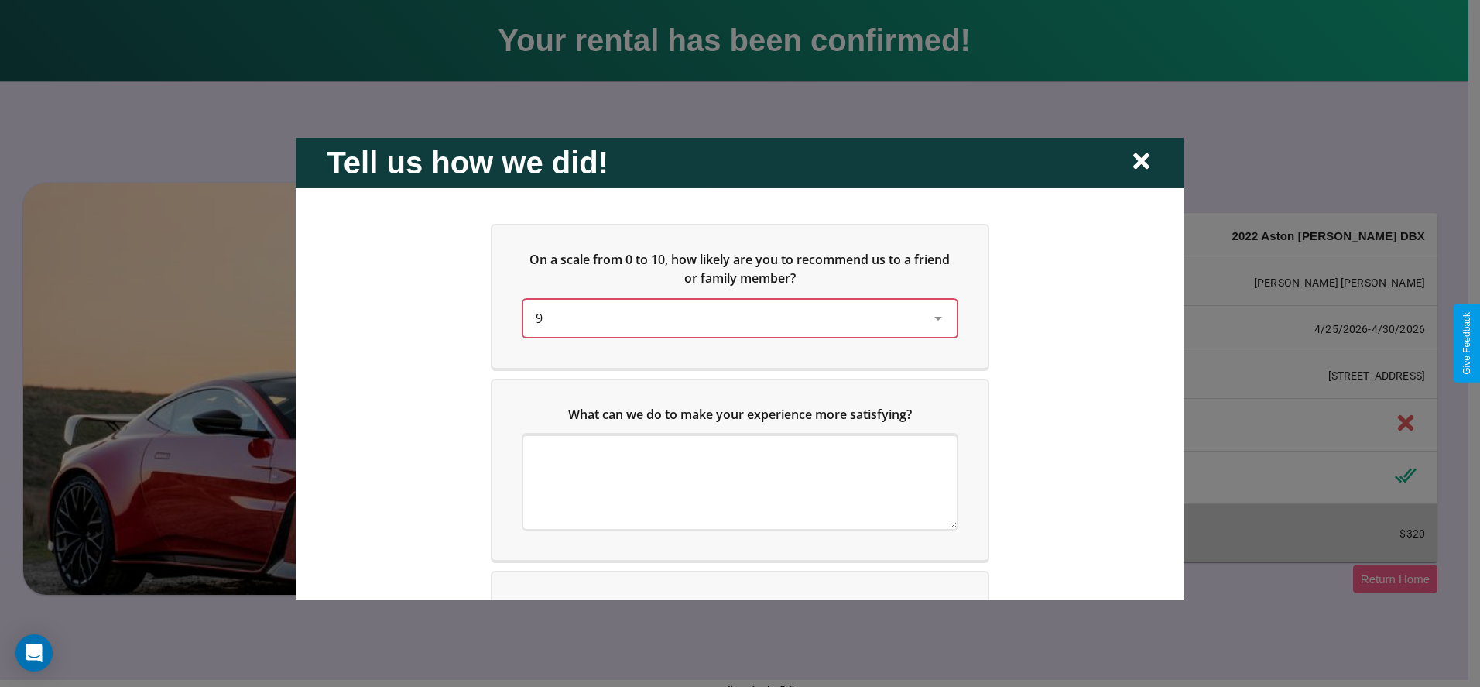
click at [735, 317] on div "9" at bounding box center [728, 317] width 384 height 19
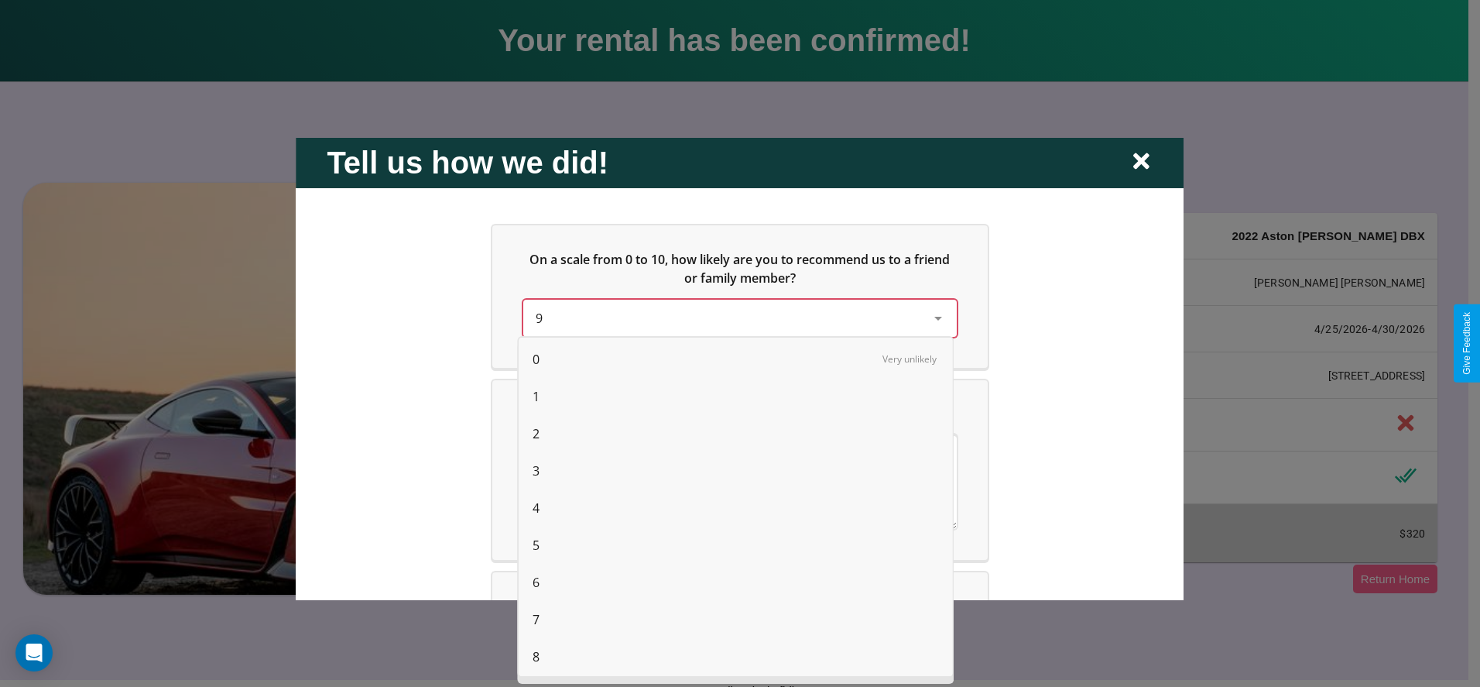
scroll to position [39, 0]
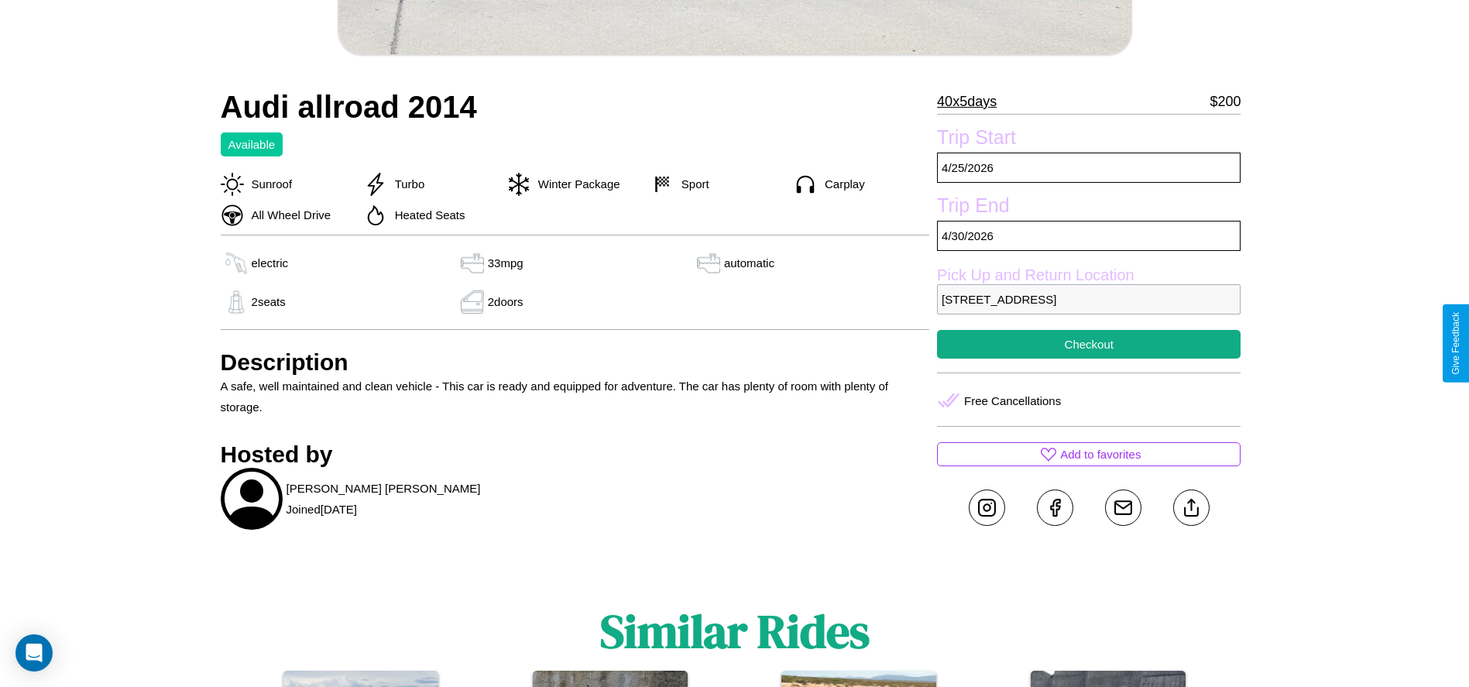
scroll to position [557, 0]
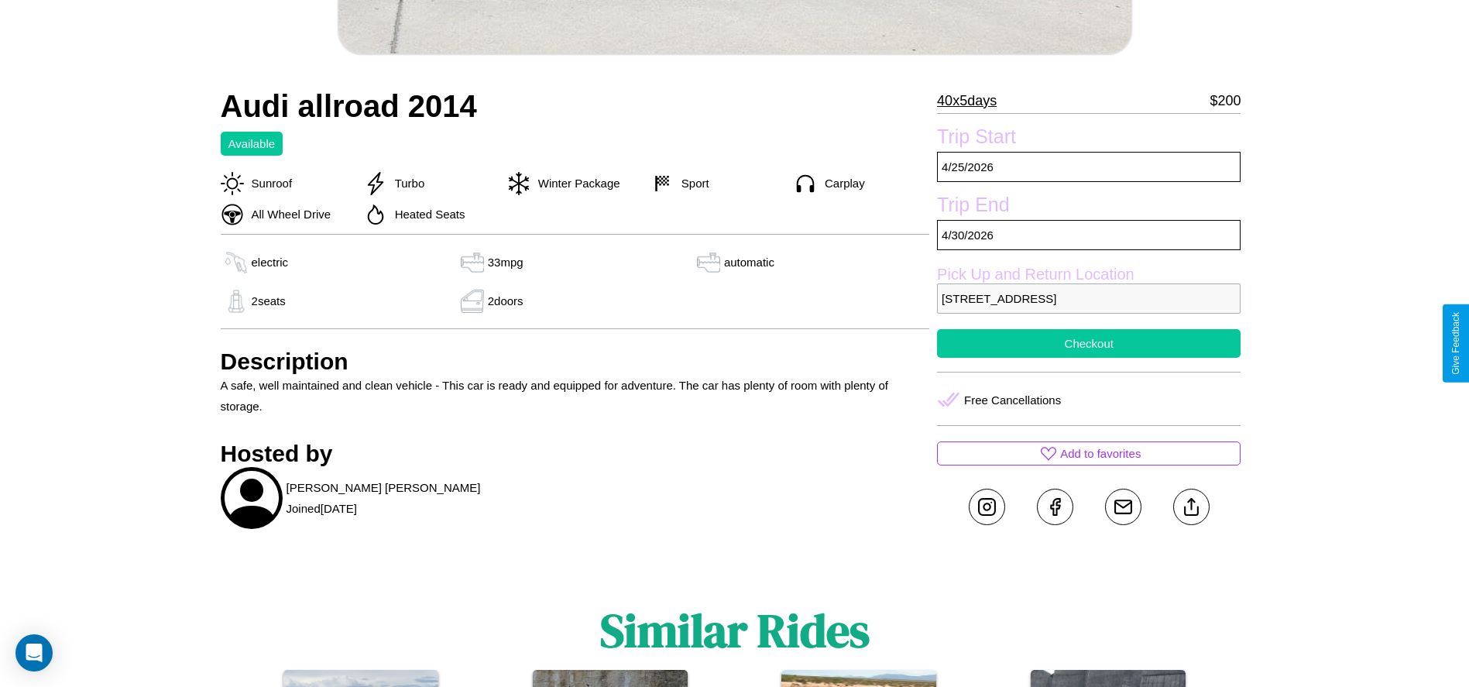
click at [1088, 343] on button "Checkout" at bounding box center [1088, 343] width 303 height 29
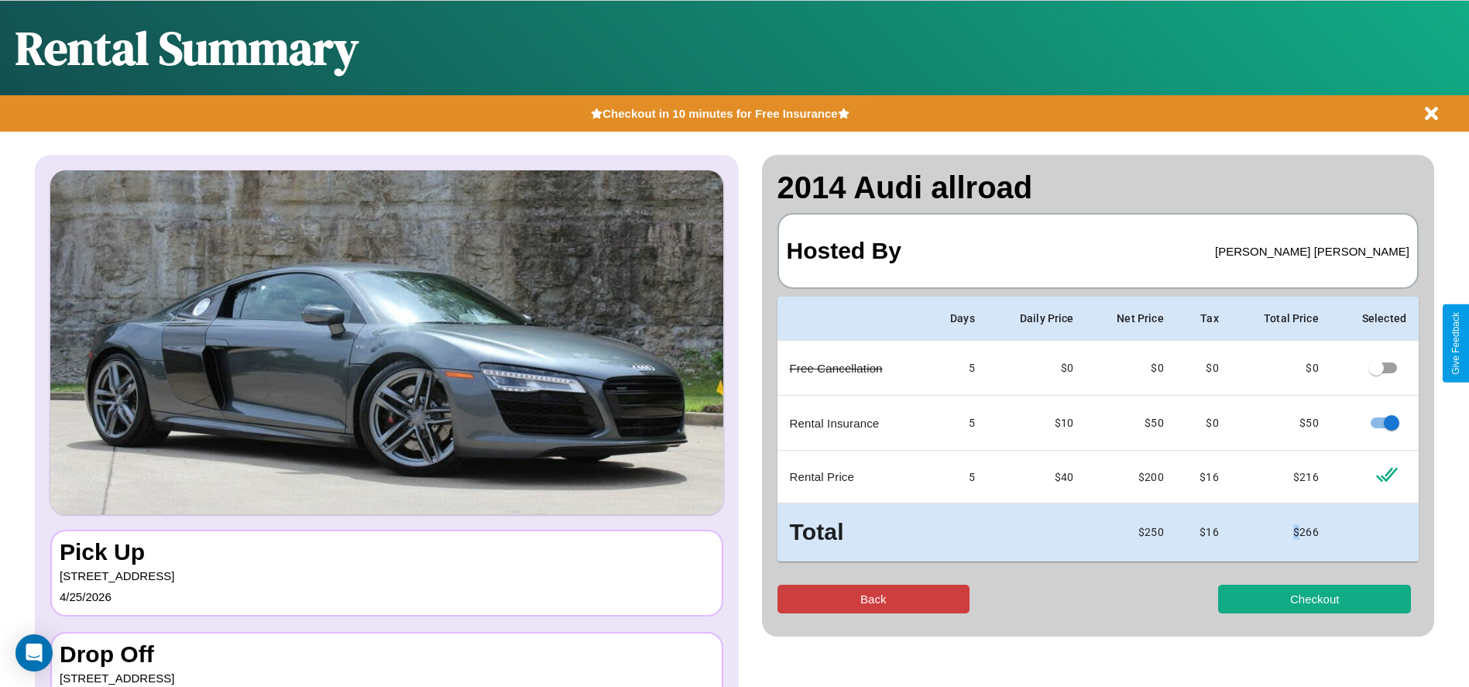
click at [872, 598] on button "Back" at bounding box center [873, 598] width 193 height 29
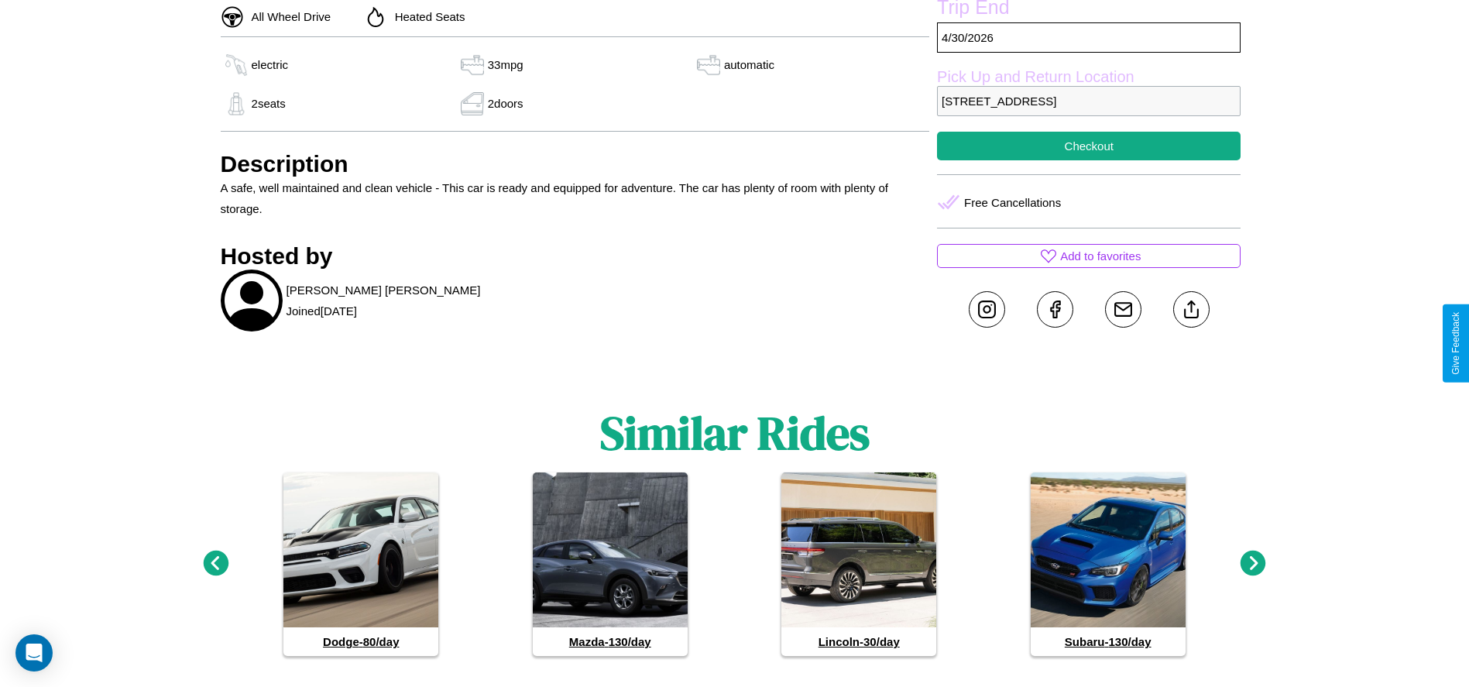
scroll to position [776, 0]
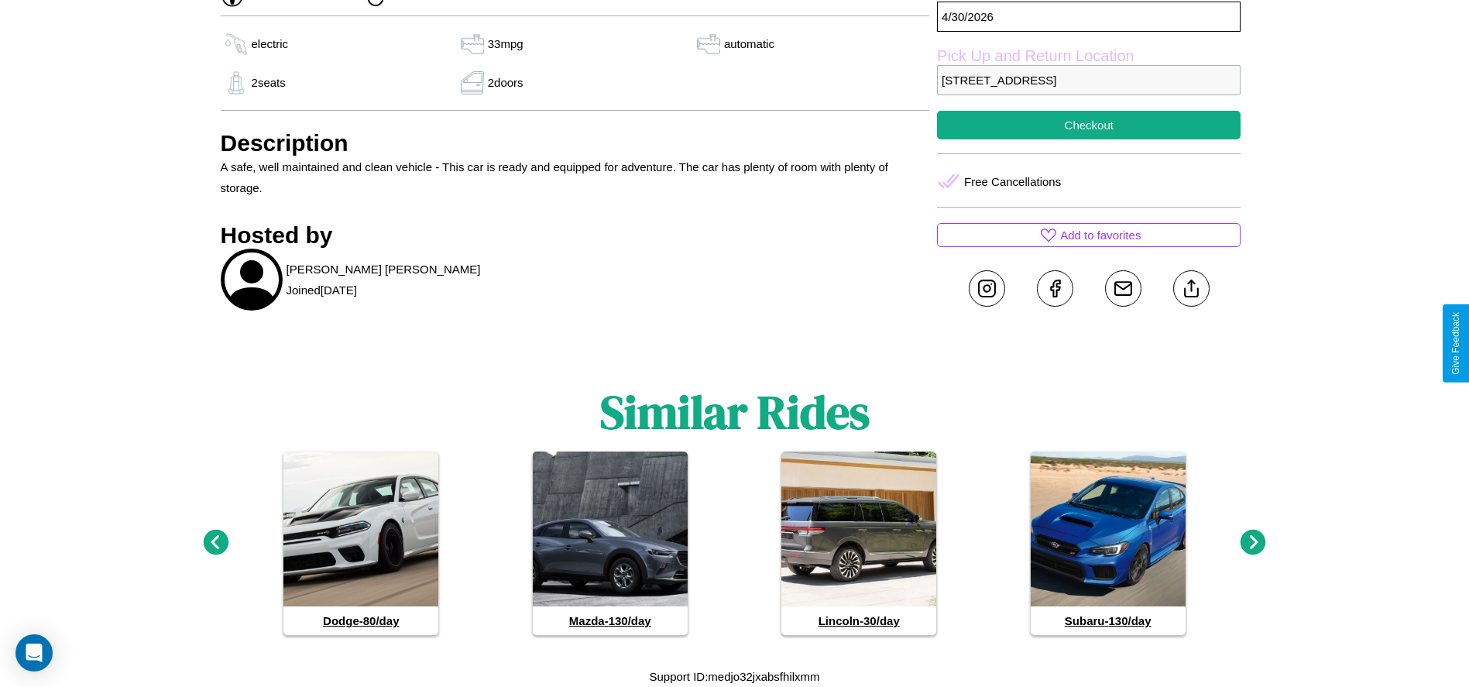
click at [215, 543] on icon at bounding box center [216, 542] width 26 height 26
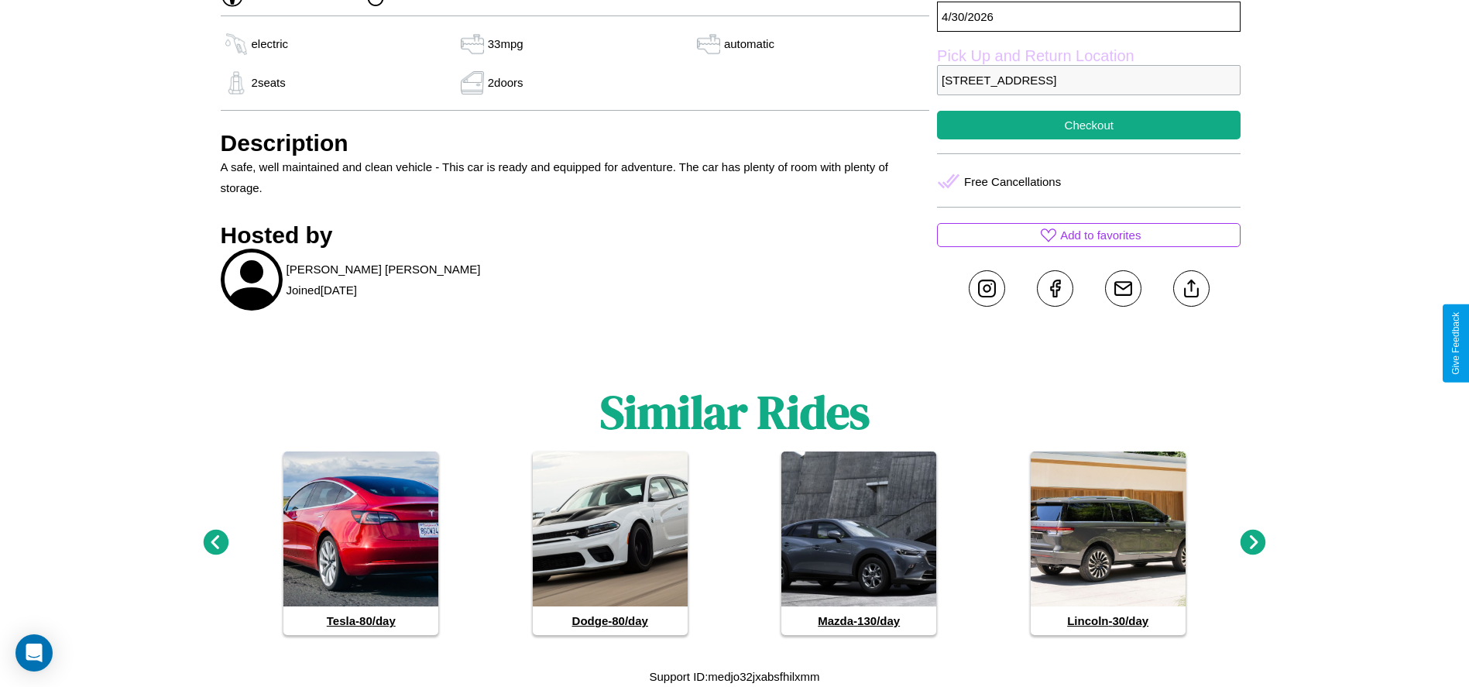
click at [1253, 543] on icon at bounding box center [1253, 542] width 26 height 26
